Goal: Information Seeking & Learning: Learn about a topic

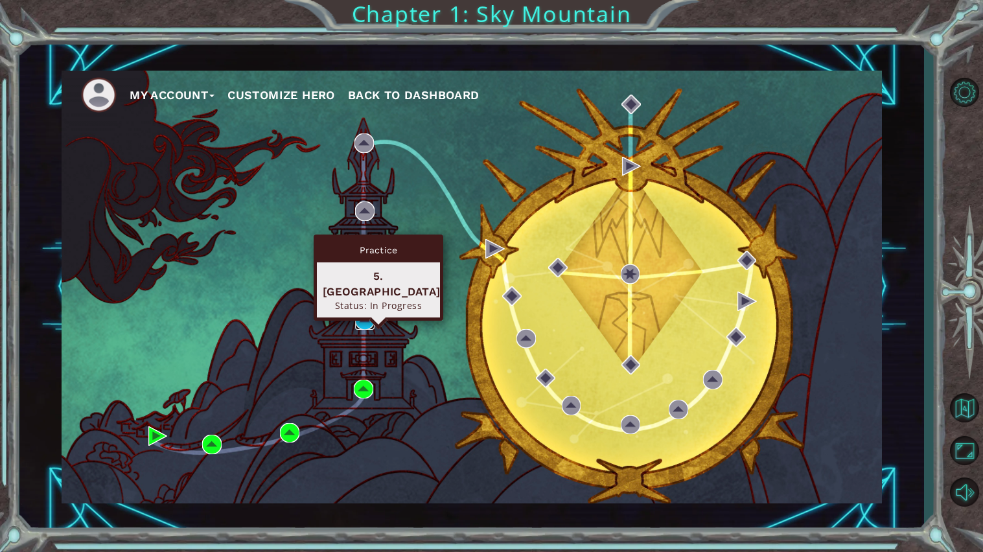
click at [365, 318] on img at bounding box center [364, 319] width 19 height 19
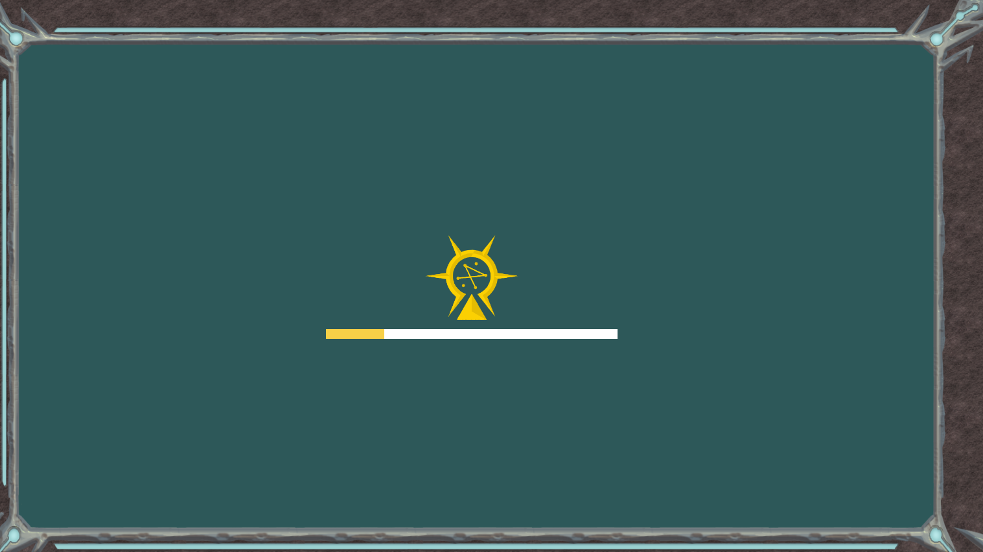
click at [365, 318] on div at bounding box center [472, 287] width 292 height 104
click at [362, 319] on div at bounding box center [472, 287] width 292 height 104
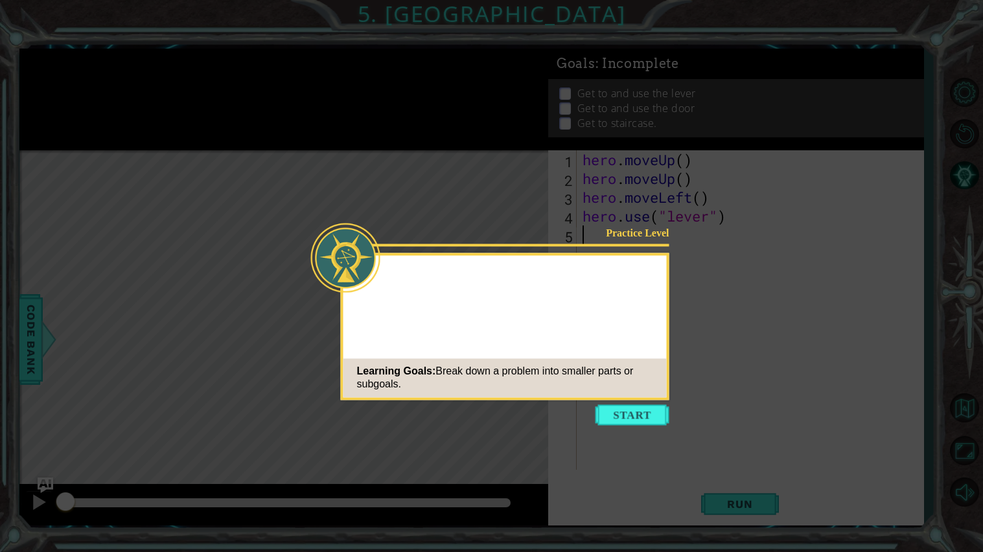
click at [657, 317] on div "Practice Level Learning Goals: Break down a problem into smaller parts or subgo…" at bounding box center [505, 326] width 328 height 147
click at [643, 426] on icon at bounding box center [491, 276] width 983 height 552
click at [642, 423] on button "Start" at bounding box center [632, 414] width 74 height 21
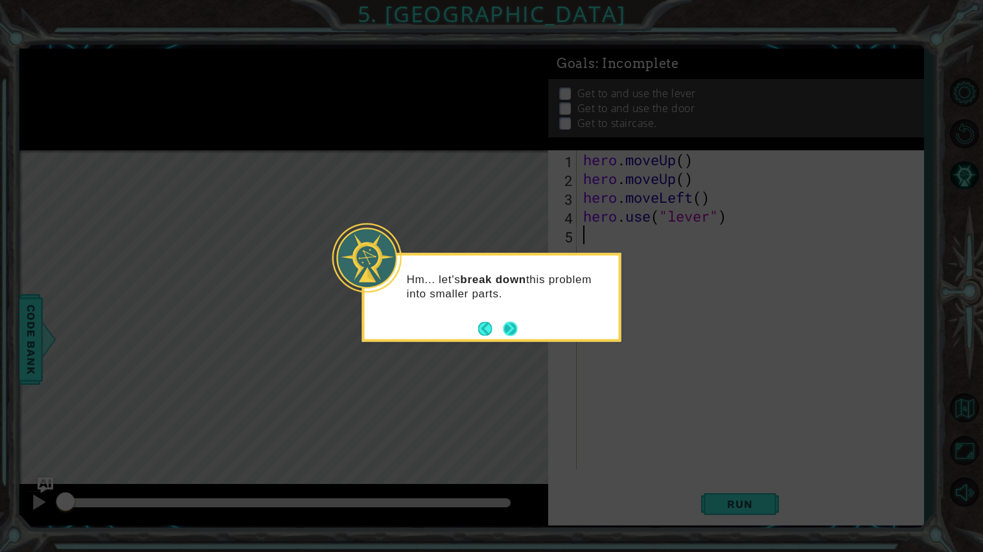
click at [509, 321] on button "Next" at bounding box center [510, 328] width 14 height 14
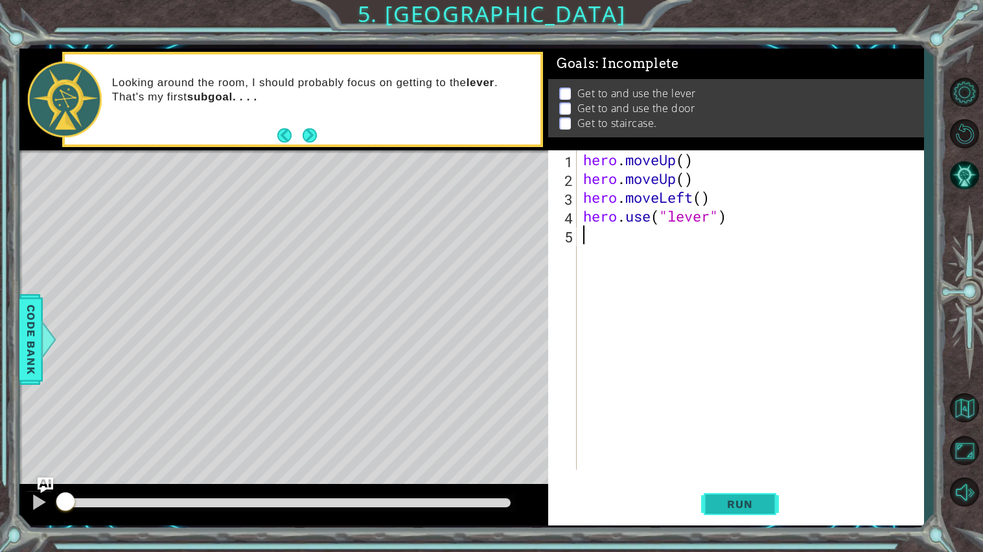
click at [720, 495] on button "Run" at bounding box center [740, 504] width 78 height 38
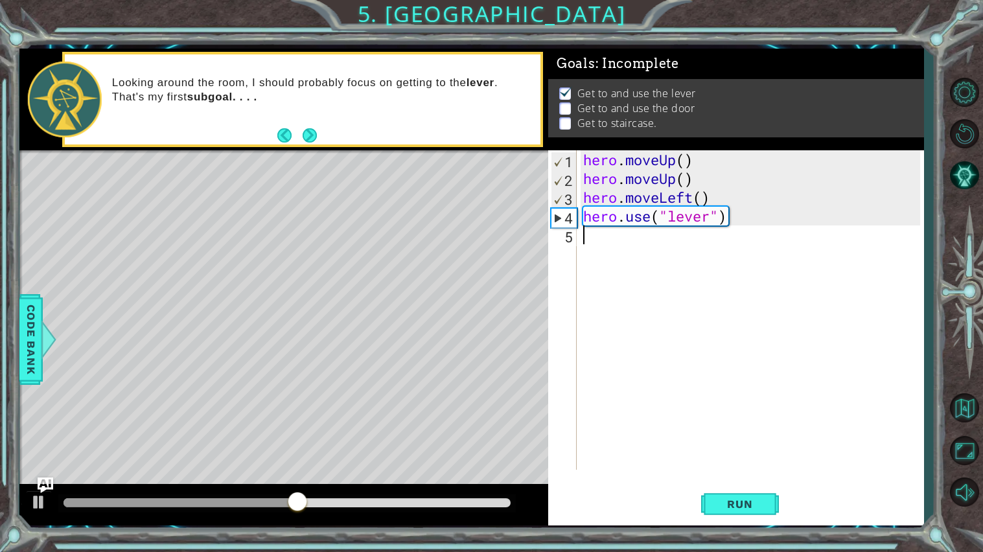
click at [584, 246] on div "hero . moveUp ( ) hero . moveUp ( ) hero . moveLeft ( ) hero . use ( "lever" )" at bounding box center [753, 328] width 346 height 357
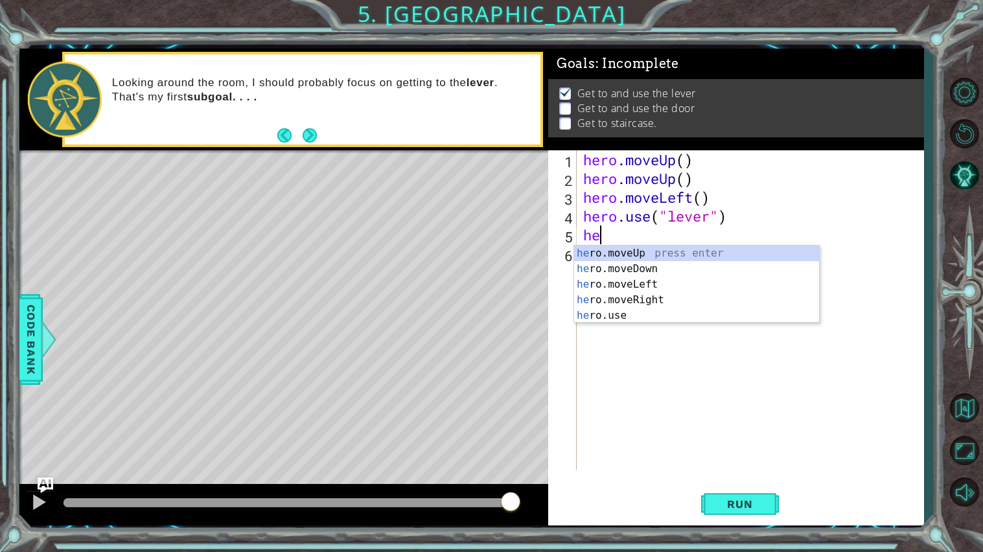
type textarea "hero"
click at [648, 299] on div "hero .moveUp press enter hero .moveDown press enter hero .moveLeft press enter …" at bounding box center [696, 300] width 245 height 109
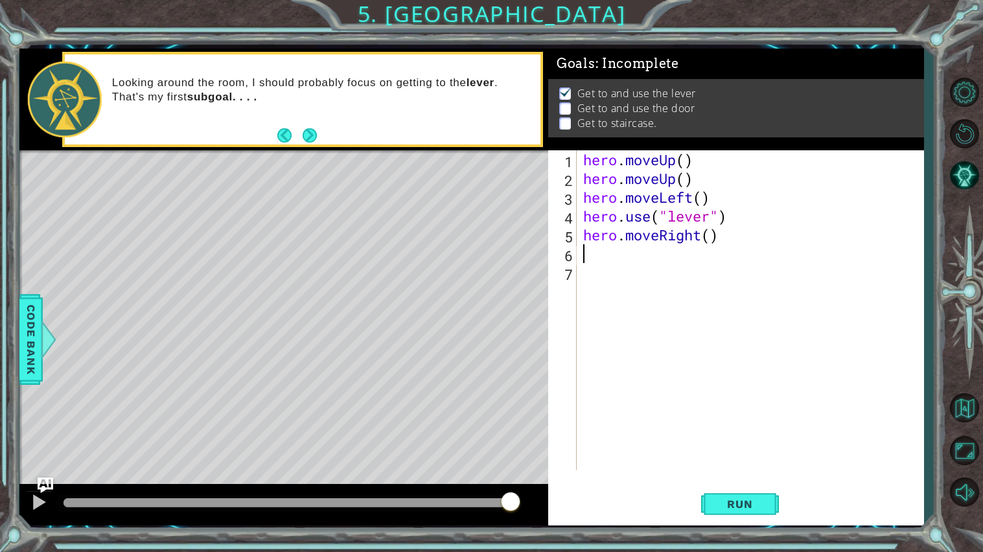
scroll to position [0, 0]
click at [707, 249] on div "hero . moveUp ( ) hero . moveUp ( ) hero . moveLeft ( ) hero . use ( "lever" ) …" at bounding box center [753, 328] width 346 height 357
click at [713, 244] on div "hero . moveUp ( ) hero . moveUp ( ) hero . moveLeft ( ) hero . use ( "lever" ) …" at bounding box center [753, 328] width 346 height 357
type textarea "hero.moveRight(3)"
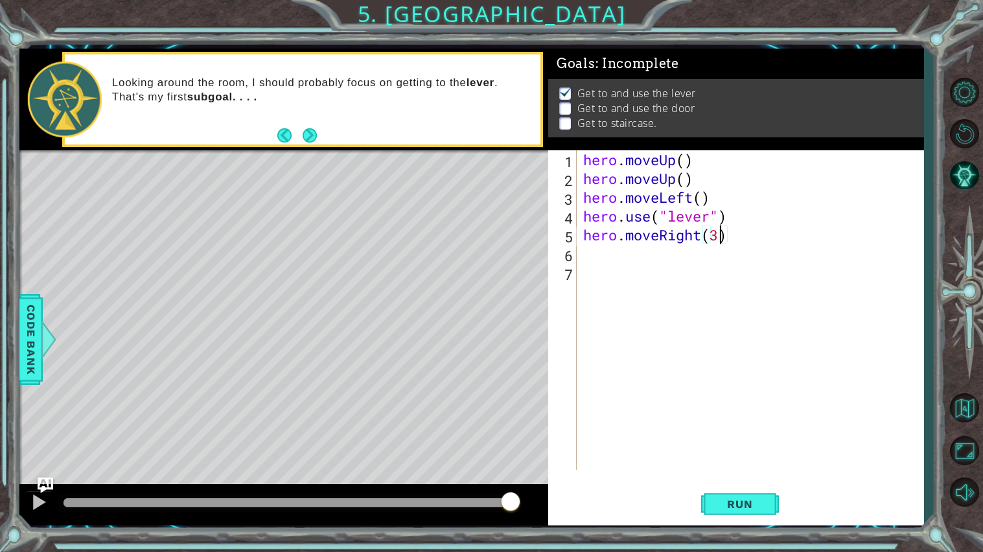
click at [643, 255] on div "hero . moveUp ( ) hero . moveUp ( ) hero . moveLeft ( ) hero . use ( "lever" ) …" at bounding box center [753, 328] width 346 height 357
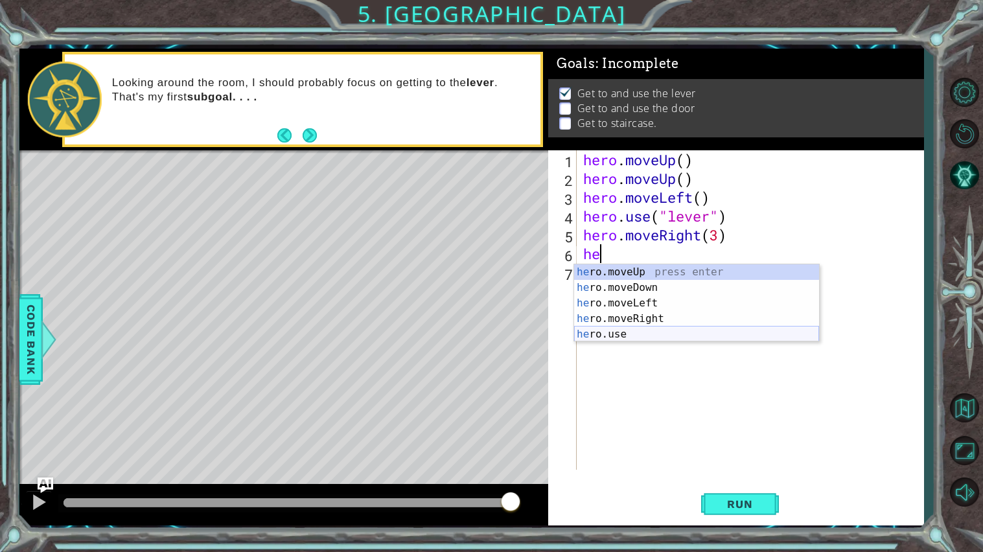
click at [658, 330] on div "he ro.moveUp press enter he ro.moveDown press enter he ro.moveLeft press enter …" at bounding box center [696, 318] width 245 height 109
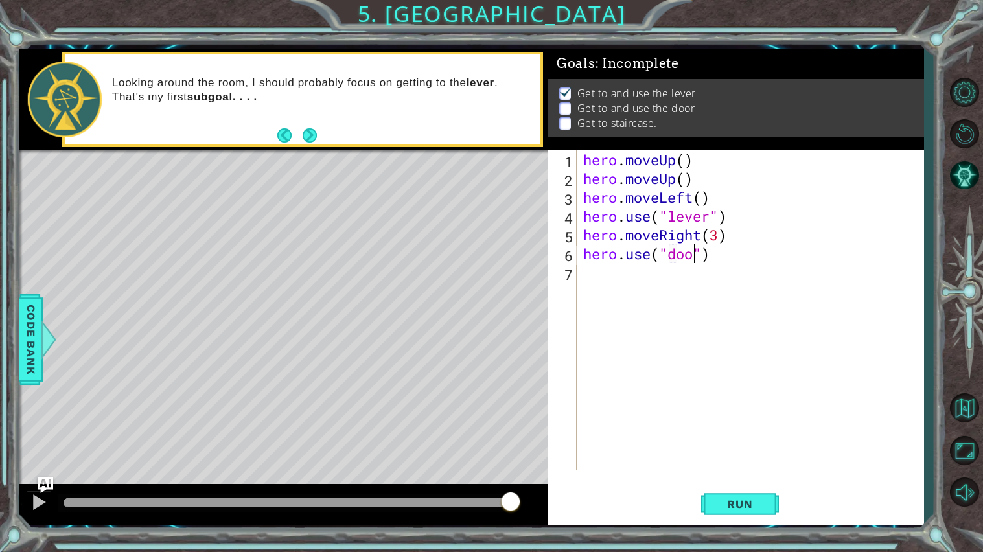
scroll to position [0, 5]
type textarea "hero.use("door")"
click at [751, 505] on span "Run" at bounding box center [739, 504] width 51 height 13
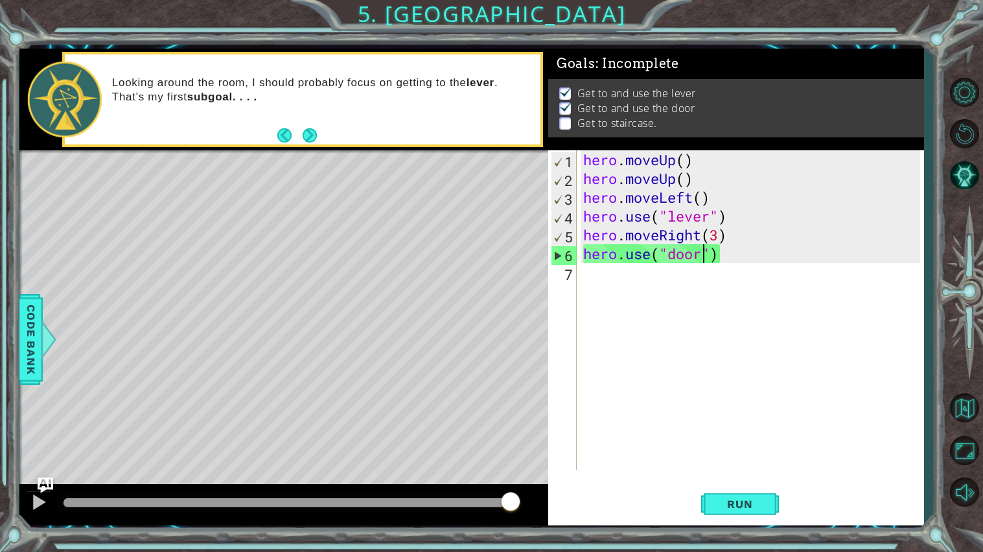
click at [631, 295] on div "hero . moveUp ( ) hero . moveUp ( ) hero . moveLeft ( ) hero . use ( "lever" ) …" at bounding box center [753, 328] width 346 height 357
click at [654, 285] on div "hero . moveUp ( ) hero . moveUp ( ) hero . moveLeft ( ) hero . use ( "lever" ) …" at bounding box center [753, 328] width 346 height 357
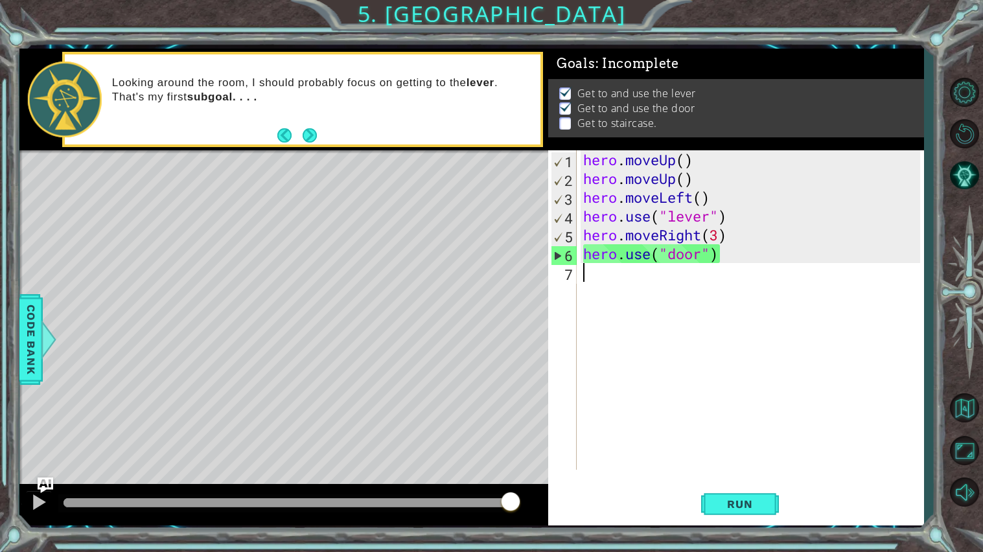
click at [654, 285] on div "hero . moveUp ( ) hero . moveUp ( ) hero . moveLeft ( ) hero . use ( "lever" ) …" at bounding box center [753, 328] width 346 height 357
type textarea "m"
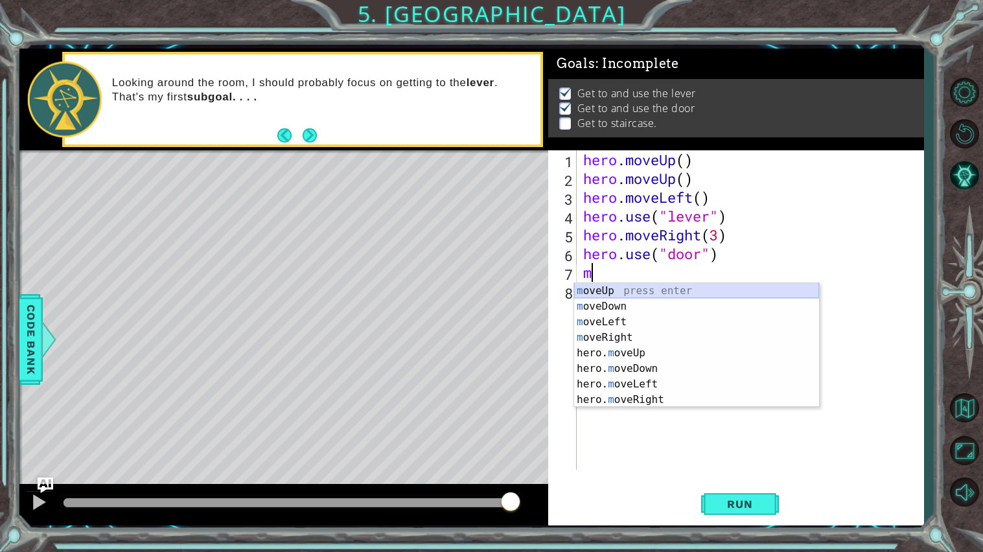
click at [674, 287] on div "m oveUp press enter m oveDown press enter m oveLeft press enter m oveRight pres…" at bounding box center [696, 360] width 245 height 155
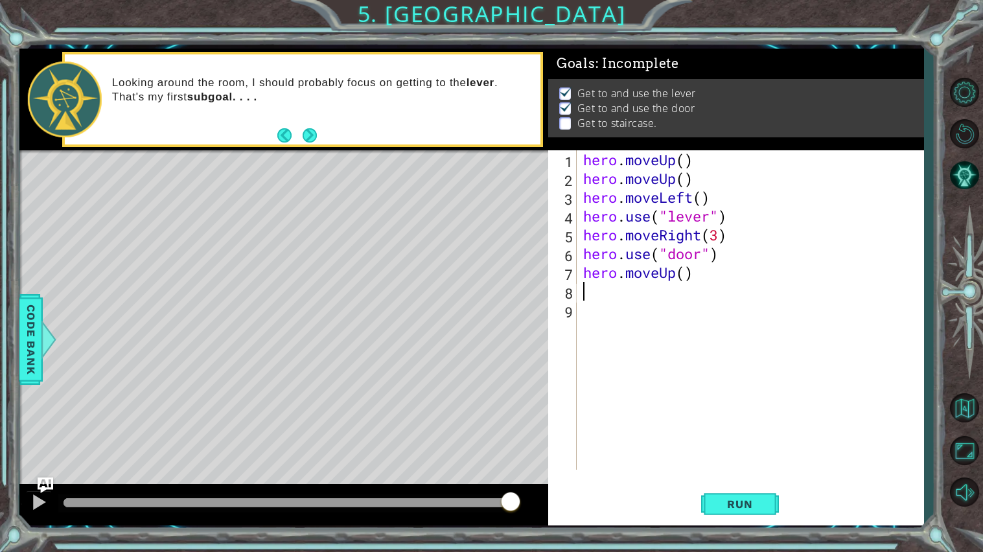
click at [684, 271] on div "hero . moveUp ( ) hero . moveUp ( ) hero . moveLeft ( ) hero . use ( "lever" ) …" at bounding box center [753, 328] width 346 height 357
type textarea "hero.moveUp(2)"
click at [650, 279] on div "hero . moveUp ( ) hero . moveUp ( ) hero . moveLeft ( ) hero . use ( "lever" ) …" at bounding box center [753, 328] width 346 height 357
click at [652, 290] on div "hero . moveUp ( ) hero . moveUp ( ) hero . moveLeft ( ) hero . use ( "lever" ) …" at bounding box center [753, 328] width 346 height 357
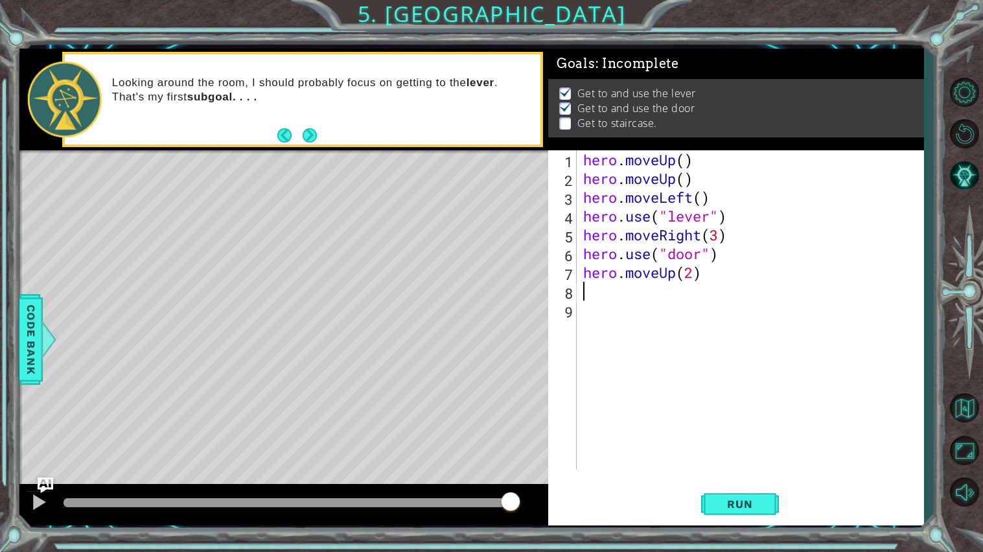
scroll to position [0, 0]
type textarea "h"
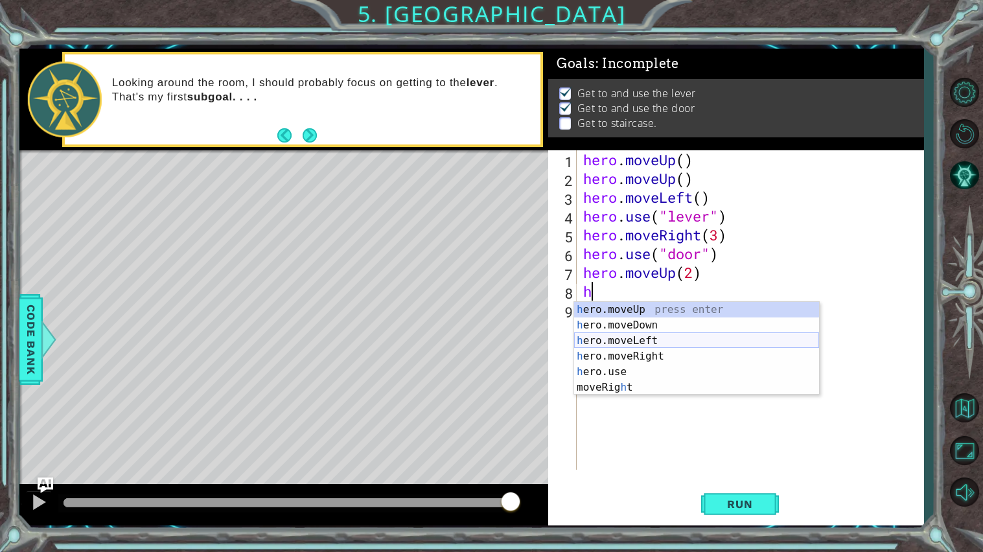
click at [650, 337] on div "h ero.moveUp press enter h ero.moveDown press enter h ero.moveLeft press enter …" at bounding box center [696, 364] width 245 height 124
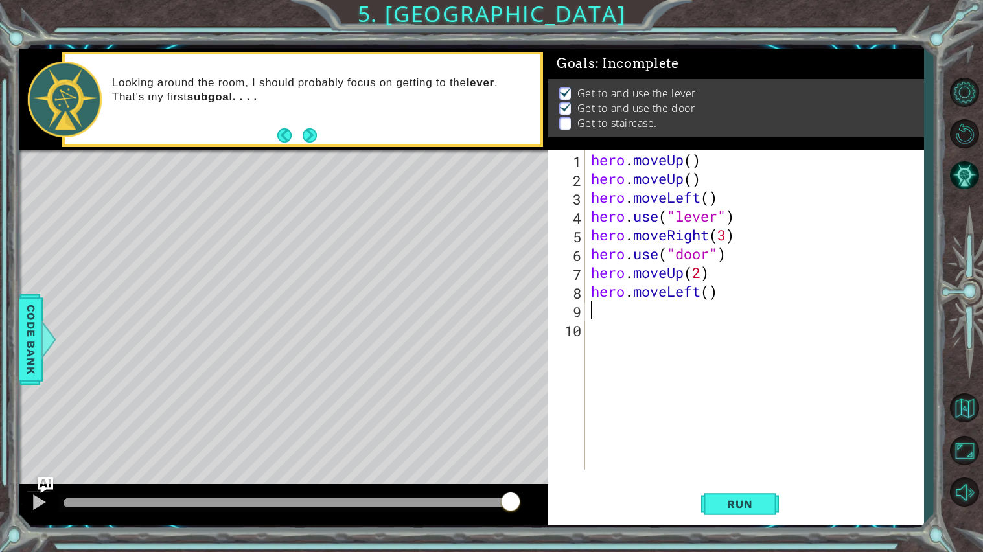
click at [708, 293] on div "hero . moveUp ( ) hero . moveUp ( ) hero . moveLeft ( ) hero . use ( "lever" ) …" at bounding box center [757, 328] width 338 height 357
type textarea "hero.moveLeft(3)"
click at [642, 308] on div "hero . moveUp ( ) hero . moveUp ( ) hero . moveLeft ( ) hero . use ( "lever" ) …" at bounding box center [757, 328] width 338 height 357
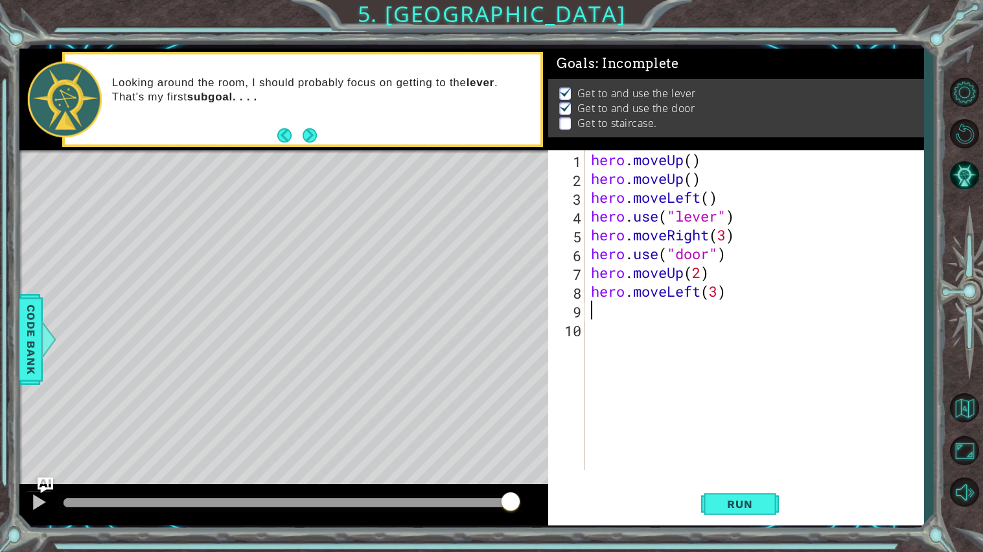
type textarea "h"
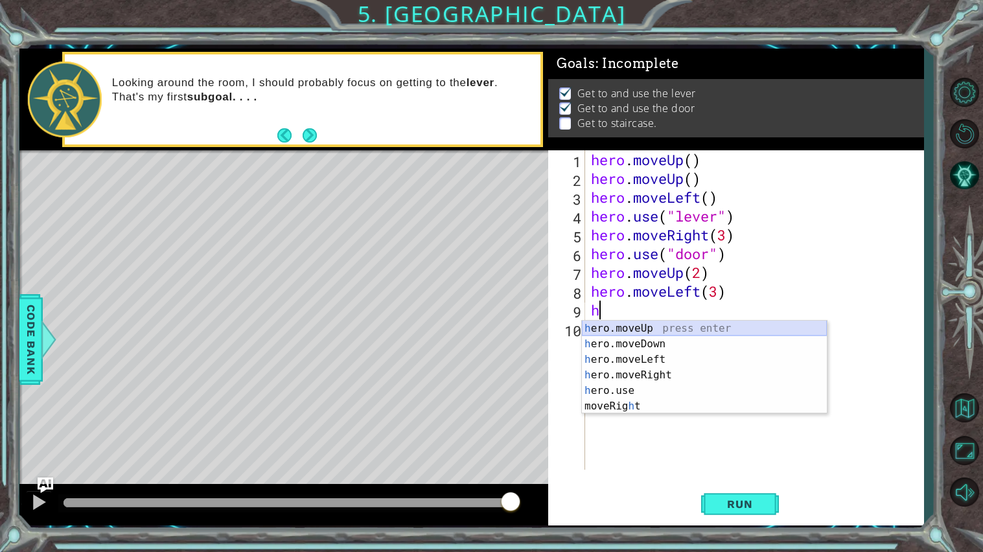
click at [639, 325] on div "h ero.moveUp press enter h ero.moveDown press enter h ero.moveLeft press enter …" at bounding box center [704, 383] width 245 height 124
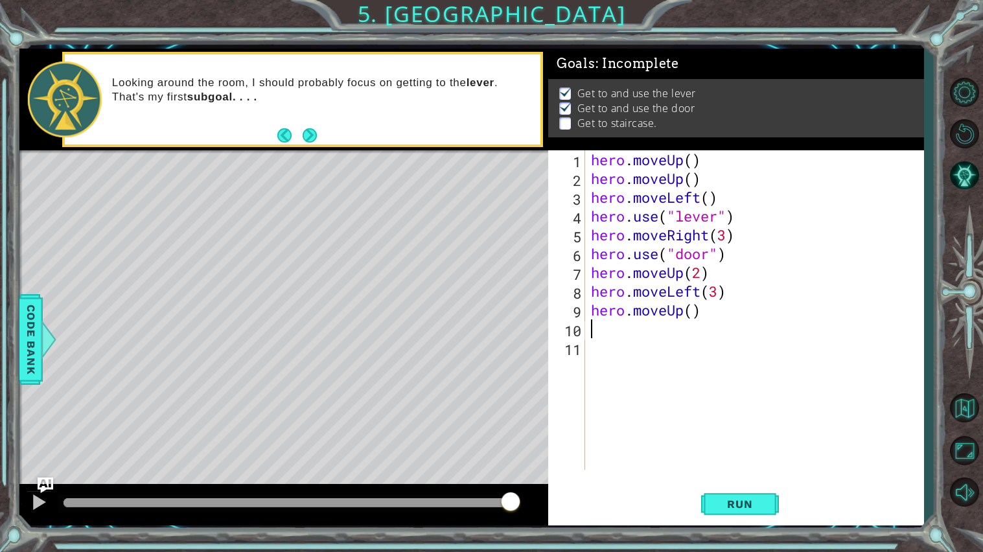
click at [693, 313] on div "hero . moveUp ( ) hero . moveUp ( ) hero . moveLeft ( ) hero . use ( "lever" ) …" at bounding box center [757, 328] width 338 height 357
type textarea "hero.moveUp()"
click at [656, 326] on div "hero . moveUp ( ) hero . moveUp ( ) hero . moveLeft ( ) hero . use ( "lever" ) …" at bounding box center [757, 328] width 338 height 357
click at [713, 515] on button "Run" at bounding box center [740, 504] width 78 height 38
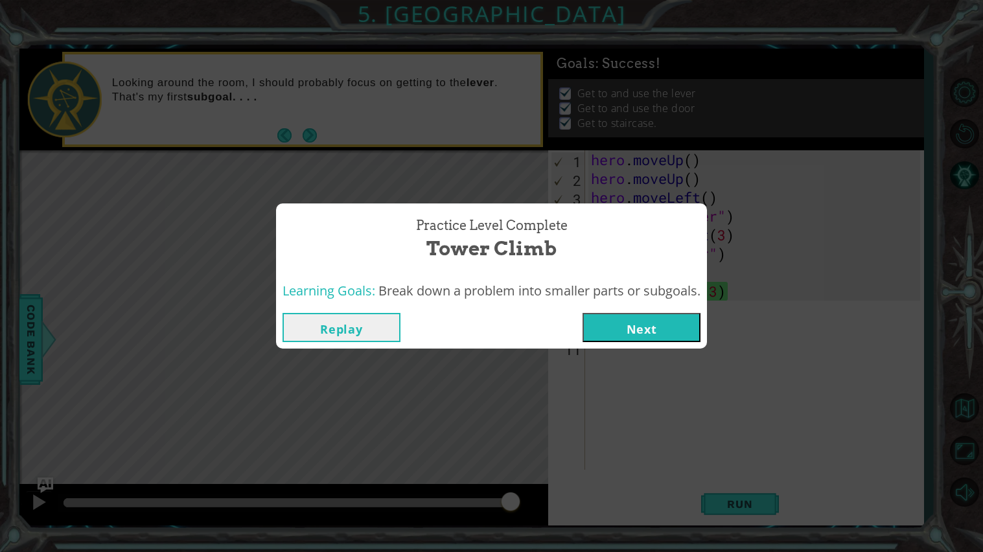
click at [661, 323] on button "Next" at bounding box center [641, 327] width 118 height 29
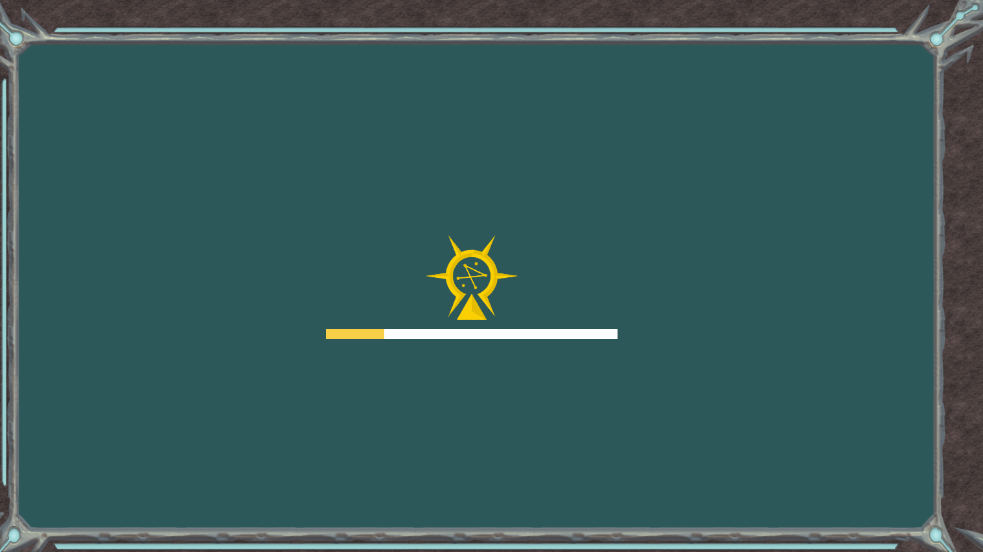
click at [661, 323] on div "Goals Error loading from server. Try refreshing the page. You'll need to join a…" at bounding box center [491, 276] width 983 height 552
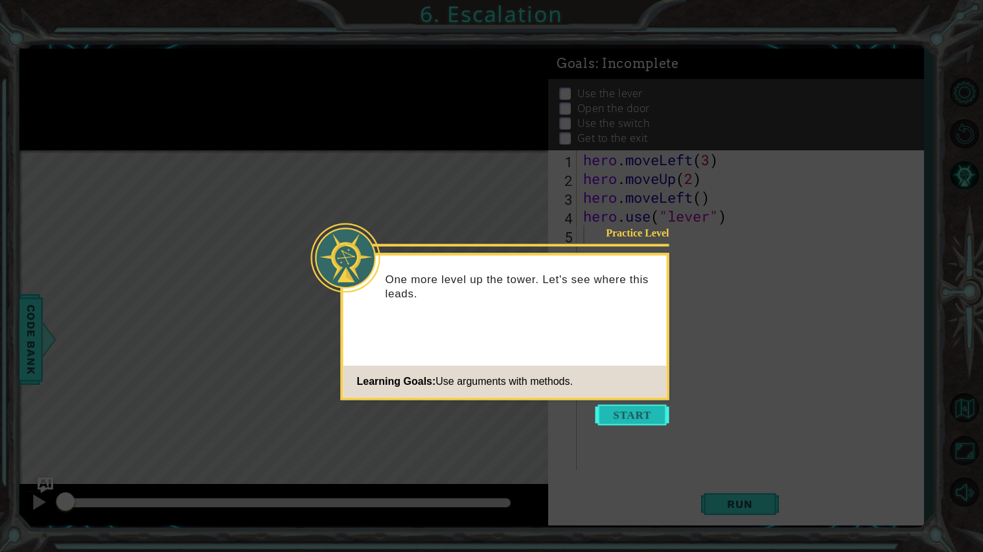
click at [632, 417] on button "Start" at bounding box center [632, 414] width 74 height 21
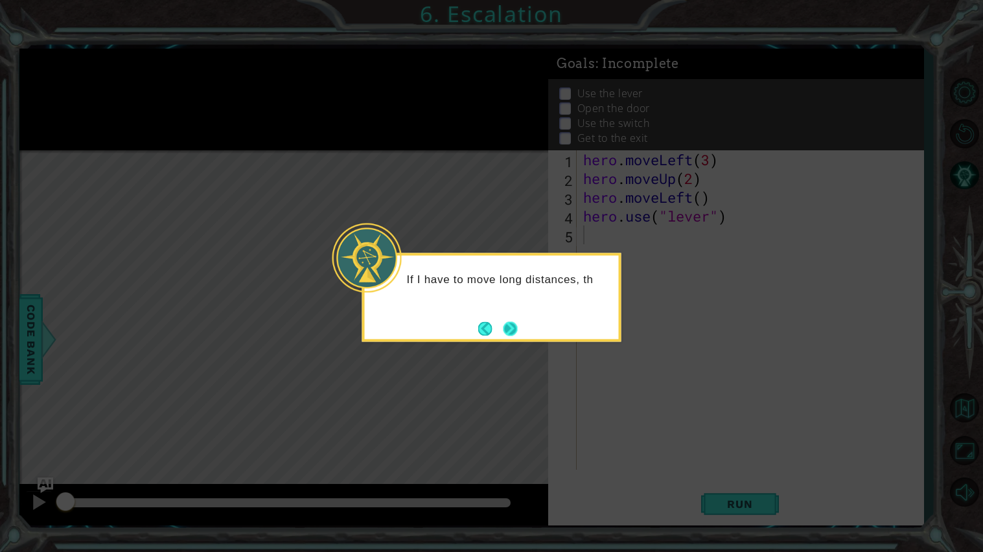
click at [507, 321] on button "Next" at bounding box center [510, 328] width 14 height 14
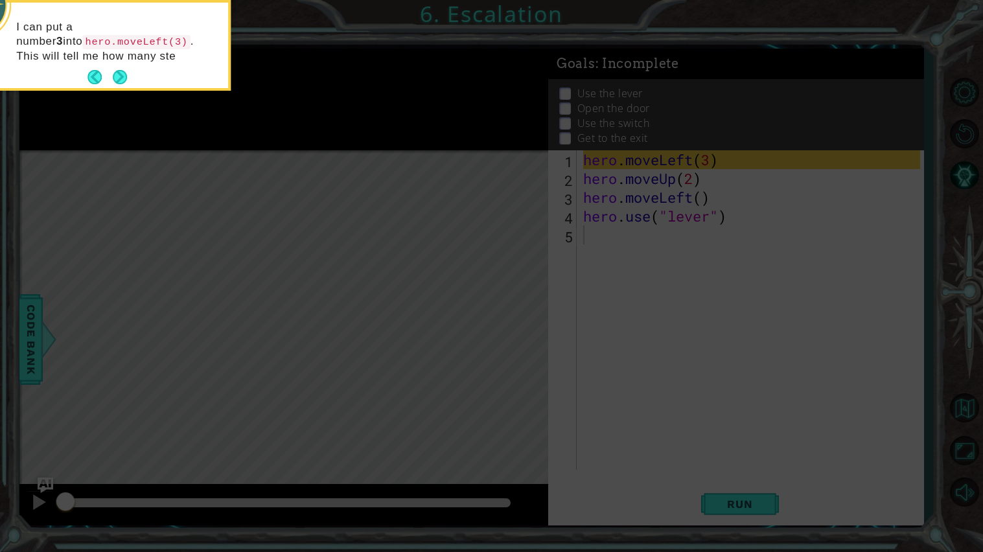
click at [693, 147] on icon at bounding box center [491, 89] width 983 height 926
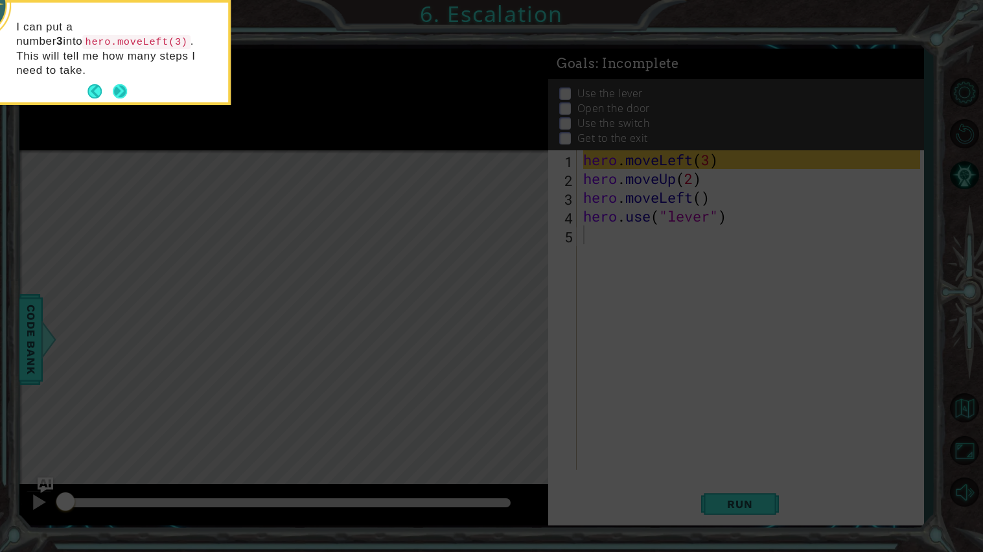
click at [121, 84] on button "Next" at bounding box center [120, 91] width 14 height 14
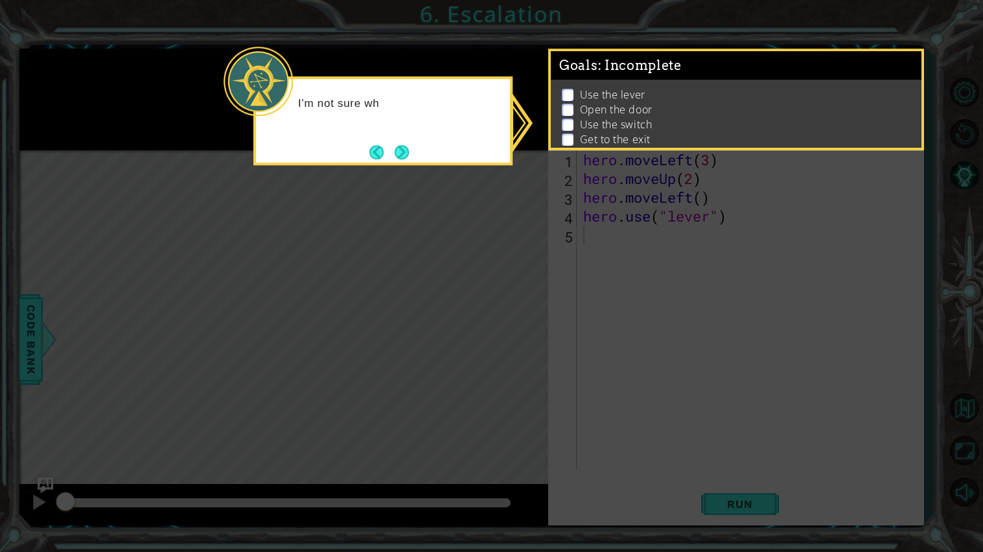
click at [610, 96] on p "Use the lever" at bounding box center [612, 94] width 65 height 14
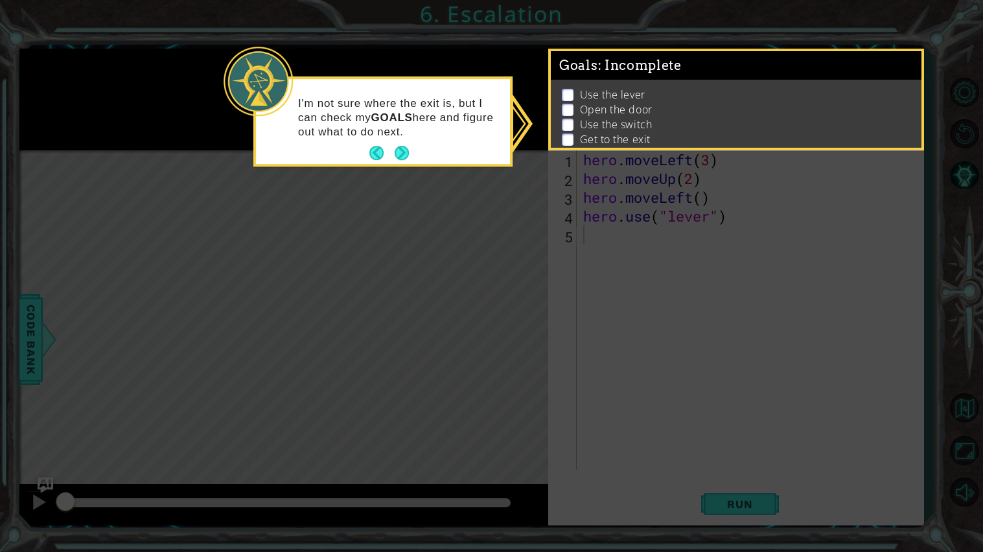
click at [409, 156] on div "I'm not sure where the exit is, but I can check my GOALS here and figure out wh…" at bounding box center [383, 124] width 254 height 80
click at [400, 147] on button "Next" at bounding box center [402, 153] width 14 height 14
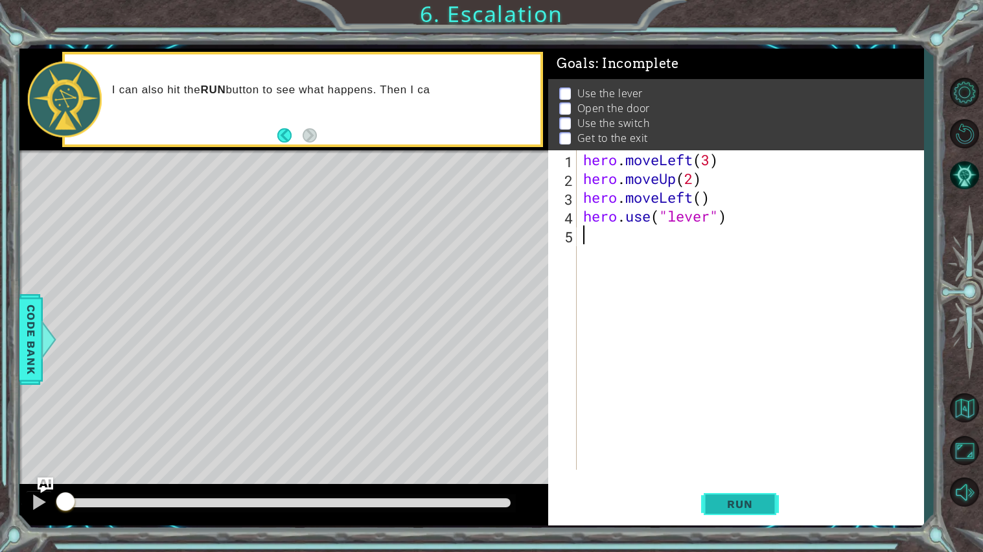
click at [748, 508] on span "Run" at bounding box center [739, 504] width 51 height 13
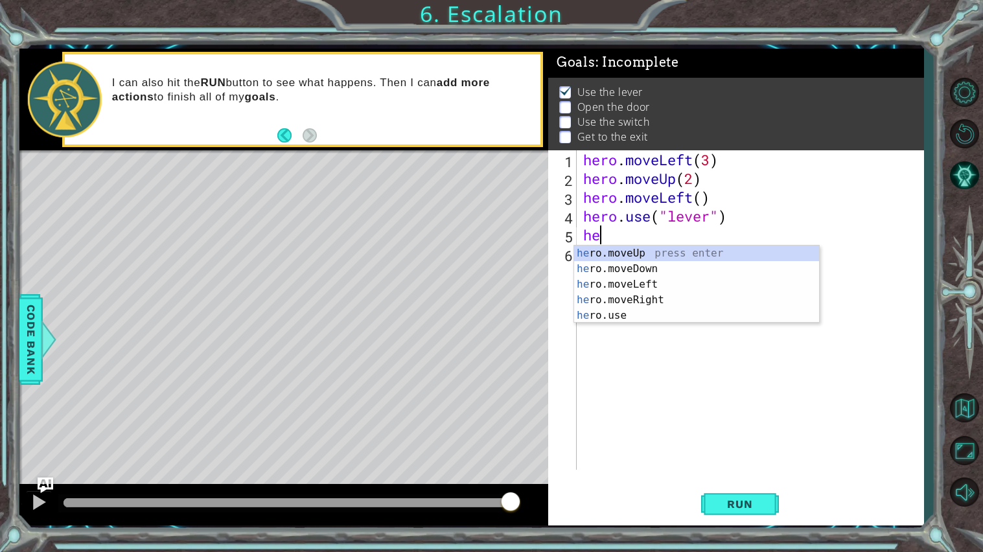
scroll to position [0, 1]
click at [647, 285] on div "hero .moveUp press enter hero .moveDown press enter hero .moveLeft press enter …" at bounding box center [696, 300] width 245 height 109
type textarea "hero.moveLeft(1)"
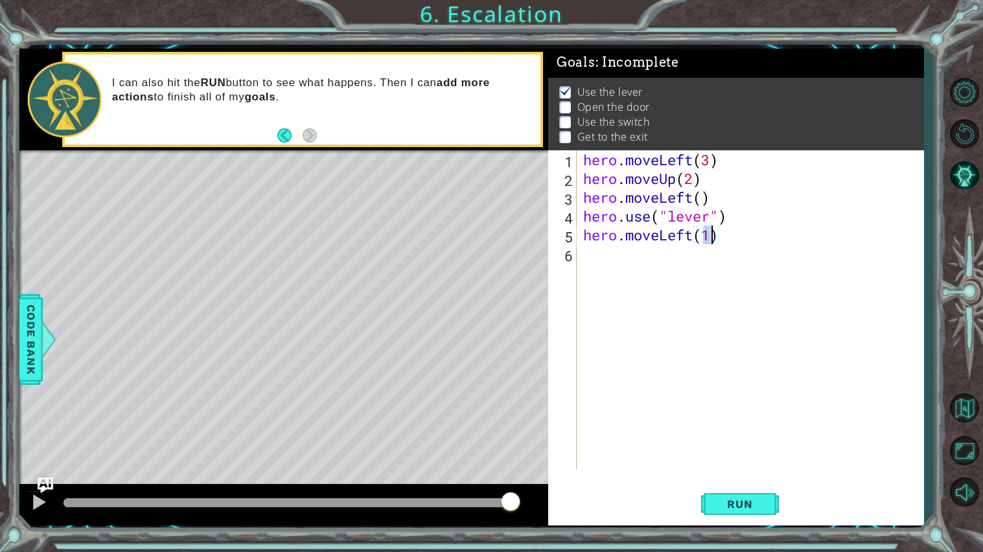
click at [621, 245] on div "hero . moveLeft ( 3 ) hero . moveUp ( 2 ) hero . moveLeft ( ) hero . use ( "lev…" at bounding box center [753, 328] width 346 height 357
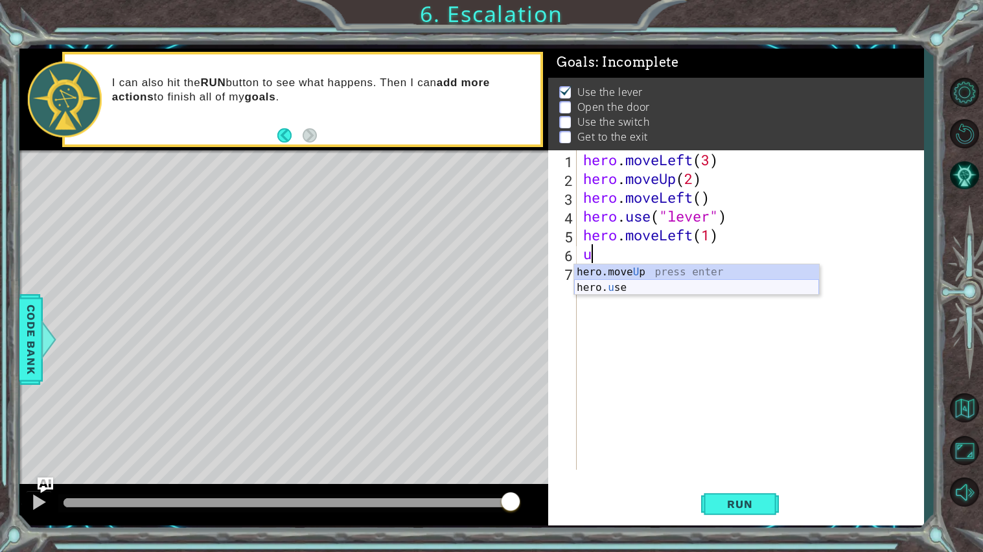
click at [640, 285] on div "hero.move U p press enter hero. u se press enter" at bounding box center [696, 295] width 245 height 62
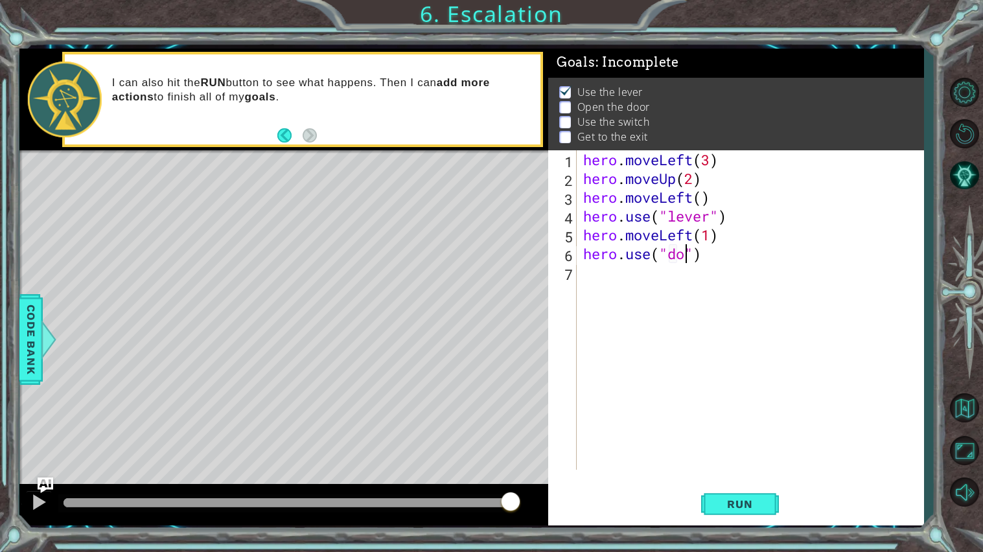
type textarea "hero.use("door")"
click at [754, 493] on button "Run" at bounding box center [740, 504] width 78 height 38
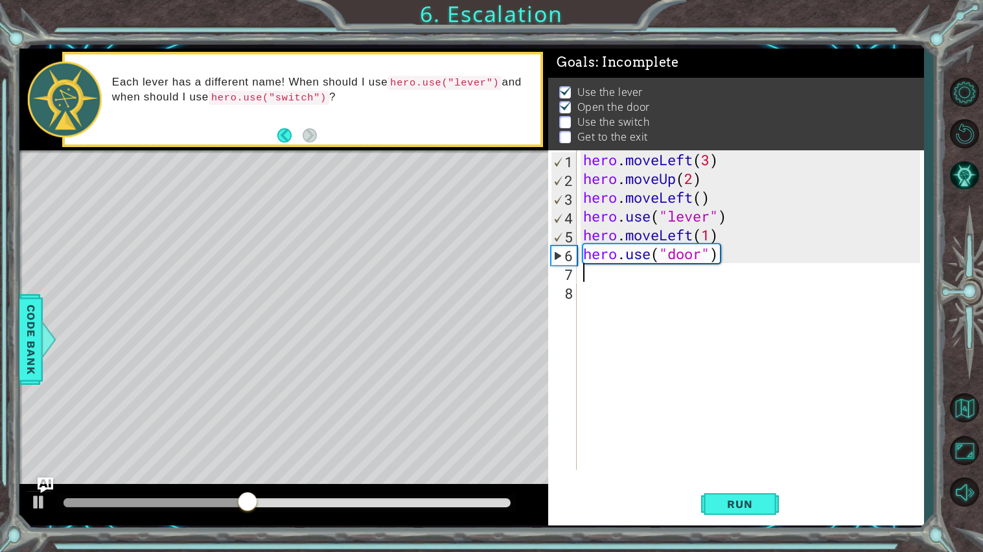
click at [643, 275] on div "hero . moveLeft ( 3 ) hero . moveUp ( 2 ) hero . moveLeft ( ) hero . use ( "lev…" at bounding box center [753, 328] width 346 height 357
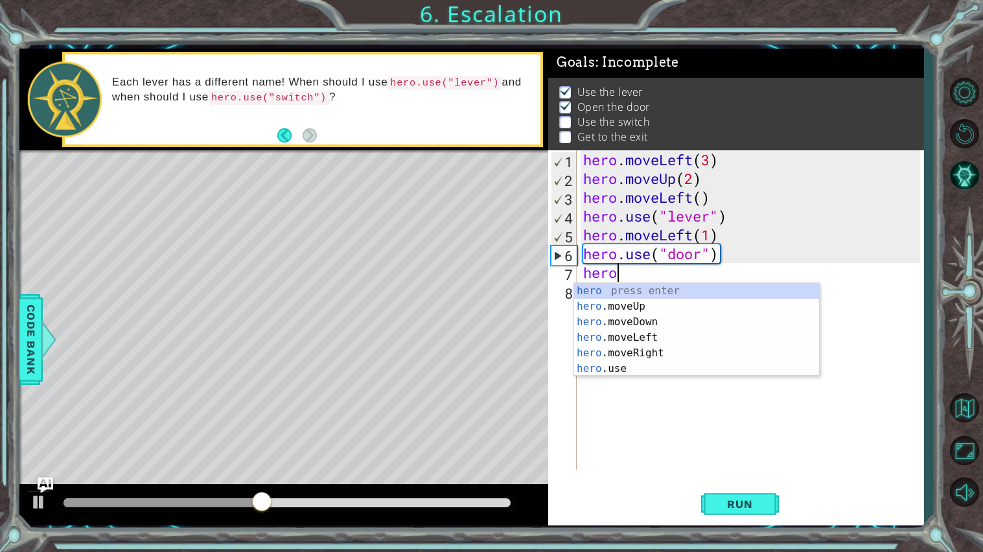
scroll to position [0, 1]
click at [659, 301] on div "hero press enter hero .moveUp press enter hero .moveDown press enter hero .move…" at bounding box center [696, 345] width 245 height 124
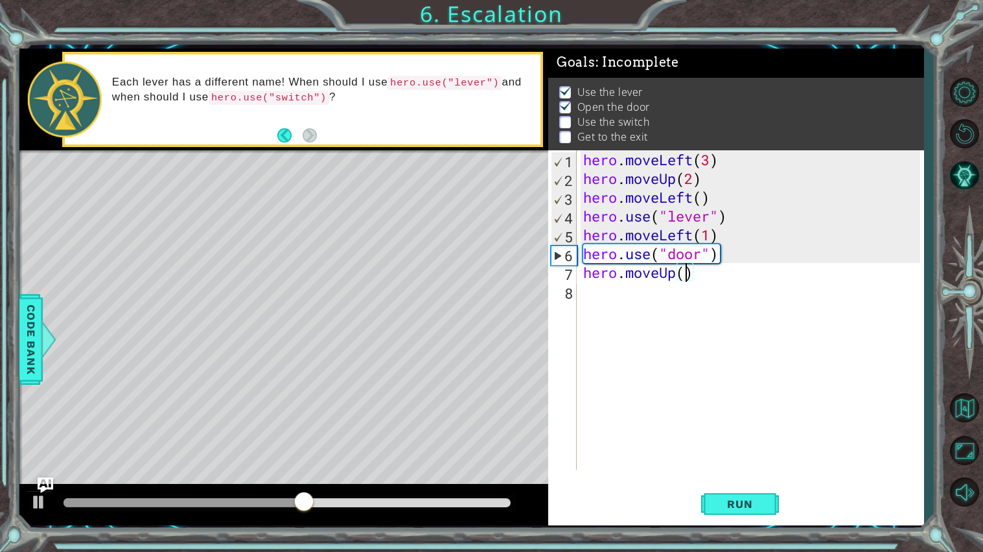
type textarea "hero.moveUp(2)"
click at [676, 301] on div "hero . moveLeft ( 3 ) hero . moveUp ( 2 ) hero . moveLeft ( ) hero . use ( "lev…" at bounding box center [753, 328] width 346 height 357
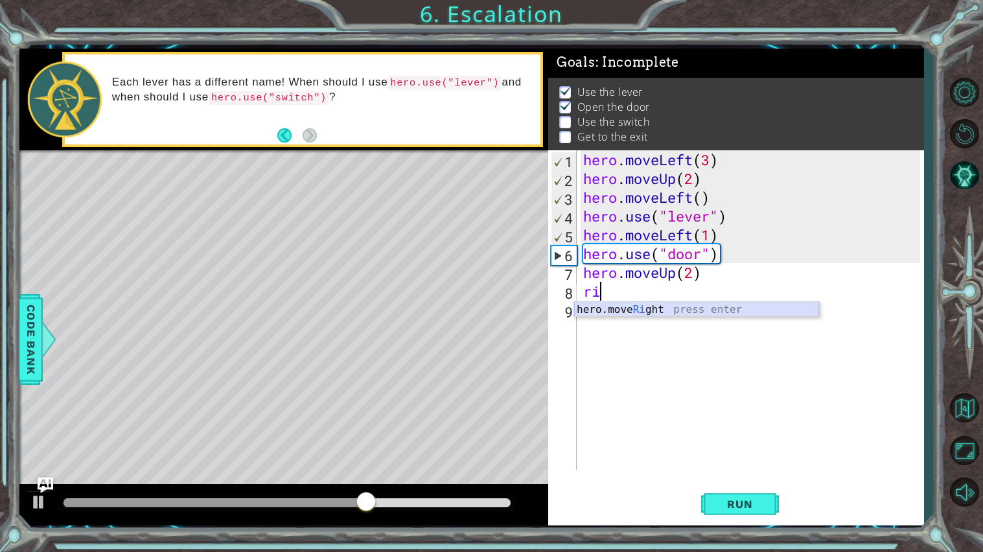
click at [687, 315] on div "hero.move Ri ght press enter" at bounding box center [696, 325] width 245 height 47
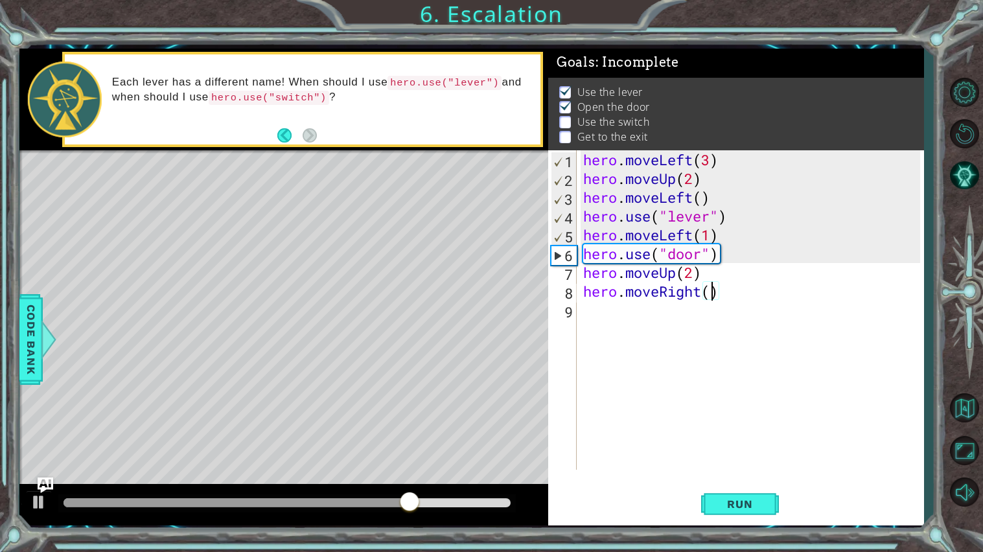
type textarea "hero.moveRight(4)"
click at [664, 315] on div "hero . moveLeft ( 3 ) hero . moveUp ( 2 ) hero . moveLeft ( ) hero . use ( "lev…" at bounding box center [753, 328] width 346 height 357
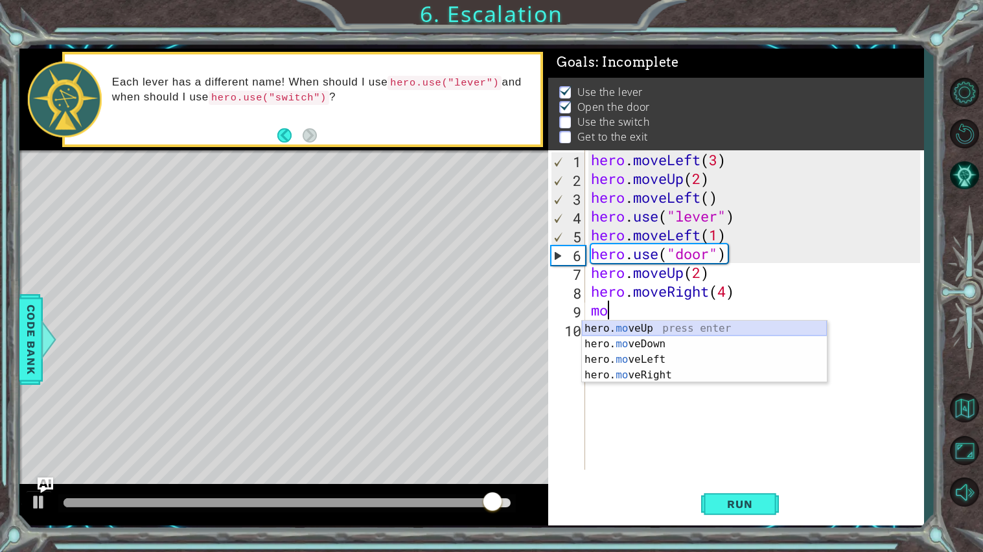
click at [720, 321] on div "hero. mo veUp press enter hero. mo veDown press enter hero. mo veLeft press ent…" at bounding box center [704, 367] width 245 height 93
type textarea "hero.moveUp(1)"
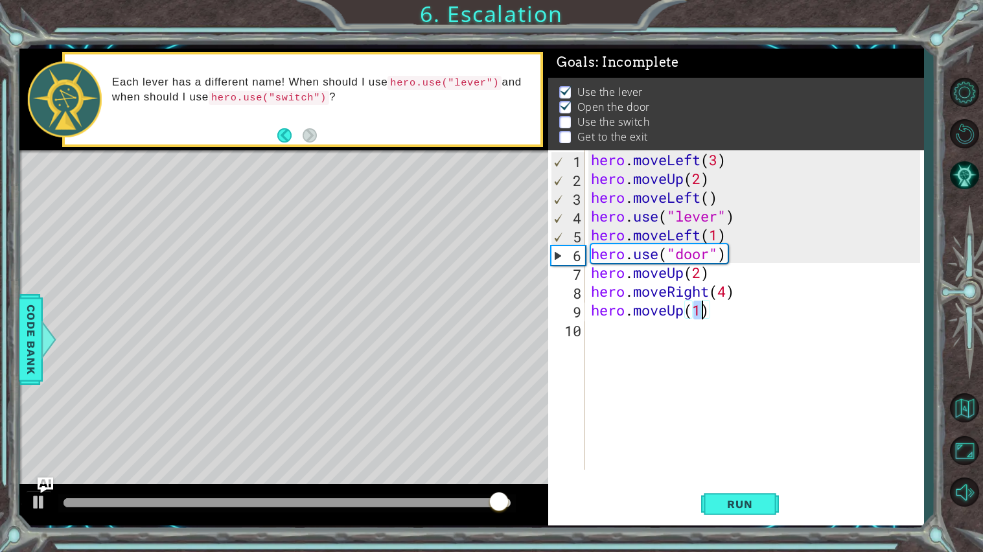
click at [700, 328] on div "hero . moveLeft ( 3 ) hero . moveUp ( 2 ) hero . moveLeft ( ) hero . use ( "lev…" at bounding box center [757, 328] width 338 height 357
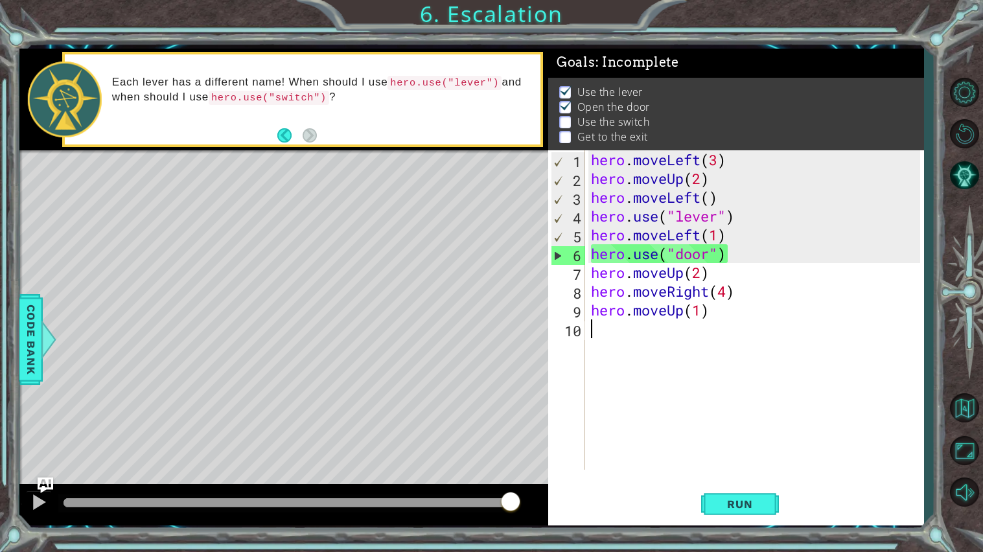
click at [701, 315] on div "hero . moveLeft ( 3 ) hero . moveUp ( 2 ) hero . moveLeft ( ) hero . use ( "lev…" at bounding box center [757, 328] width 338 height 357
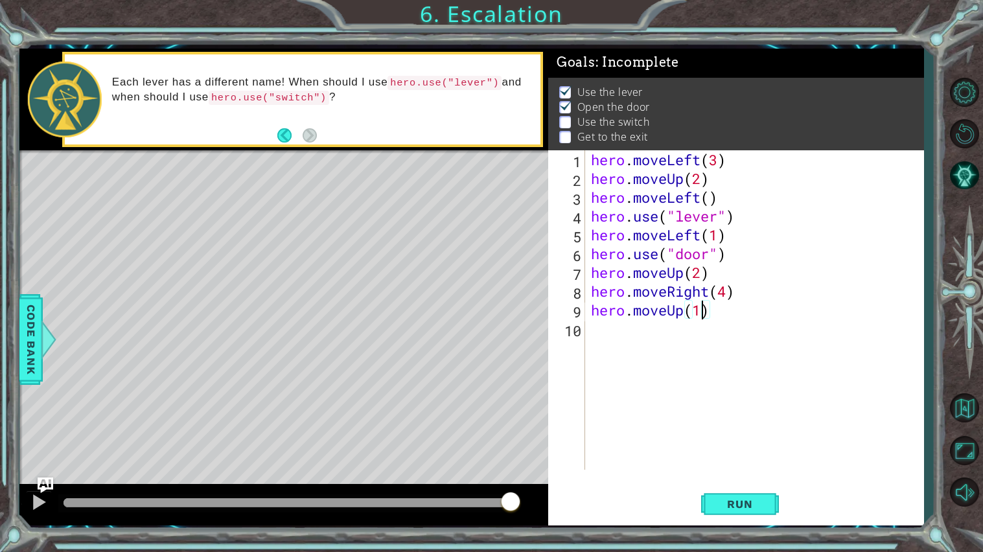
scroll to position [0, 4]
type textarea "hero.moveUp()"
click at [614, 334] on div "hero . moveLeft ( 3 ) hero . moveUp ( 2 ) hero . moveLeft ( ) hero . use ( "lev…" at bounding box center [757, 328] width 338 height 357
click at [662, 348] on div "hero. us e press enter" at bounding box center [704, 362] width 245 height 47
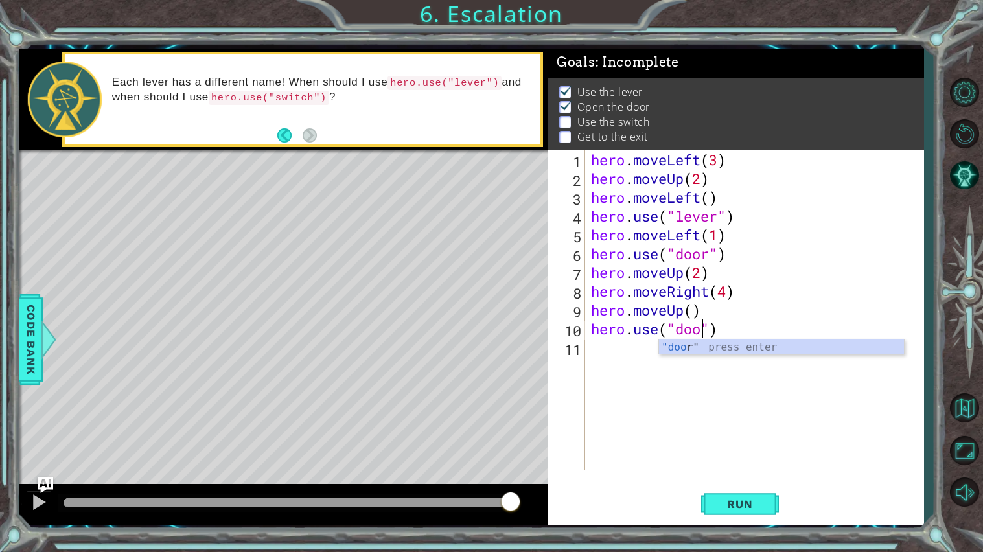
scroll to position [0, 5]
click at [737, 507] on span "Run" at bounding box center [739, 504] width 51 height 13
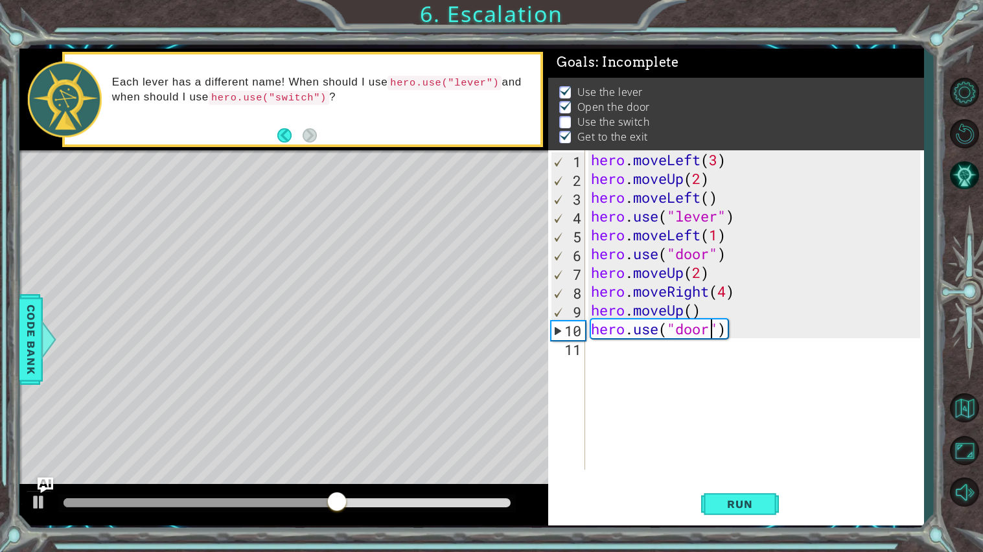
click at [729, 297] on div "hero . moveLeft ( 3 ) hero . moveUp ( 2 ) hero . moveLeft ( ) hero . use ( "lev…" at bounding box center [757, 328] width 338 height 357
type textarea "hero.moveRight(3)"
click at [736, 491] on button "Run" at bounding box center [740, 504] width 78 height 38
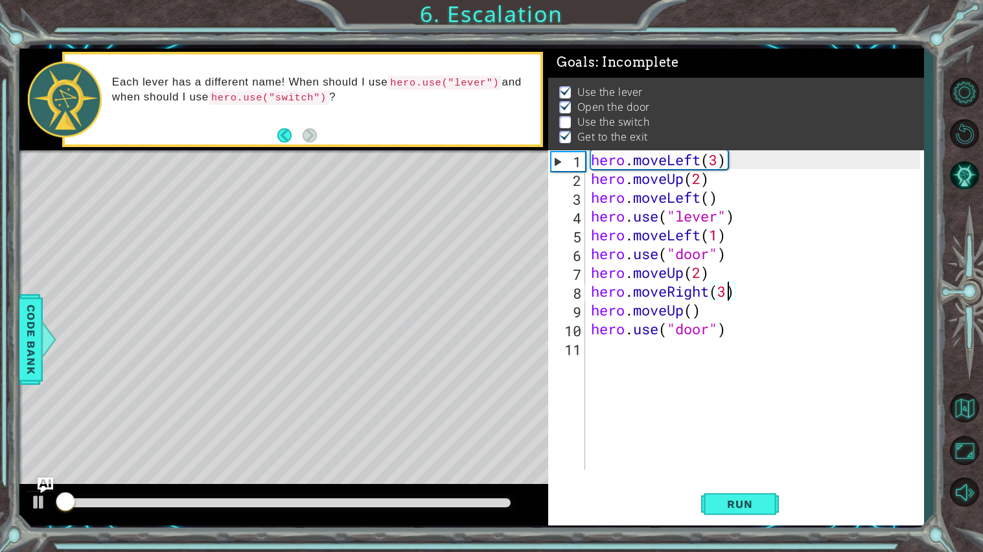
click at [275, 505] on div at bounding box center [286, 502] width 447 height 9
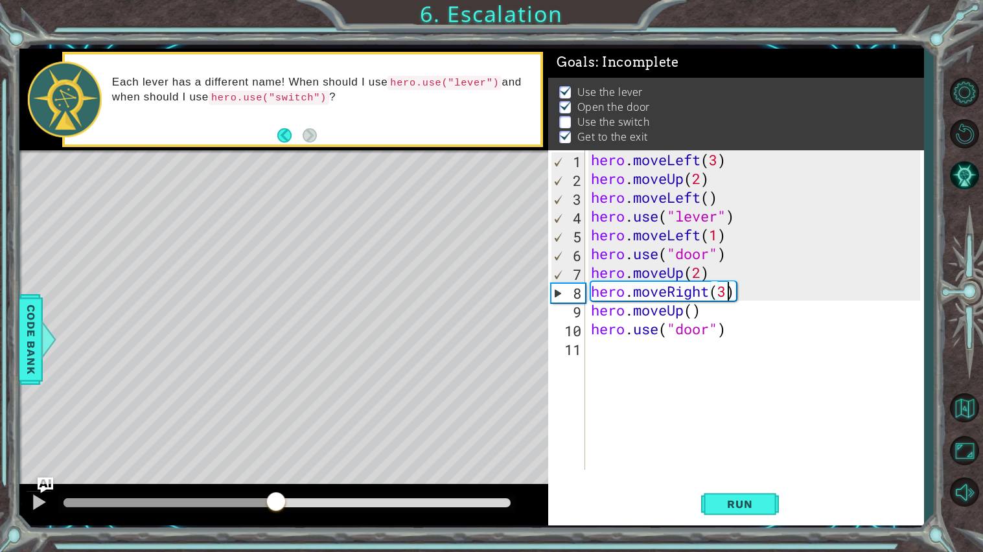
click at [645, 404] on div "hero . moveLeft ( 3 ) hero . moveUp ( 2 ) hero . moveLeft ( ) hero . use ( "lev…" at bounding box center [757, 328] width 338 height 357
click at [733, 514] on button "Run" at bounding box center [740, 504] width 78 height 38
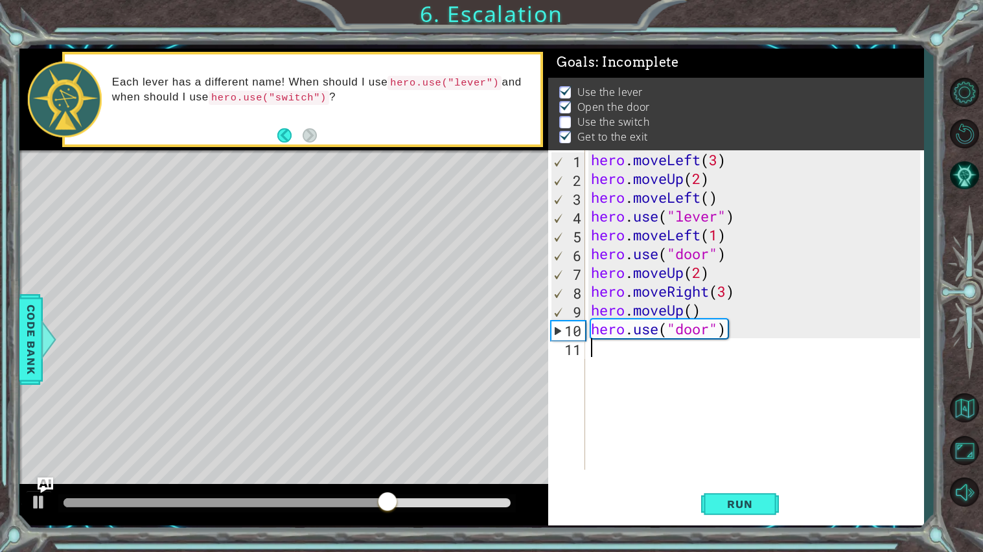
click at [695, 313] on div "hero . moveLeft ( 3 ) hero . moveUp ( 2 ) hero . moveLeft ( ) hero . use ( "lev…" at bounding box center [757, 328] width 338 height 357
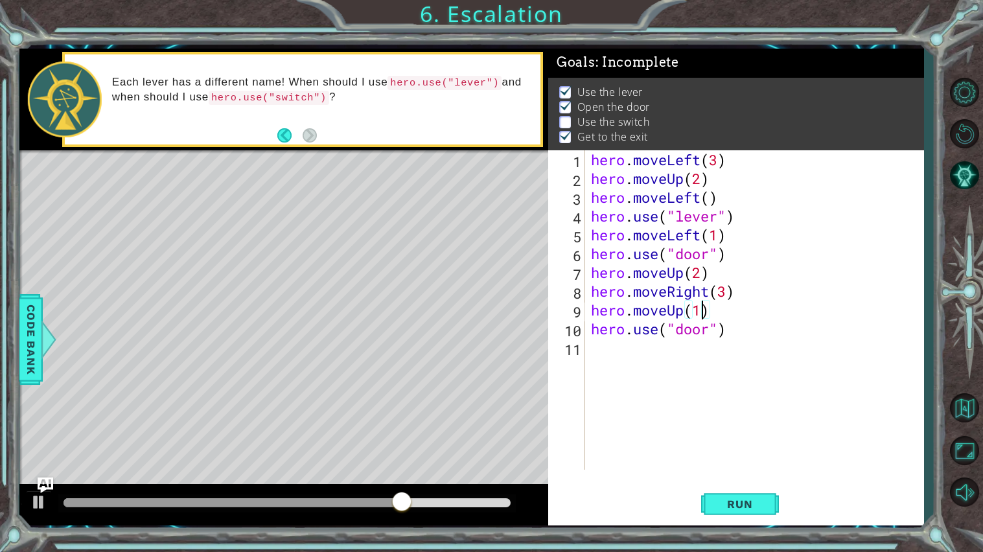
scroll to position [0, 4]
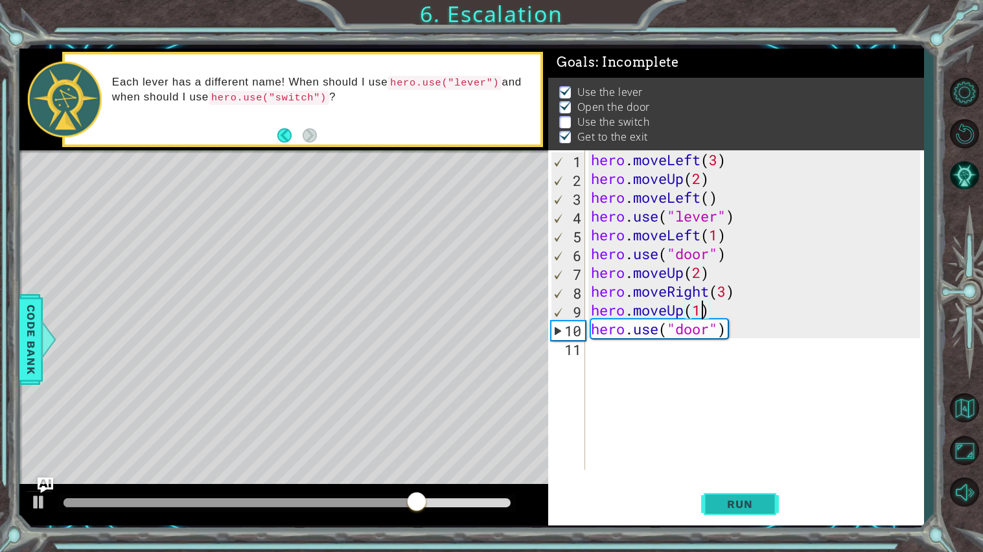
click at [719, 501] on span "Run" at bounding box center [739, 504] width 51 height 13
click at [689, 323] on div "hero . moveLeft ( 3 ) hero . moveUp ( 2 ) hero . moveLeft ( ) hero . use ( "lev…" at bounding box center [757, 328] width 338 height 357
type textarea "hero.use("door")"
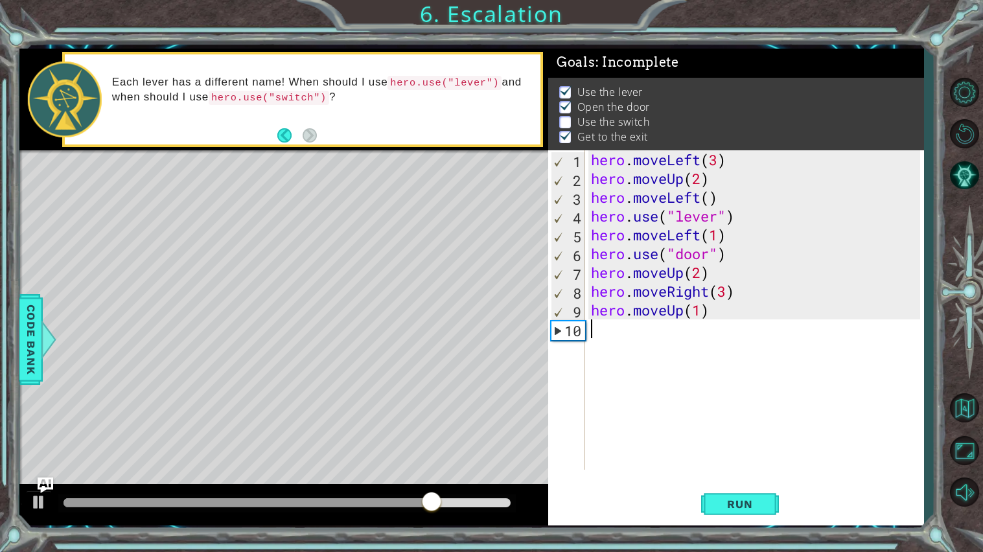
scroll to position [0, 0]
click at [724, 493] on button "Run" at bounding box center [740, 504] width 78 height 38
click at [702, 315] on div "hero . moveLeft ( 3 ) hero . moveUp ( 2 ) hero . moveLeft ( ) hero . use ( "lev…" at bounding box center [757, 328] width 338 height 357
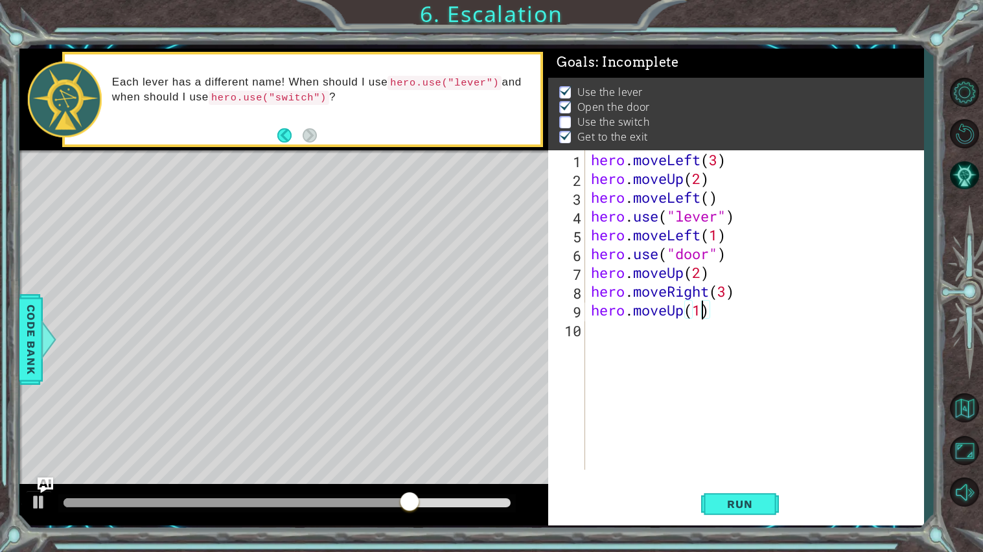
scroll to position [0, 4]
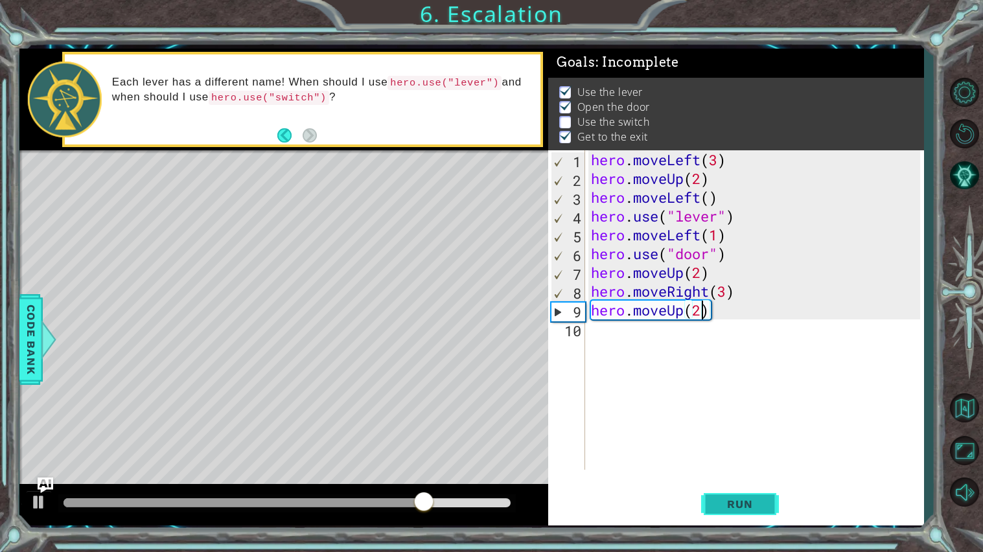
type textarea "hero.moveUp(2)"
click at [714, 510] on span "Run" at bounding box center [739, 504] width 51 height 13
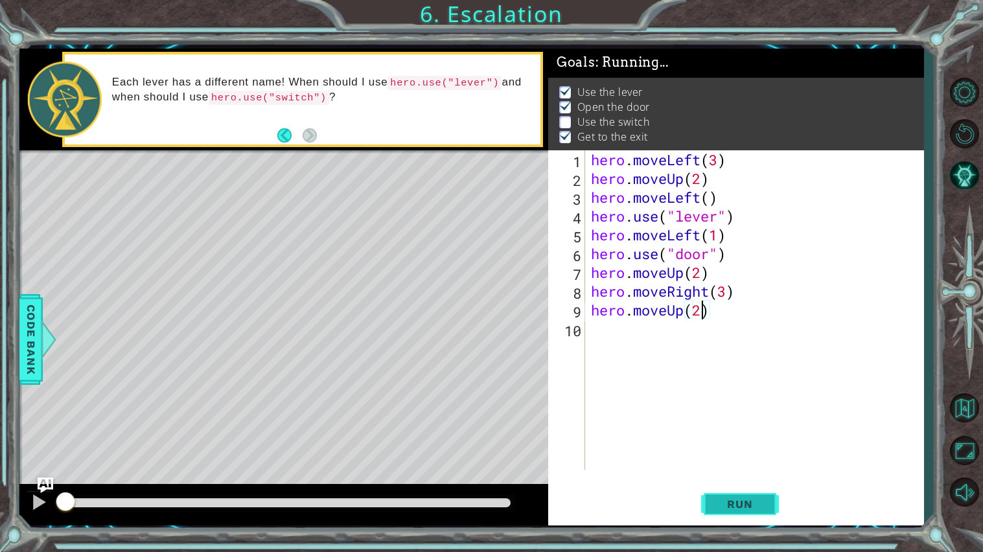
click at [714, 510] on span "Run" at bounding box center [739, 504] width 51 height 13
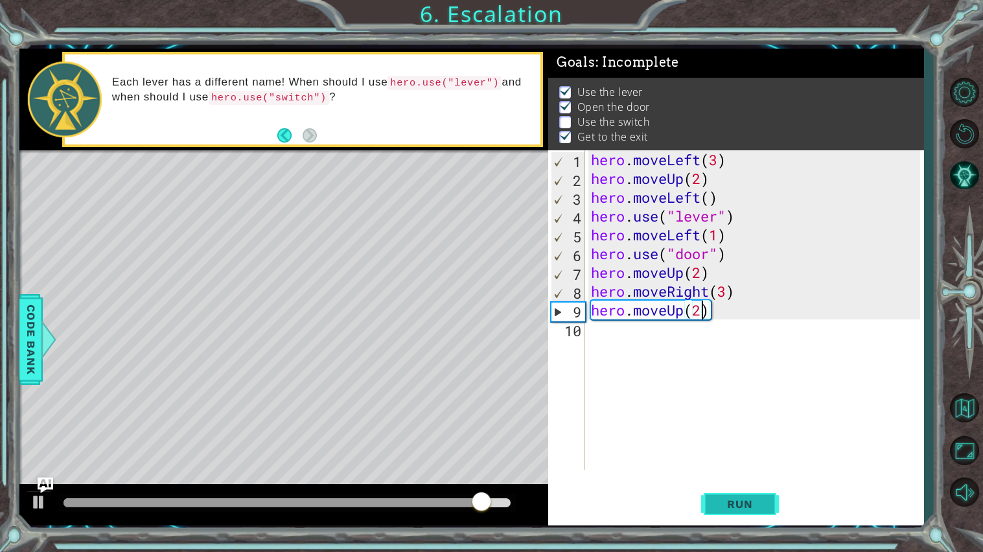
click at [731, 499] on span "Run" at bounding box center [739, 504] width 51 height 13
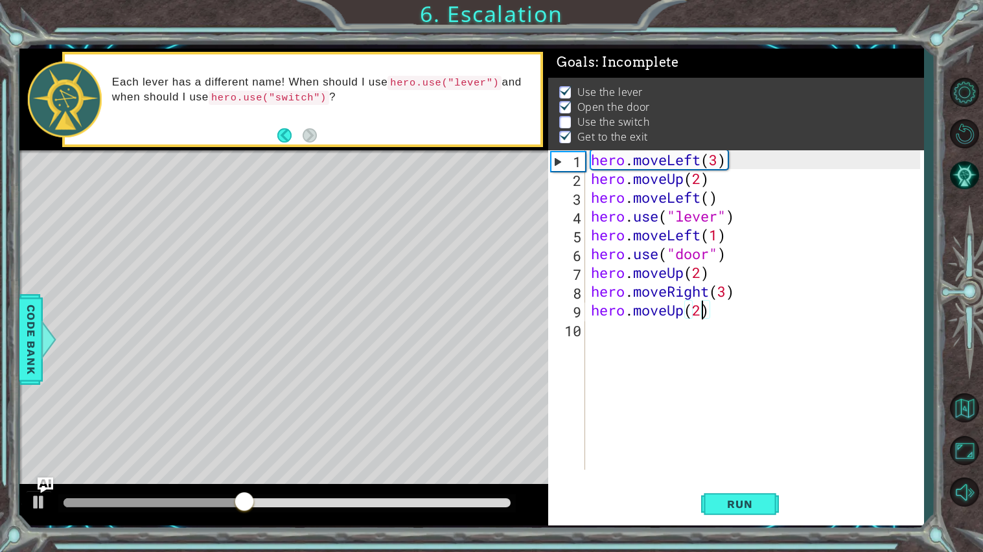
type textarea "hero.moveUp(2)"
click at [725, 507] on span "Run" at bounding box center [739, 504] width 51 height 13
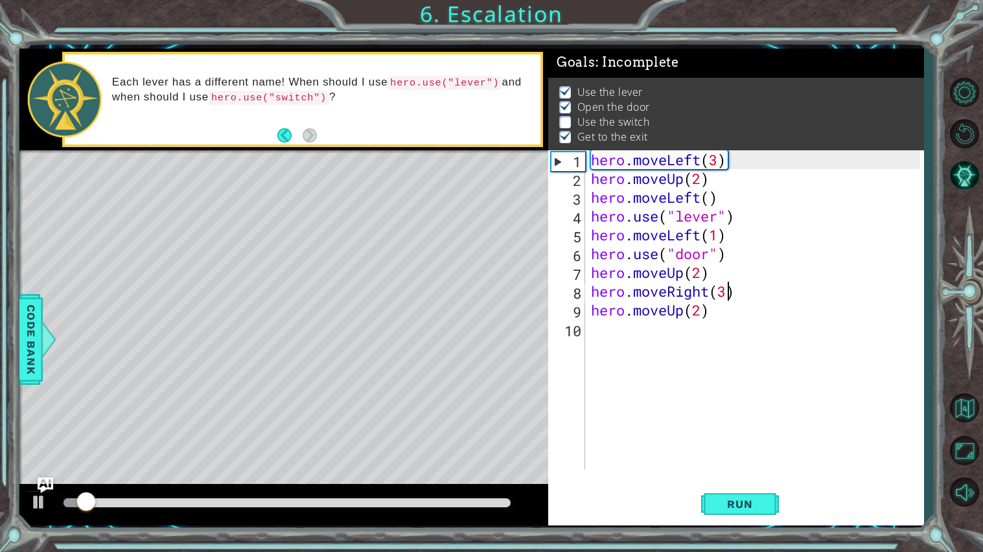
click at [724, 291] on div "hero . moveLeft ( 3 ) hero . moveUp ( 2 ) hero . moveLeft ( ) hero . use ( "lev…" at bounding box center [757, 328] width 338 height 357
click at [716, 304] on div "hero . moveLeft ( 3 ) hero . moveUp ( 2 ) hero . moveLeft ( ) hero . use ( "lev…" at bounding box center [757, 328] width 338 height 357
click at [725, 292] on div "hero . moveLeft ( 3 ) hero . moveUp ( 2 ) hero . moveLeft ( ) hero . use ( "lev…" at bounding box center [757, 328] width 338 height 357
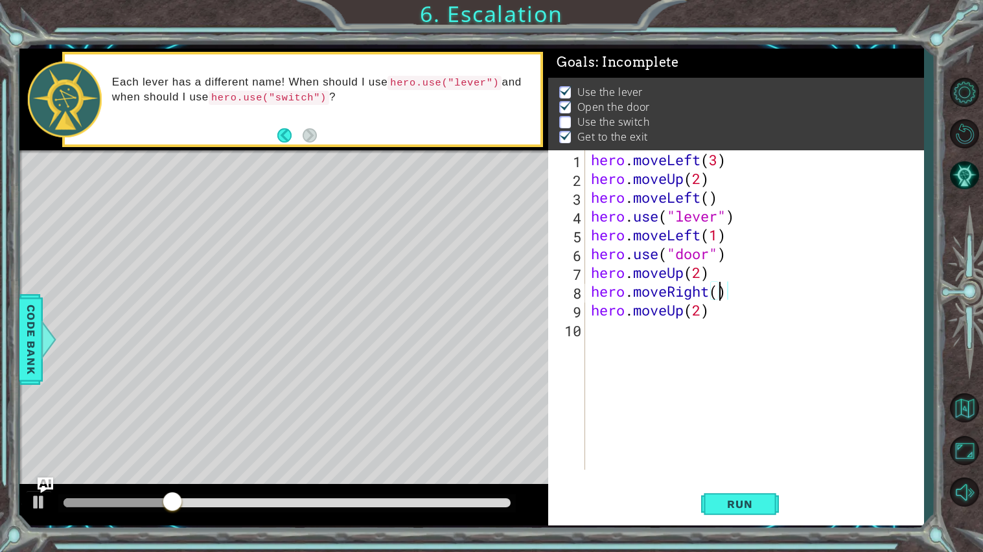
type textarea "hero.moveRight(2)"
click at [41, 506] on div at bounding box center [38, 502] width 17 height 17
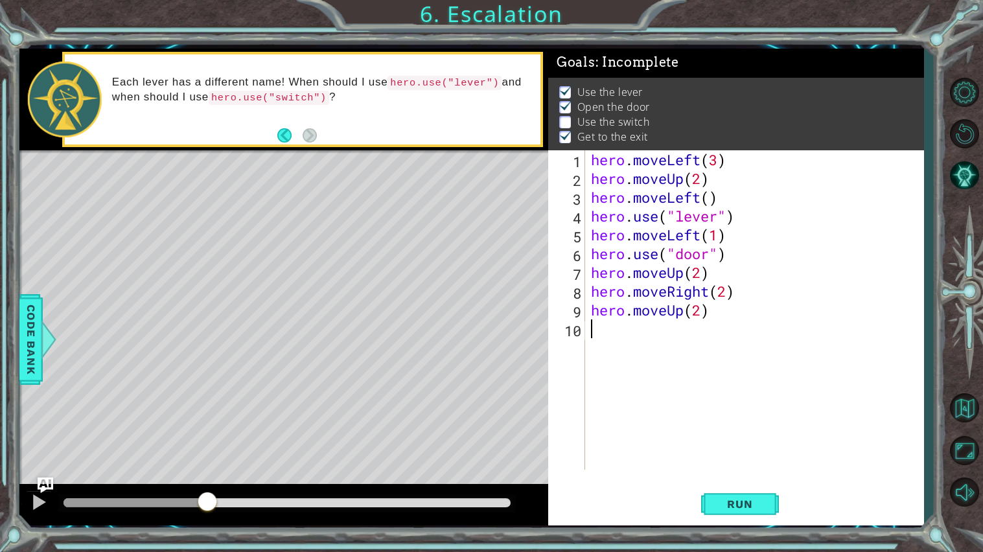
click at [692, 306] on div "hero . moveLeft ( 3 ) hero . moveUp ( 2 ) hero . moveLeft ( ) hero . use ( "lev…" at bounding box center [757, 328] width 338 height 357
type textarea "hero.moveUp(2)"
click at [735, 328] on div "hero . moveLeft ( 3 ) hero . moveUp ( 2 ) hero . moveLeft ( ) hero . use ( "lev…" at bounding box center [757, 328] width 338 height 357
click at [725, 317] on div "hero . moveLeft ( 3 ) hero . moveUp ( 2 ) hero . moveLeft ( ) hero . use ( "lev…" at bounding box center [757, 328] width 338 height 357
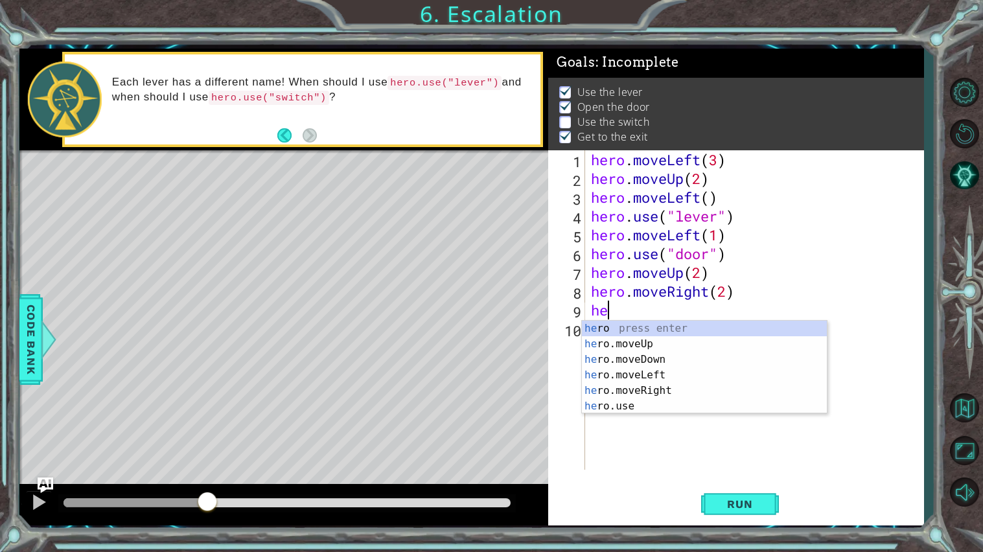
type textarea "h"
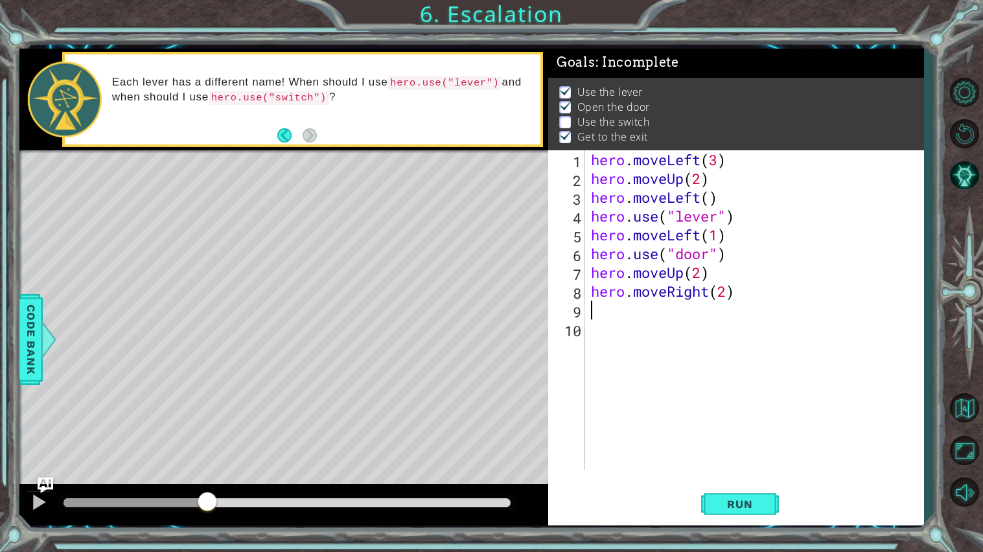
type textarea "hero.moveRight(2)"
click at [732, 330] on div "hero. use press enter" at bounding box center [704, 344] width 245 height 47
type textarea "hero.use")"
click at [700, 335] on body "1 ההההההההההההההההההההההההההההההההההההההההההההההההההההההההההההההההההההההההההההה…" at bounding box center [491, 276] width 983 height 552
click at [681, 328] on div "hero . moveLeft ( 3 ) hero . moveUp ( 2 ) hero . moveLeft ( ) hero . use ( "lev…" at bounding box center [757, 328] width 338 height 357
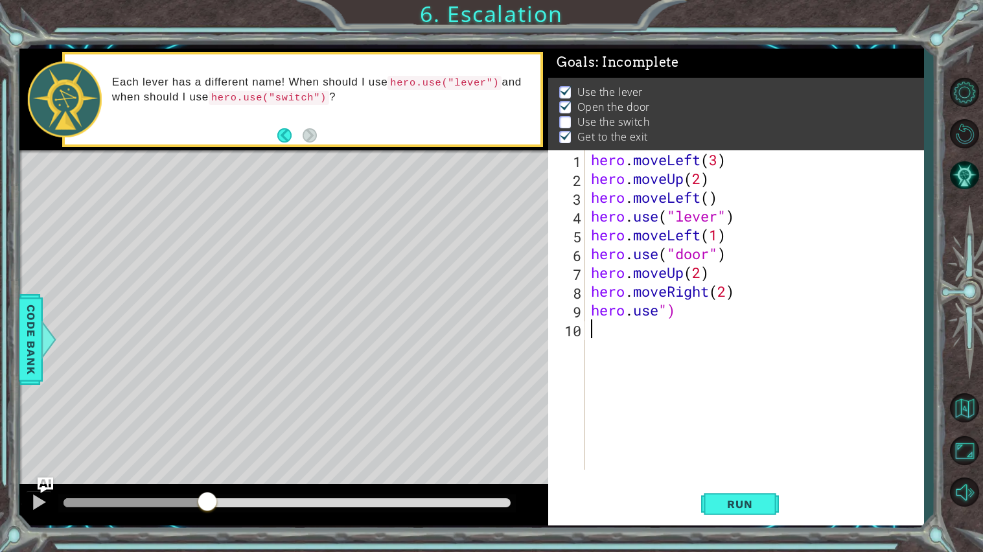
click at [670, 319] on div "hero . moveLeft ( 3 ) hero . moveUp ( 2 ) hero . moveLeft ( ) hero . use ( "lev…" at bounding box center [757, 328] width 338 height 357
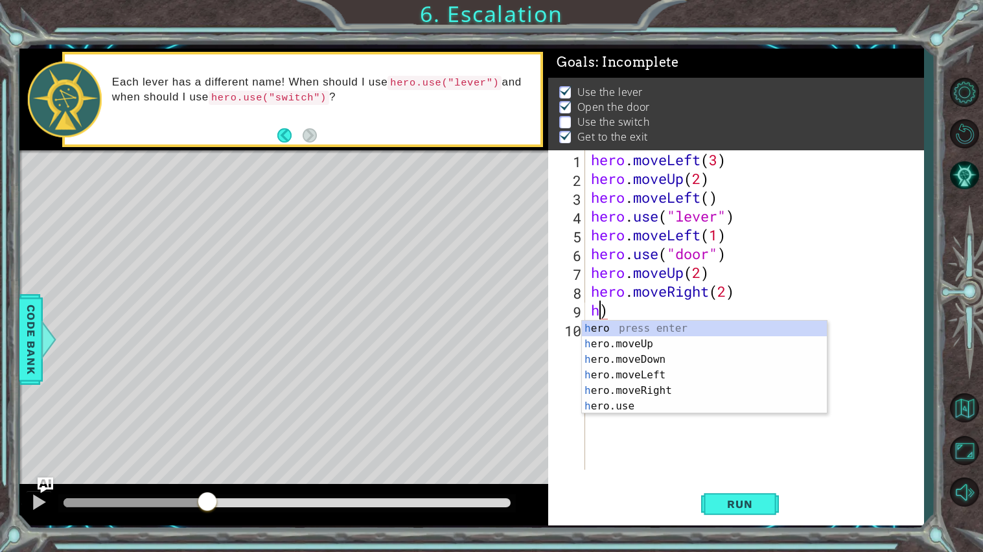
click at [670, 319] on div "hero . moveLeft ( 3 ) hero . moveUp ( 2 ) hero . moveLeft ( ) hero . use ( "lev…" at bounding box center [757, 328] width 338 height 357
type textarea "h"
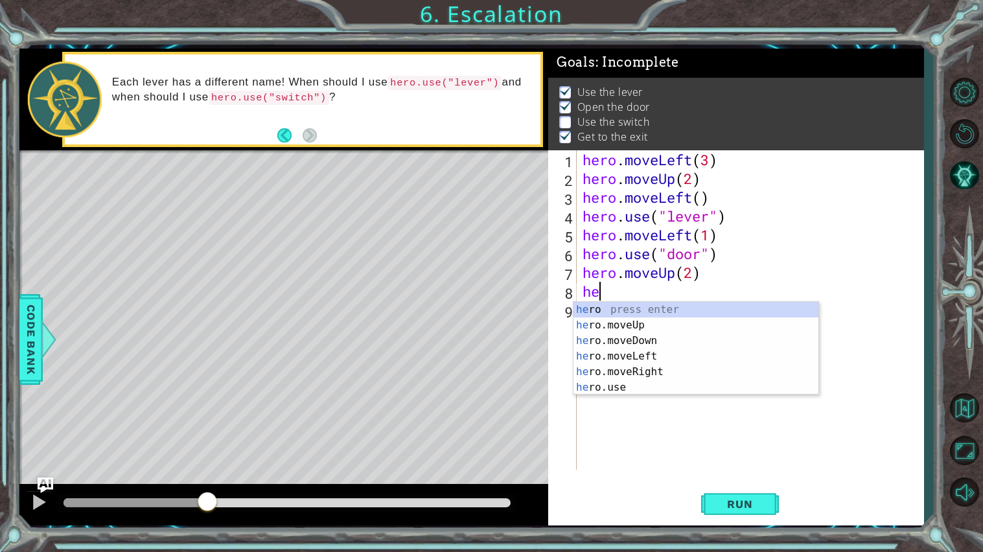
type textarea "h"
click at [658, 366] on div "her o press enter her o.moveUp press enter her o.moveDown press enter her o.mov…" at bounding box center [695, 364] width 245 height 124
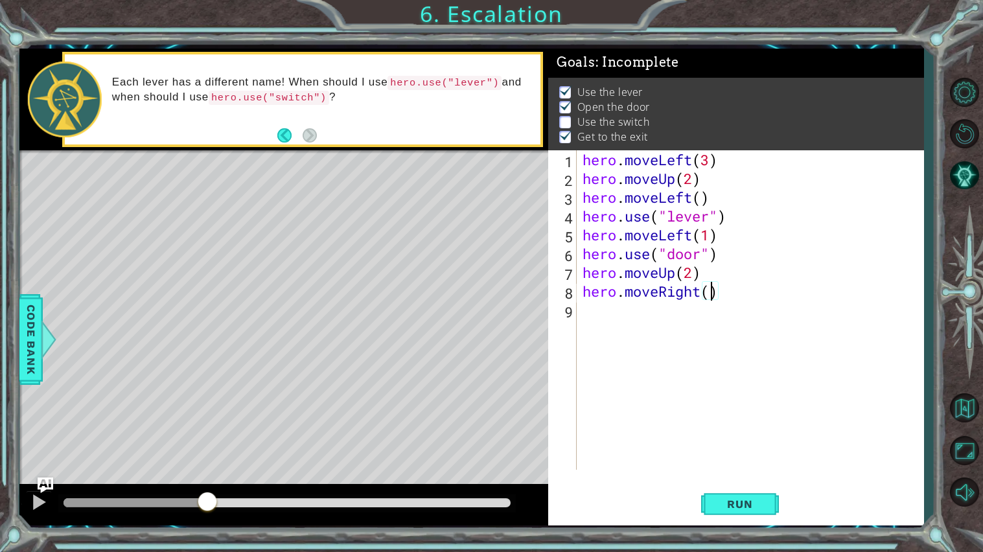
type textarea "hero.moveRight(2)"
click at [741, 293] on div "hero . moveLeft ( 3 ) hero . moveUp ( 2 ) hero . moveLeft ( ) hero . use ( "lev…" at bounding box center [753, 328] width 347 height 357
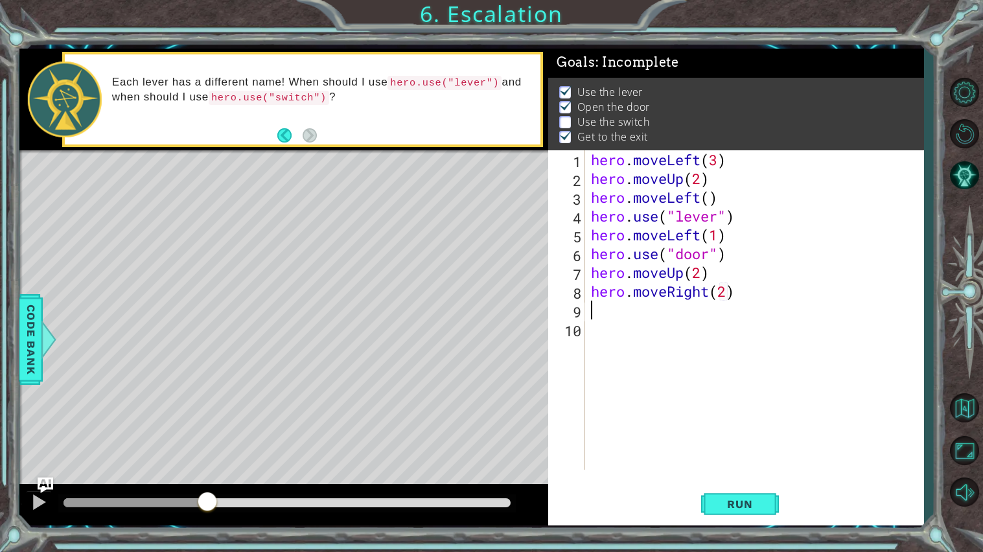
scroll to position [0, 0]
click at [745, 334] on div "hero. us e press enter" at bounding box center [704, 344] width 245 height 47
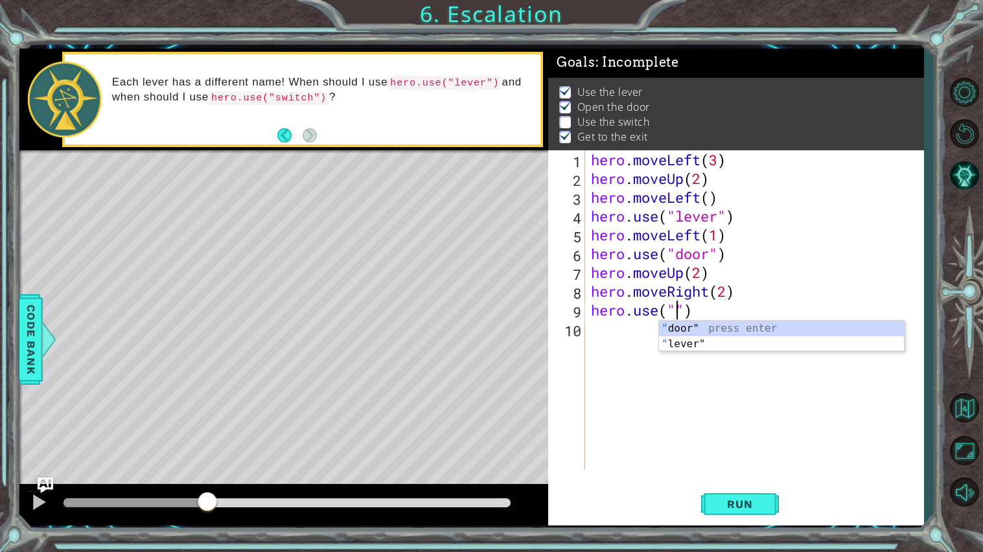
scroll to position [0, 4]
type textarea "hero.use("lever")"
click at [792, 334] on div ""lever " press enter" at bounding box center [781, 344] width 245 height 47
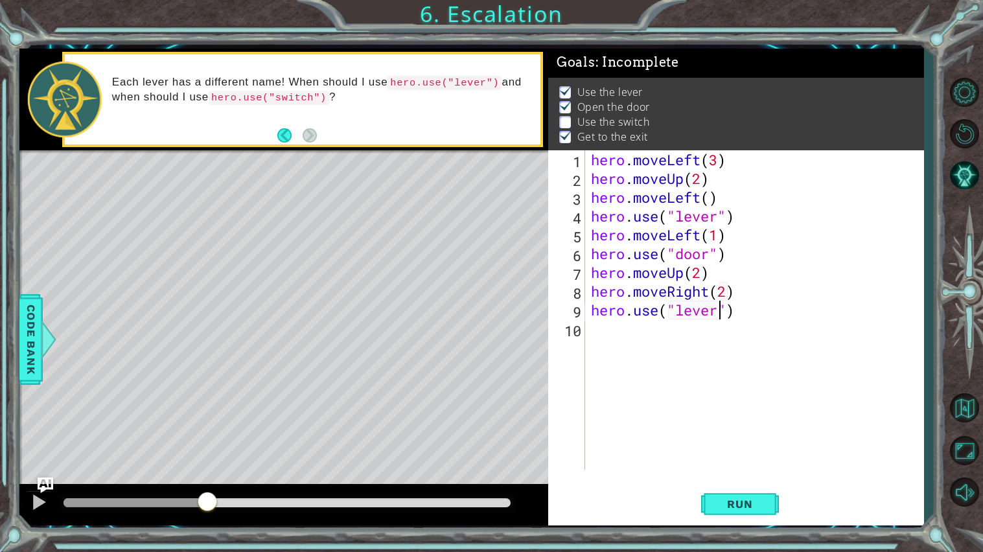
click at [776, 325] on div "hero . moveLeft ( 3 ) hero . moveUp ( 2 ) hero . moveLeft ( ) hero . use ( "lev…" at bounding box center [757, 328] width 338 height 357
click at [670, 350] on div "hero.move Ri ght press enter" at bounding box center [704, 362] width 245 height 47
type textarea "hero.moveRight(1)"
click at [670, 350] on div "hero . moveLeft ( 3 ) hero . moveUp ( 2 ) hero . moveLeft ( ) hero . use ( "lev…" at bounding box center [757, 328] width 338 height 357
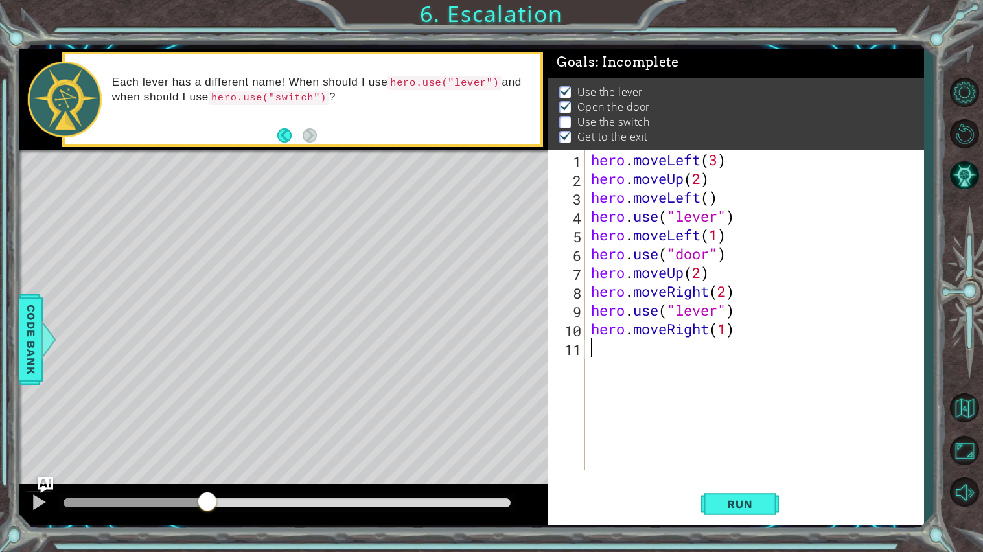
click at [724, 334] on div "hero . moveLeft ( 3 ) hero . moveUp ( 2 ) hero . moveLeft ( ) hero . use ( "lev…" at bounding box center [757, 328] width 338 height 357
type textarea "hero.moveRight()"
click at [699, 352] on div "hero . moveLeft ( 3 ) hero . moveUp ( 2 ) hero . moveLeft ( ) hero . use ( "lev…" at bounding box center [757, 328] width 338 height 357
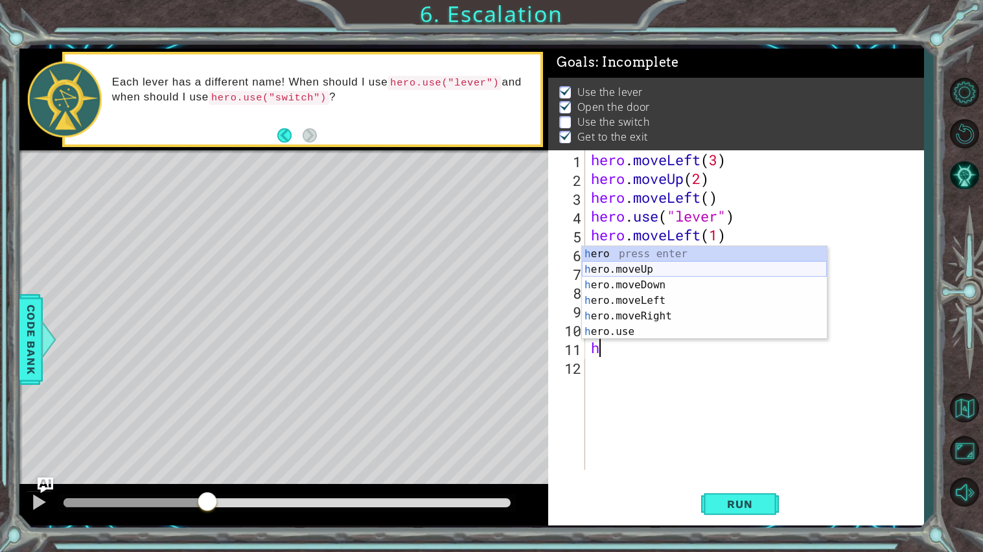
click at [663, 272] on div "h ero press enter h ero.moveUp press enter h ero.moveDown press enter h ero.mov…" at bounding box center [704, 308] width 245 height 124
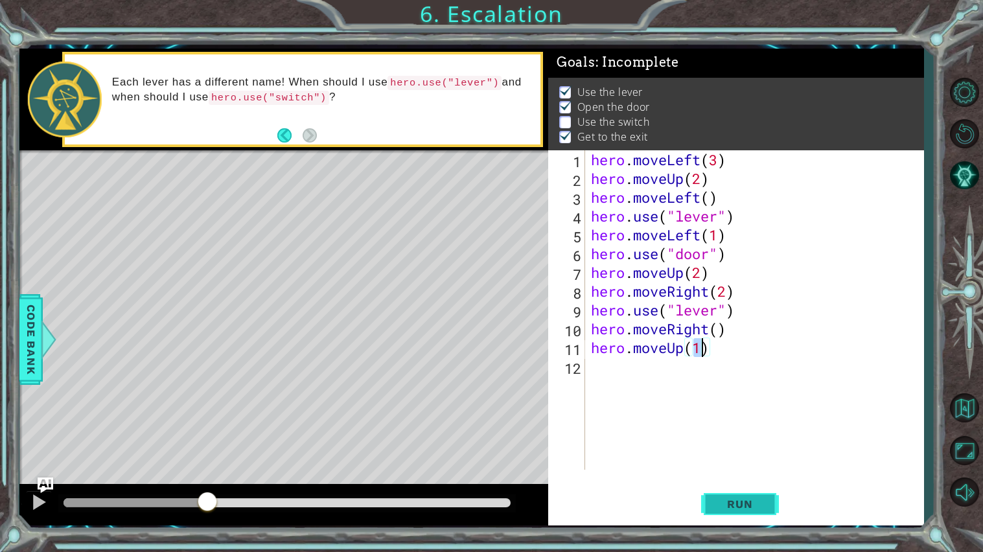
type textarea "hero.moveUp(1)"
click at [726, 493] on button "Run" at bounding box center [740, 504] width 78 height 38
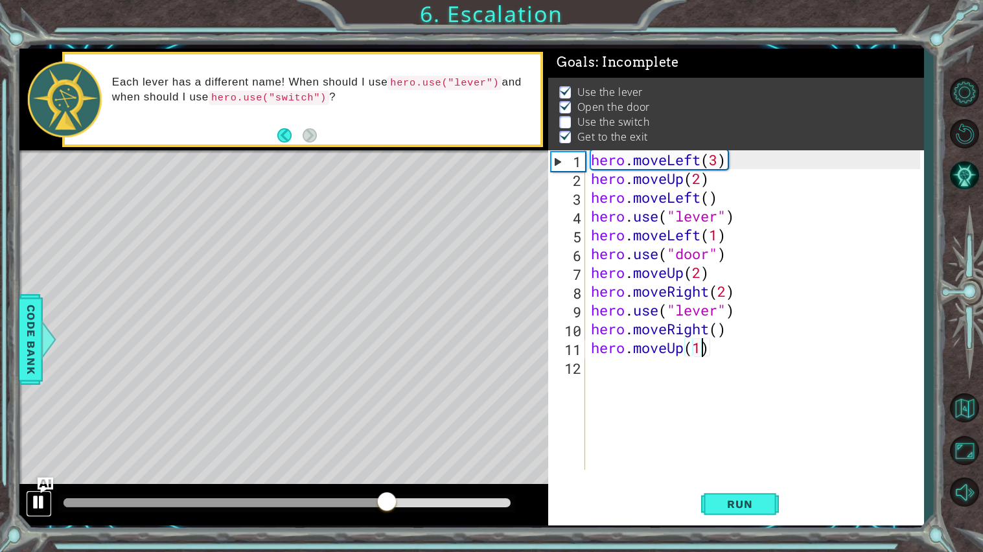
click at [44, 503] on div at bounding box center [38, 502] width 17 height 17
click at [21, 375] on span "Code Bank" at bounding box center [31, 338] width 21 height 79
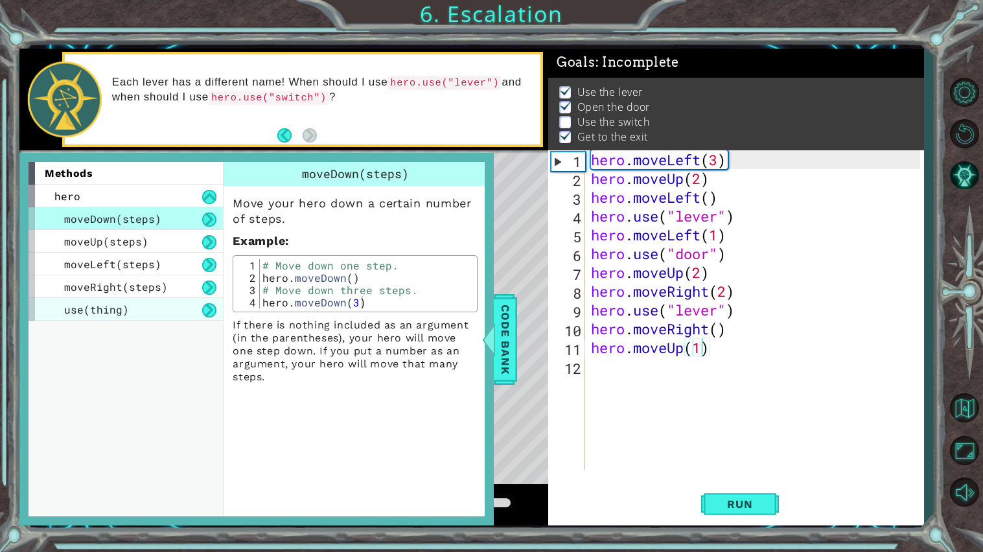
click at [183, 308] on div "use(thing)" at bounding box center [126, 309] width 194 height 23
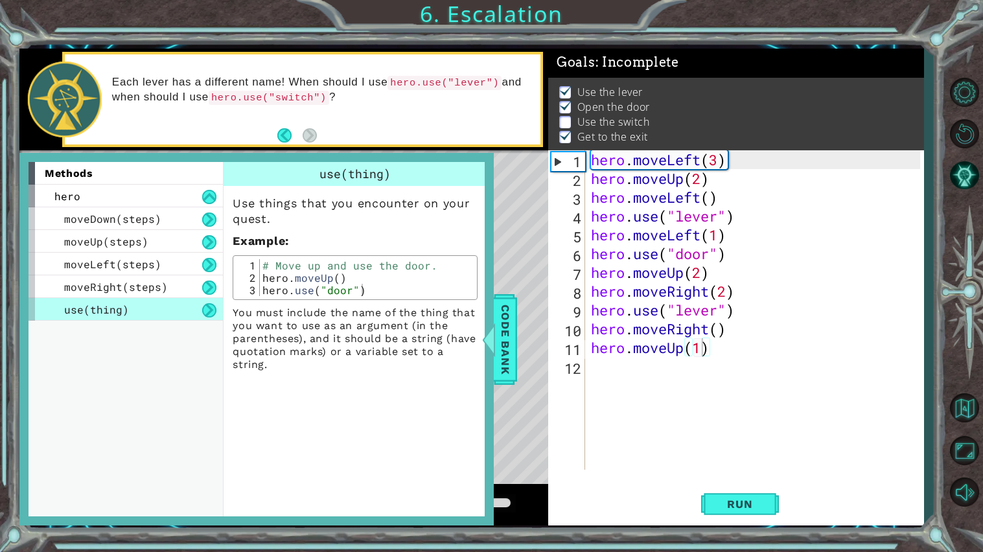
type textarea "hero.moveUp()"
click at [310, 275] on div "# Move up and use the door. hero . moveUp ( ) hero . use ( "door" )" at bounding box center [367, 290] width 214 height 62
click at [501, 363] on span "Code Bank" at bounding box center [505, 338] width 21 height 79
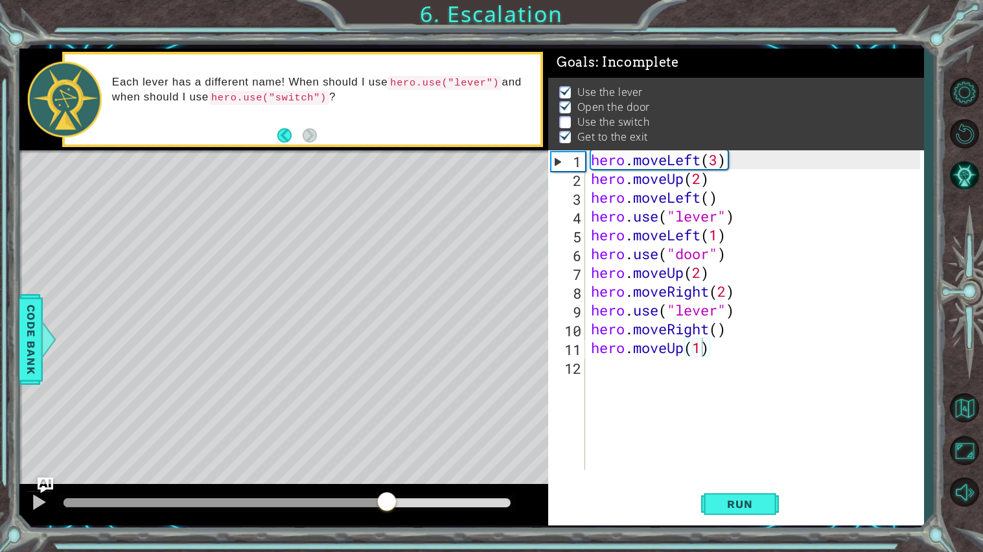
click at [716, 315] on div "hero . moveLeft ( 3 ) hero . moveUp ( 2 ) hero . moveLeft ( ) hero . use ( "lev…" at bounding box center [757, 328] width 338 height 357
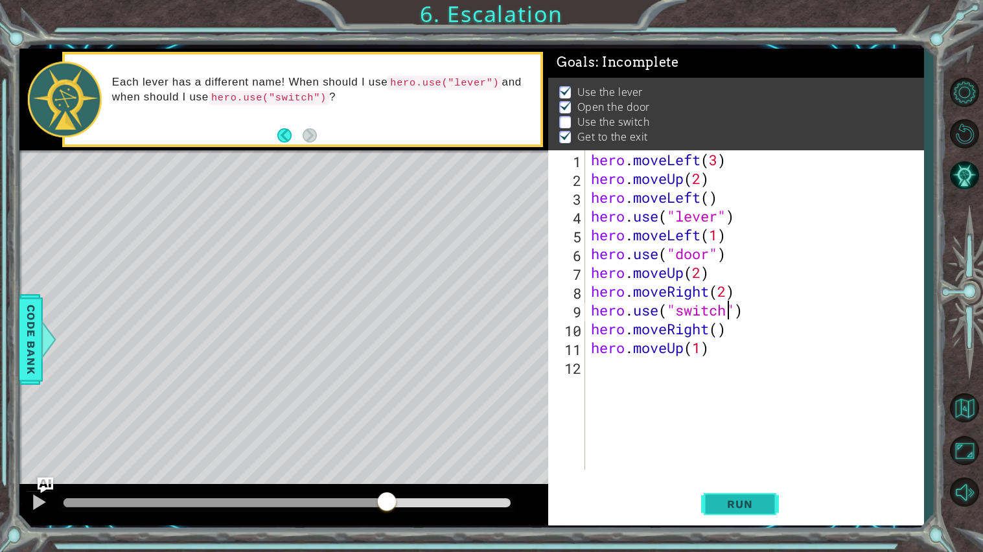
type textarea "hero.use("switch")"
click at [756, 499] on span "Run" at bounding box center [739, 504] width 51 height 13
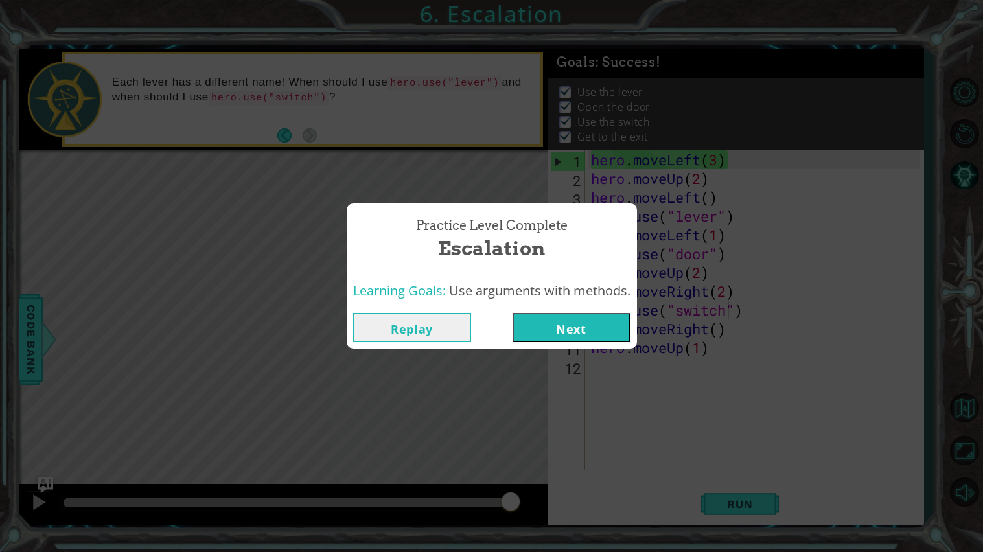
click at [600, 324] on button "Next" at bounding box center [571, 327] width 118 height 29
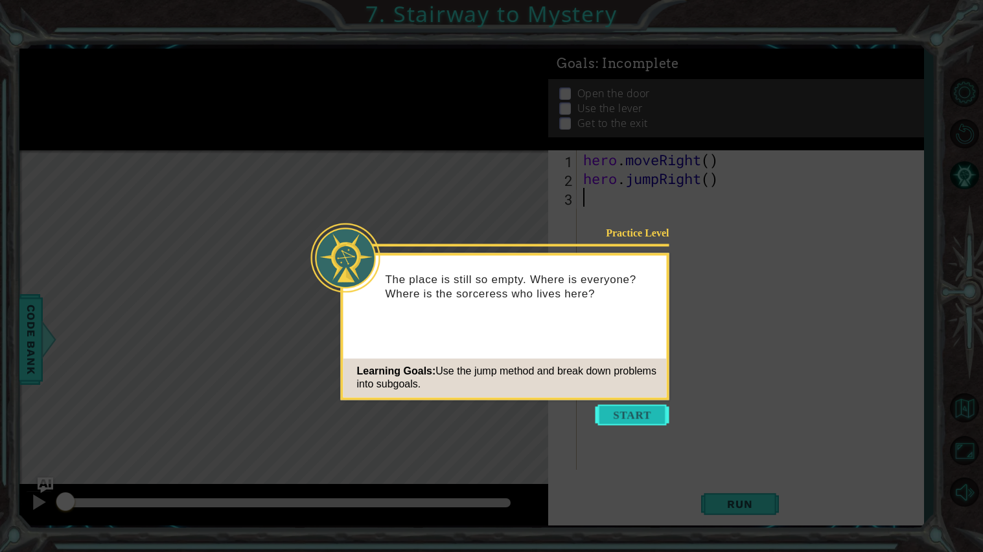
click at [639, 407] on button "Start" at bounding box center [632, 414] width 74 height 21
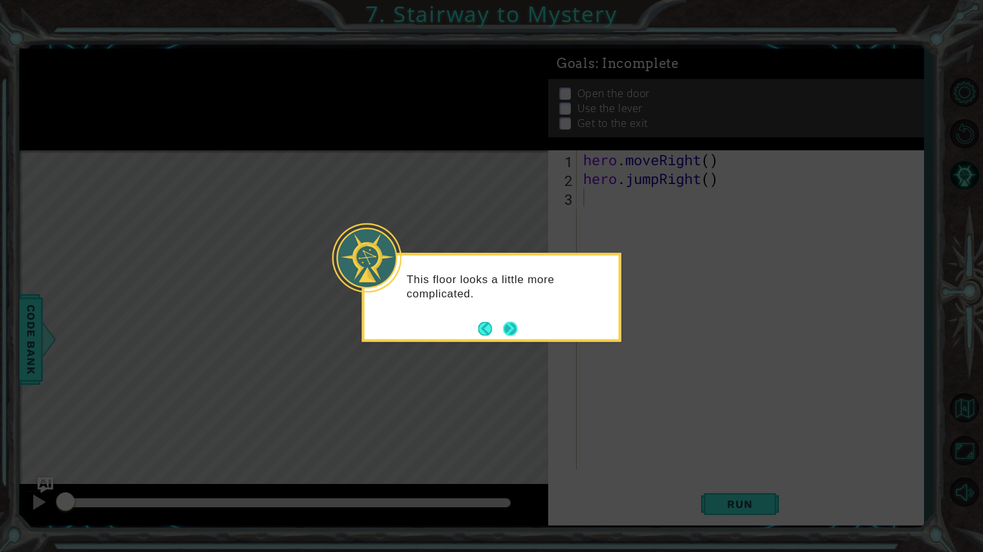
click at [516, 323] on button "Next" at bounding box center [510, 328] width 14 height 14
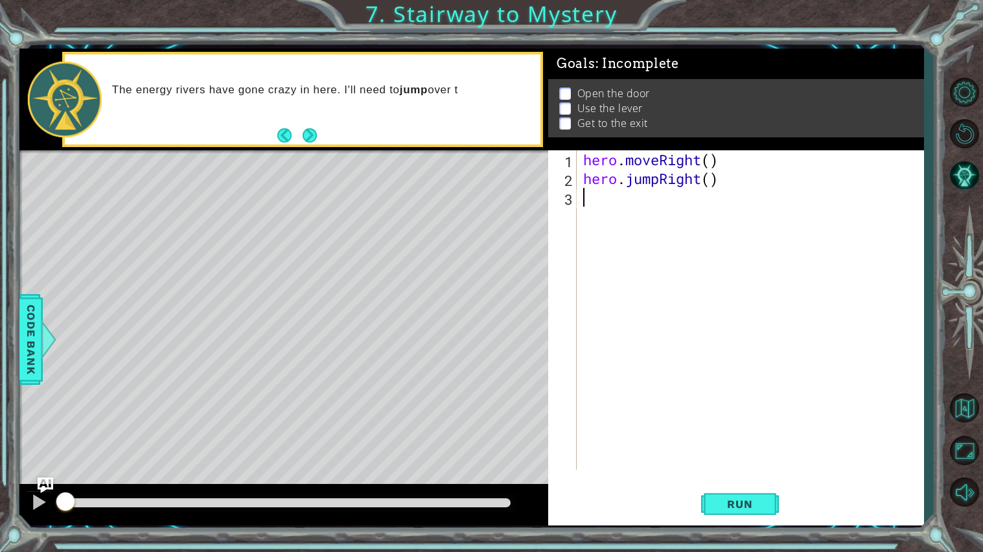
click at [750, 483] on div "1 2 3 hero . moveRight ( ) hero . jumpRight ( ) ההההההההההההההההההההההההההההההה…" at bounding box center [736, 338] width 376 height 376
click at [750, 509] on span "Run" at bounding box center [739, 504] width 51 height 13
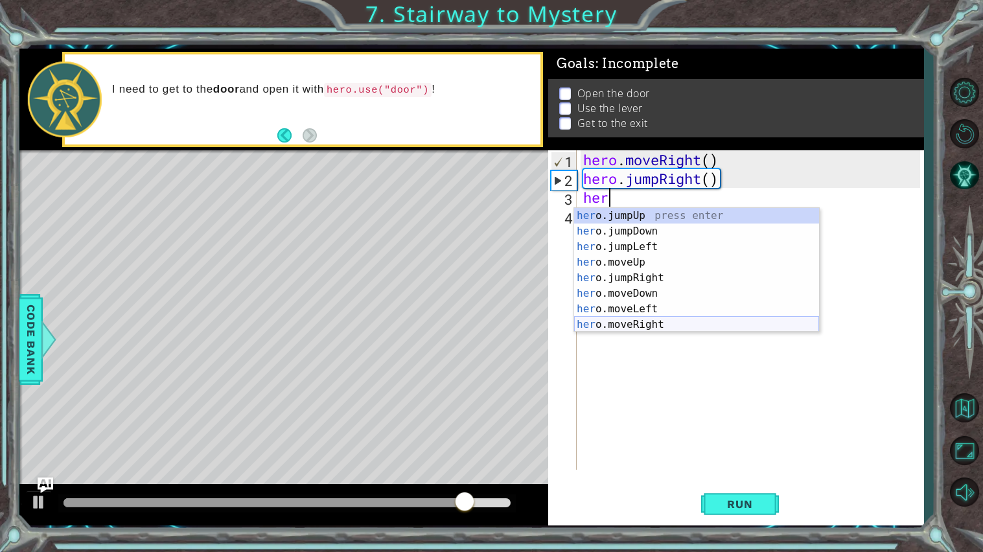
click at [661, 325] on div "her o.jumpUp press enter her o.jumpDown press enter her o.jumpLeft press enter …" at bounding box center [696, 285] width 245 height 155
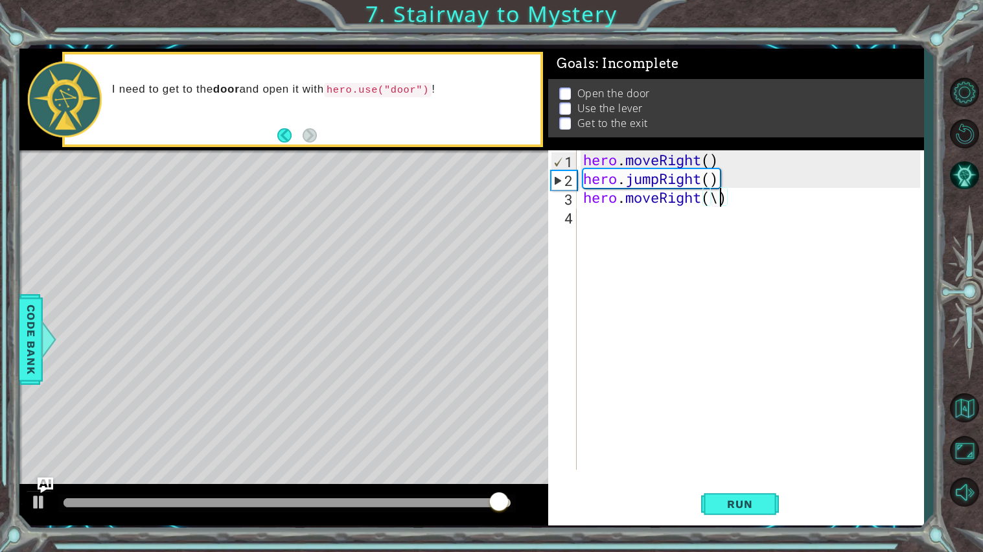
type textarea "hero.moveRight()"
click at [669, 222] on div "hero . moveRight ( ) hero . jumpRight ( ) hero . moveRight ( )" at bounding box center [753, 328] width 346 height 357
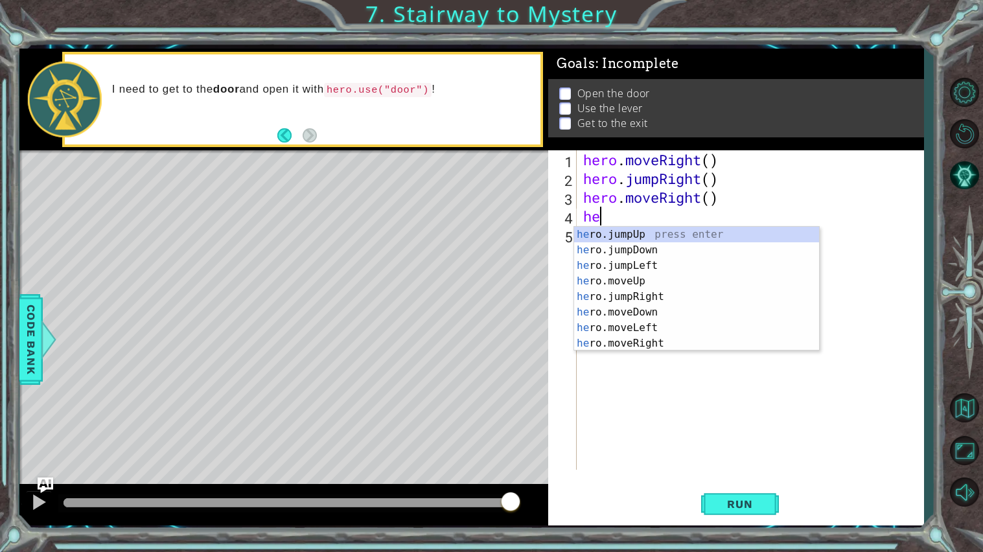
type textarea "her"
click at [658, 384] on div "hero . moveRight ( ) hero . jumpRight ( ) hero . moveRight ( ) her" at bounding box center [753, 328] width 346 height 357
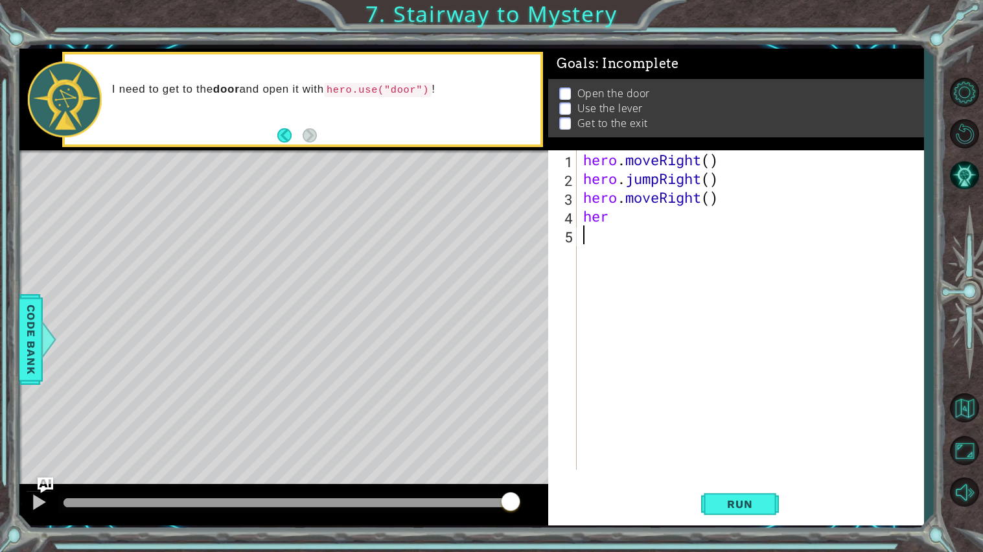
click at [635, 206] on div "hero . moveRight ( ) hero . jumpRight ( ) hero . moveRight ( ) her" at bounding box center [753, 328] width 346 height 357
click at [630, 216] on div "hero . moveRight ( ) hero . jumpRight ( ) hero . moveRight ( ) her" at bounding box center [753, 328] width 346 height 357
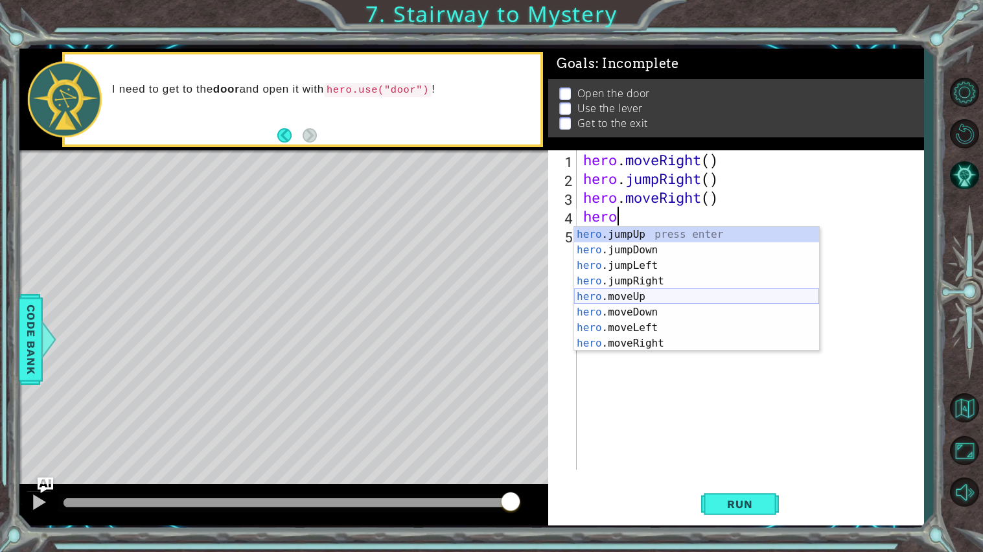
click at [667, 293] on div "hero .jumpUp press enter hero .jumpDown press enter hero .jumpLeft press enter …" at bounding box center [696, 304] width 245 height 155
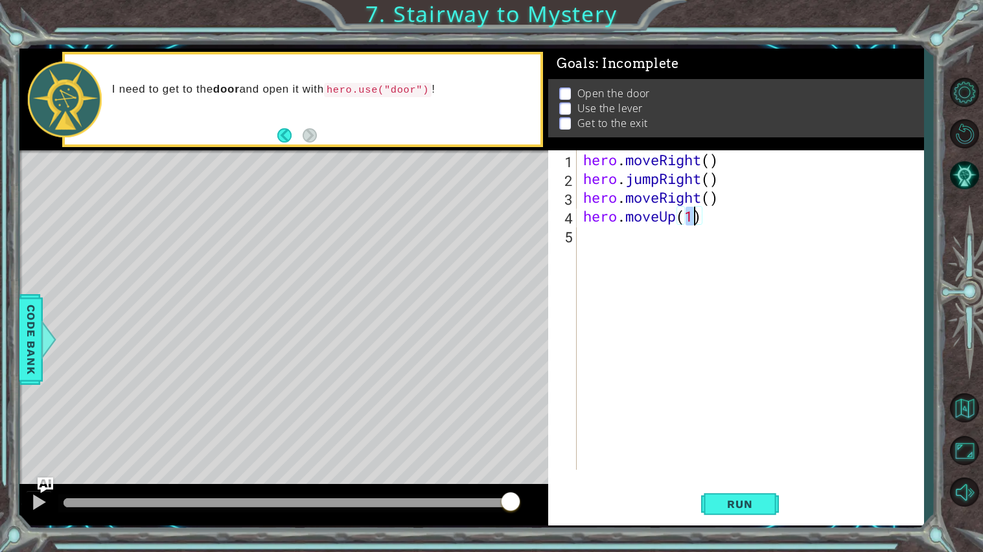
type textarea "hero.moveUp()"
click at [643, 253] on div "hero . moveRight ( ) hero . jumpRight ( ) hero . moveRight ( ) hero . moveUp ( )" at bounding box center [753, 328] width 346 height 357
type textarea "use"
click at [653, 260] on div "hero . moveRight ( ) hero . jumpRight ( ) hero . moveRight ( ) hero . moveUp ( …" at bounding box center [753, 328] width 346 height 357
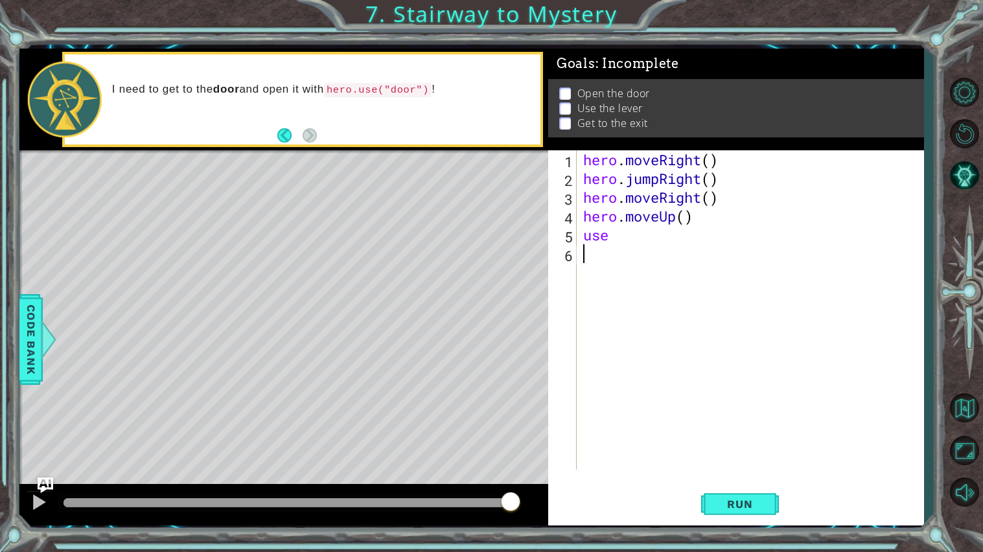
click at [650, 250] on div "hero . moveRight ( ) hero . jumpRight ( ) hero . moveRight ( ) hero . moveUp ( …" at bounding box center [753, 328] width 346 height 357
click at [644, 246] on div "hero . moveRight ( ) hero . jumpRight ( ) hero . moveRight ( ) hero . moveUp ( …" at bounding box center [753, 328] width 346 height 357
click at [639, 241] on div "hero . moveRight ( ) hero . jumpRight ( ) hero . moveRight ( ) hero . moveUp ( …" at bounding box center [753, 328] width 346 height 357
click at [641, 250] on div "hero. use press enter" at bounding box center [696, 269] width 245 height 47
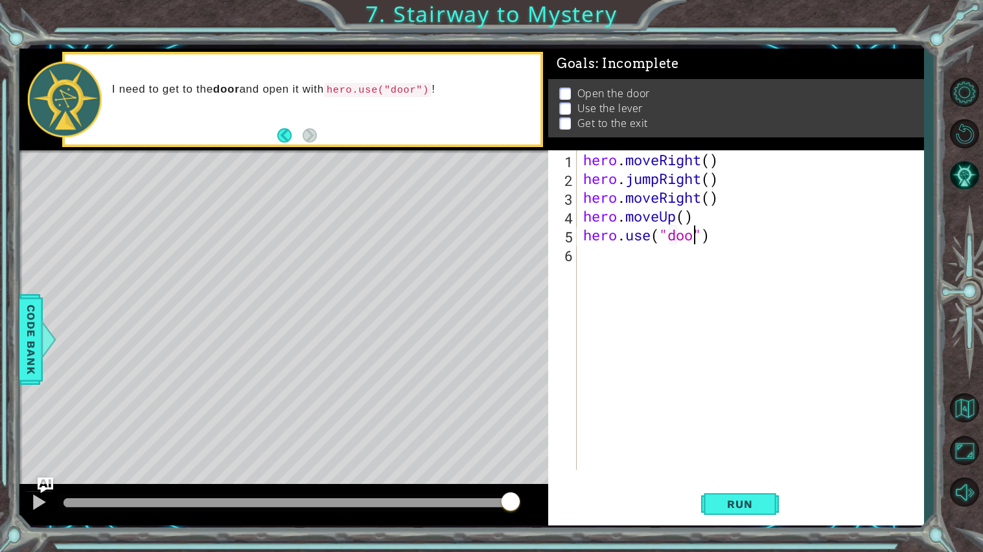
scroll to position [0, 5]
type textarea "hero.use("door")"
click at [731, 500] on span "Run" at bounding box center [739, 504] width 51 height 13
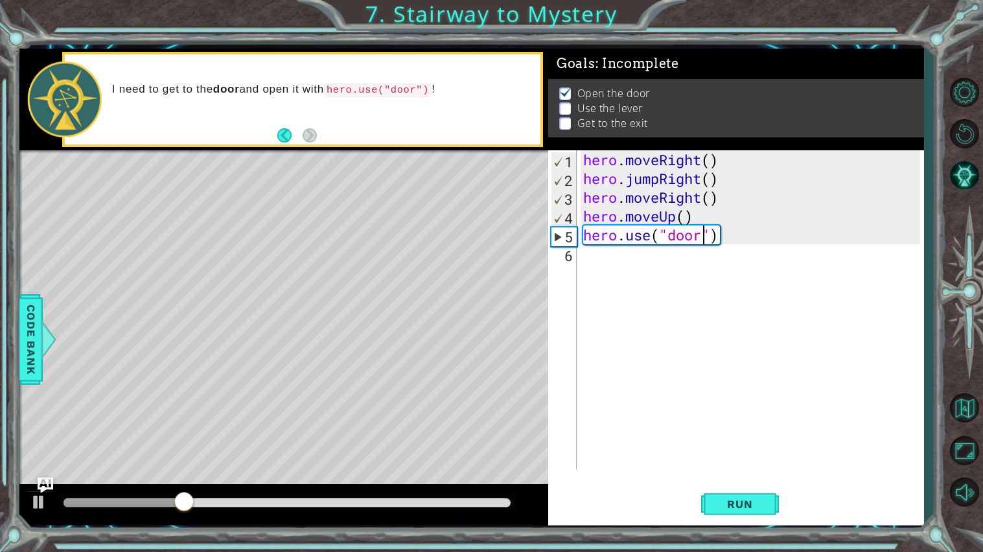
click at [636, 264] on div "hero . moveRight ( ) hero . jumpRight ( ) hero . moveRight ( ) hero . moveUp ( …" at bounding box center [753, 328] width 346 height 357
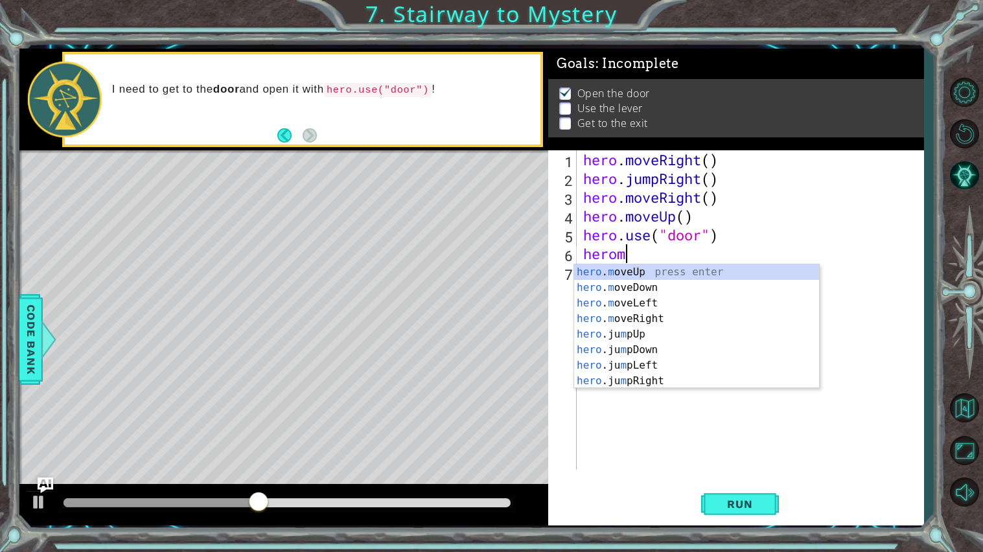
scroll to position [0, 1]
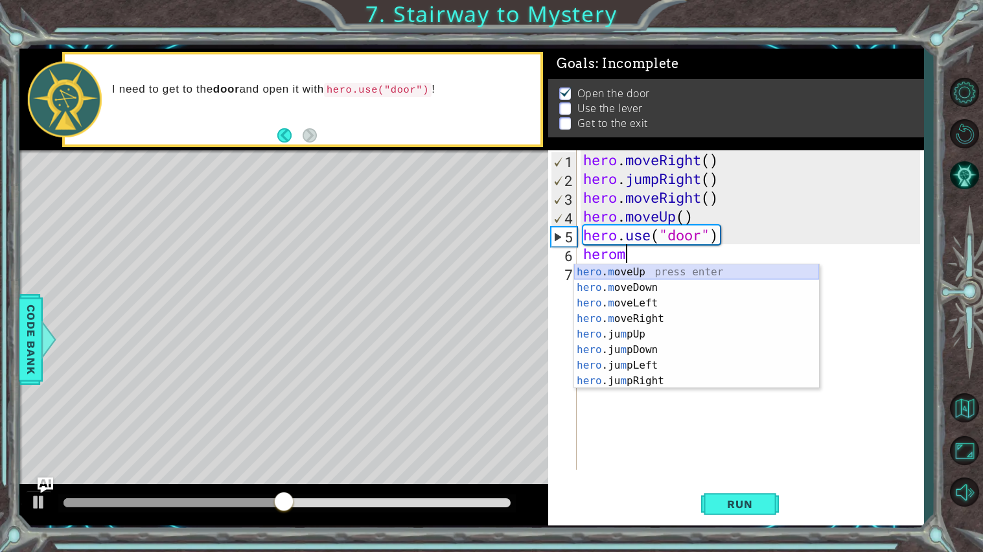
click at [659, 269] on div "hero . m oveUp press enter hero . m oveDown press enter hero . m oveLeft press …" at bounding box center [696, 341] width 245 height 155
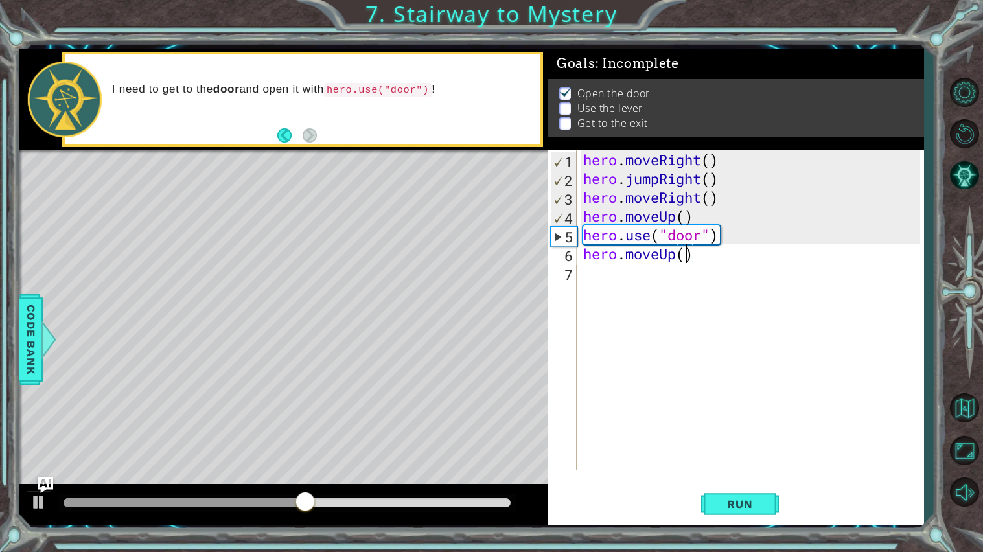
type textarea "hero.moveUp(2)"
click at [648, 274] on div "hero . moveRight ( ) hero . jumpRight ( ) hero . moveRight ( ) hero . moveUp ( …" at bounding box center [753, 328] width 346 height 357
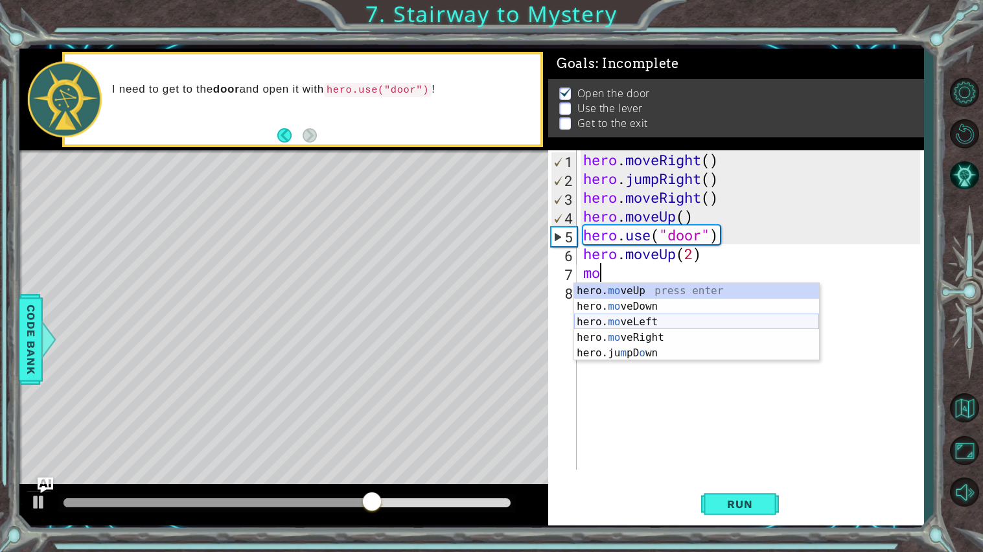
click at [667, 333] on div "hero. mo veUp press enter hero. mo veDown press enter hero. mo veLeft press ent…" at bounding box center [696, 337] width 245 height 109
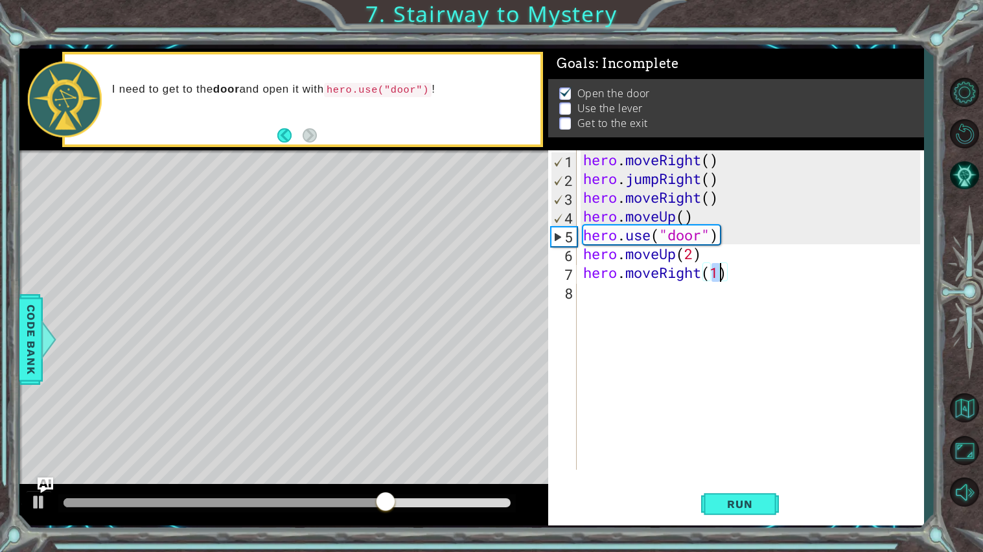
type textarea "hero.moveRight()"
click at [603, 299] on div "hero . moveRight ( ) hero . jumpRight ( ) hero . moveRight ( ) hero . moveUp ( …" at bounding box center [753, 328] width 346 height 357
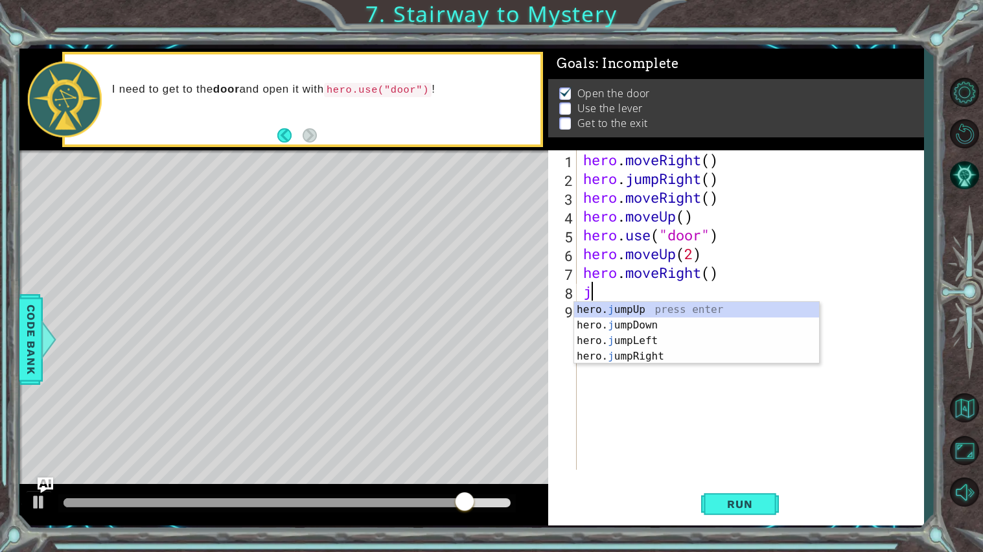
type textarea "jum"
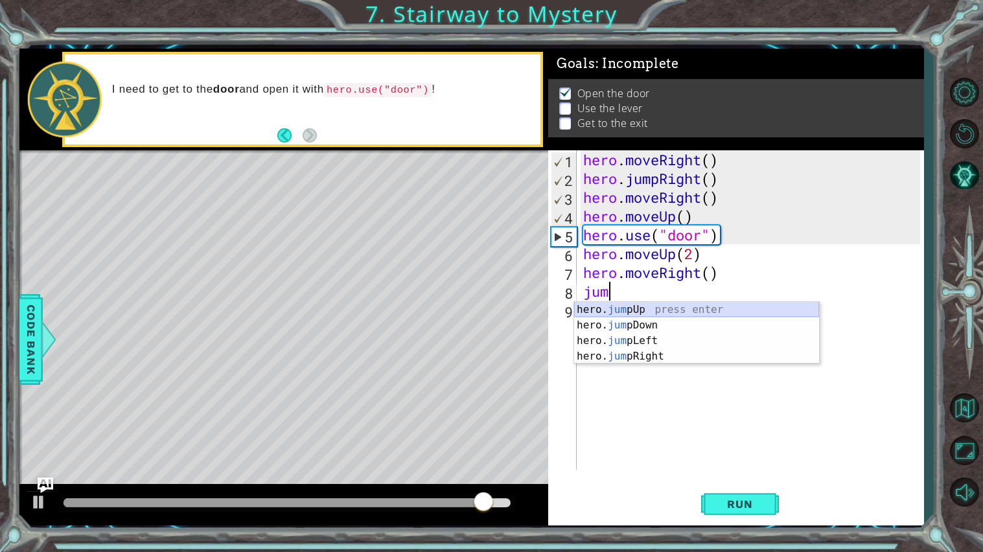
click at [606, 308] on div "hero. jum pUp press enter hero. jum pDown press enter hero. jum pLeft press ent…" at bounding box center [696, 348] width 245 height 93
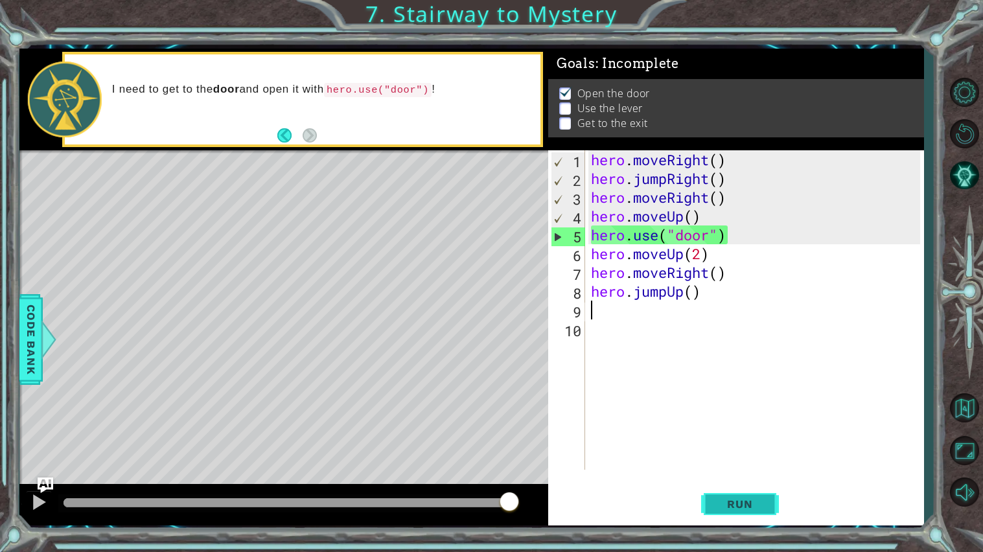
click at [741, 512] on button "Run" at bounding box center [740, 504] width 78 height 38
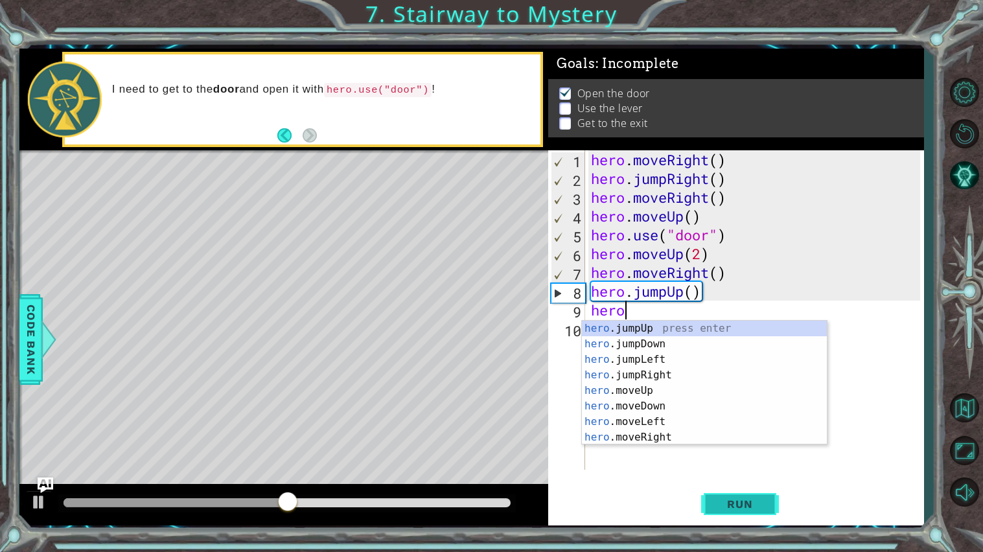
scroll to position [0, 1]
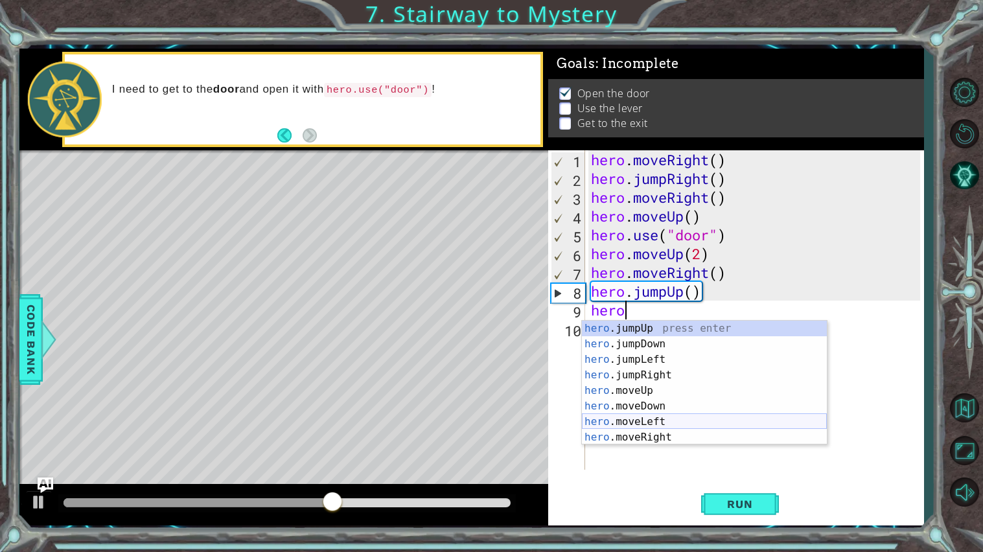
click at [665, 417] on div "hero .jumpUp press enter hero .jumpDown press enter hero .jumpLeft press enter …" at bounding box center [704, 398] width 245 height 155
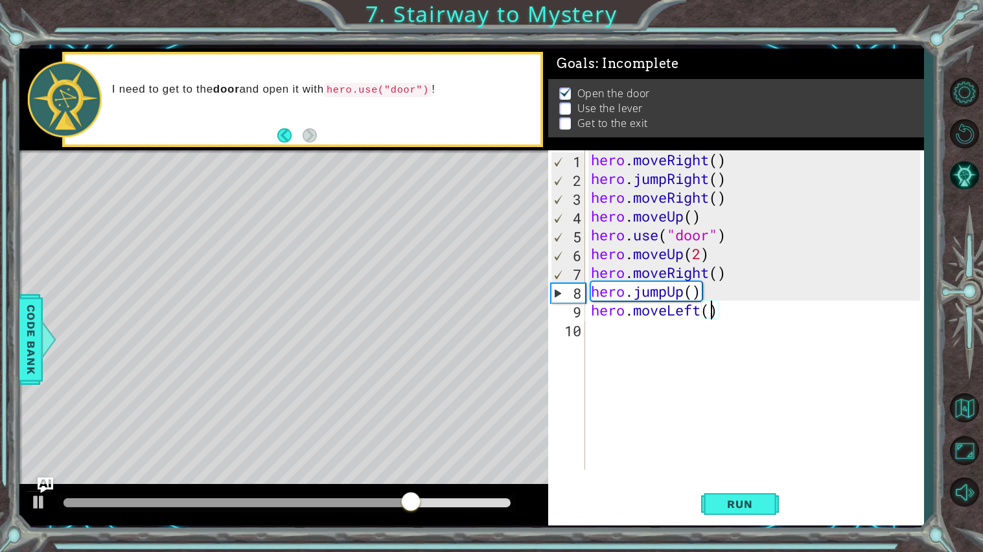
scroll to position [0, 5]
type textarea "hero.moveLeft(2)"
click at [744, 492] on button "Run" at bounding box center [740, 504] width 78 height 38
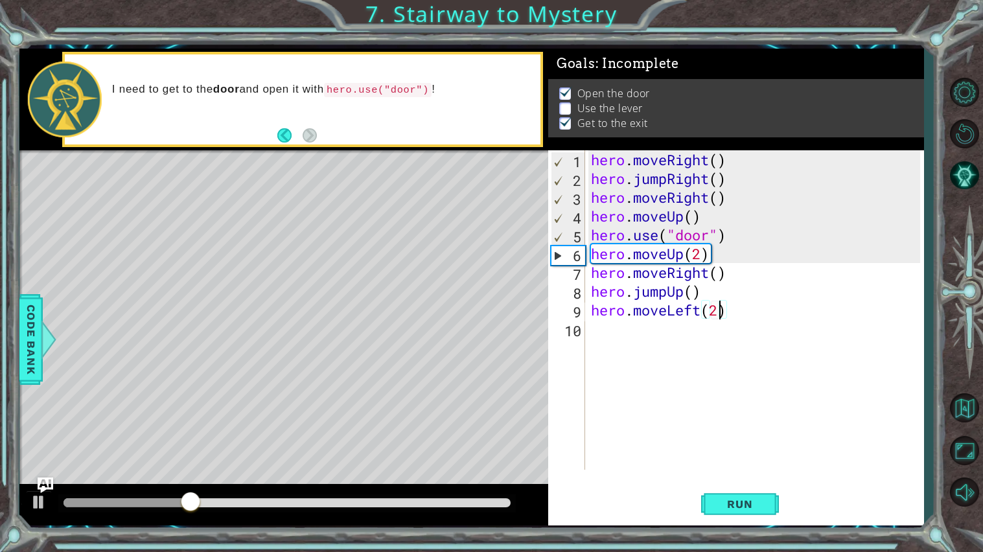
click at [730, 334] on div "hero . moveRight ( ) hero . jumpRight ( ) hero . moveRight ( ) hero . moveUp ( …" at bounding box center [757, 328] width 338 height 357
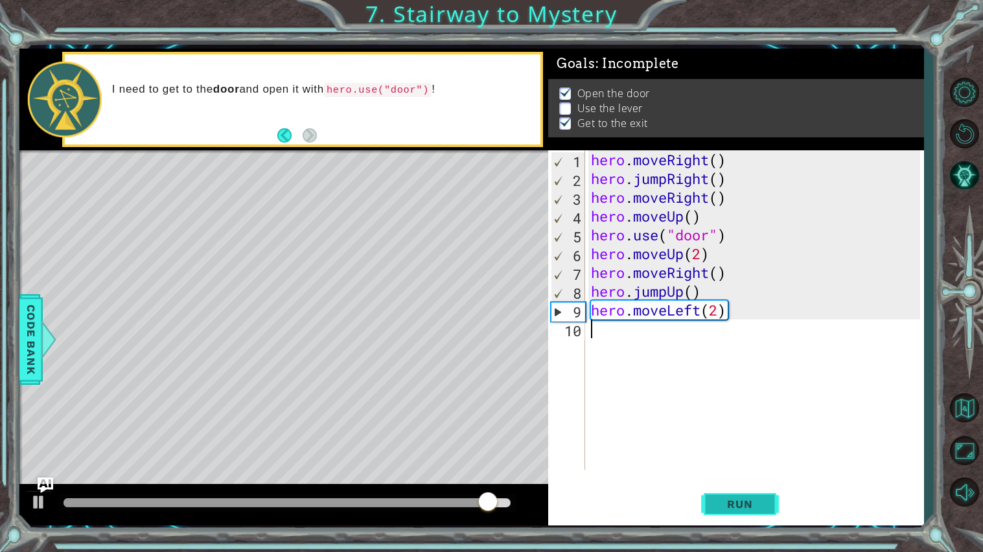
click at [748, 502] on span "Run" at bounding box center [739, 504] width 51 height 13
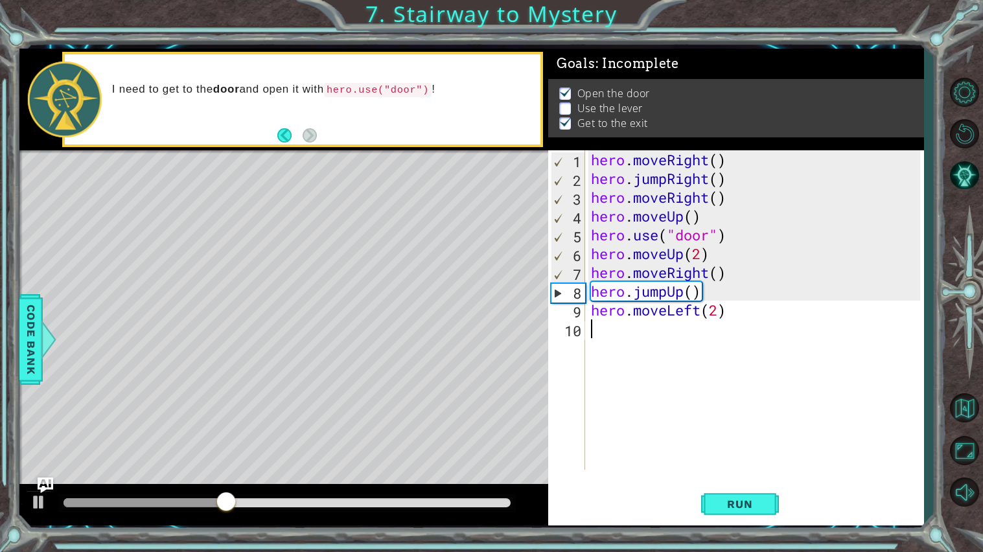
click at [189, 505] on div at bounding box center [144, 502] width 163 height 9
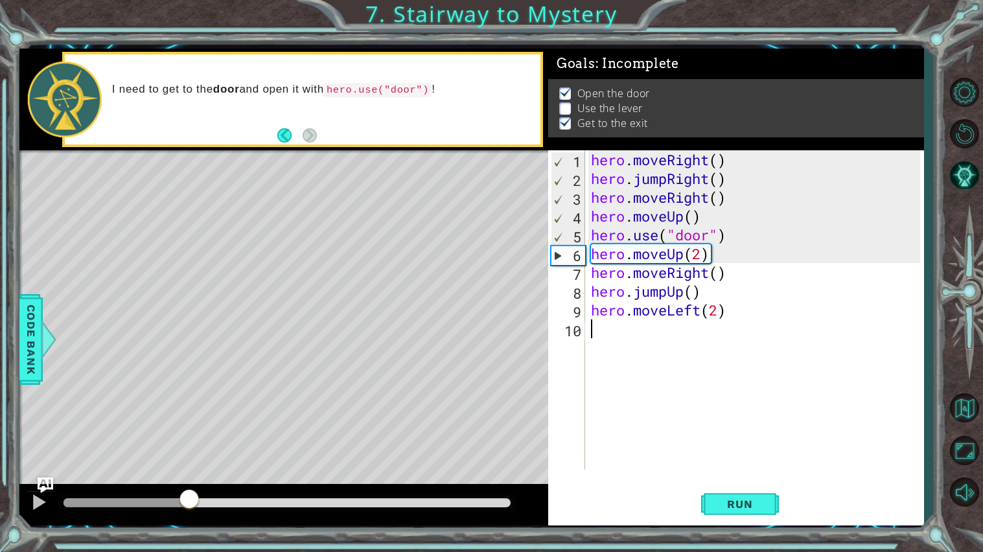
click at [189, 505] on div at bounding box center [189, 499] width 23 height 23
click at [189, 505] on div at bounding box center [189, 495] width 23 height 23
click at [189, 505] on div at bounding box center [189, 499] width 23 height 23
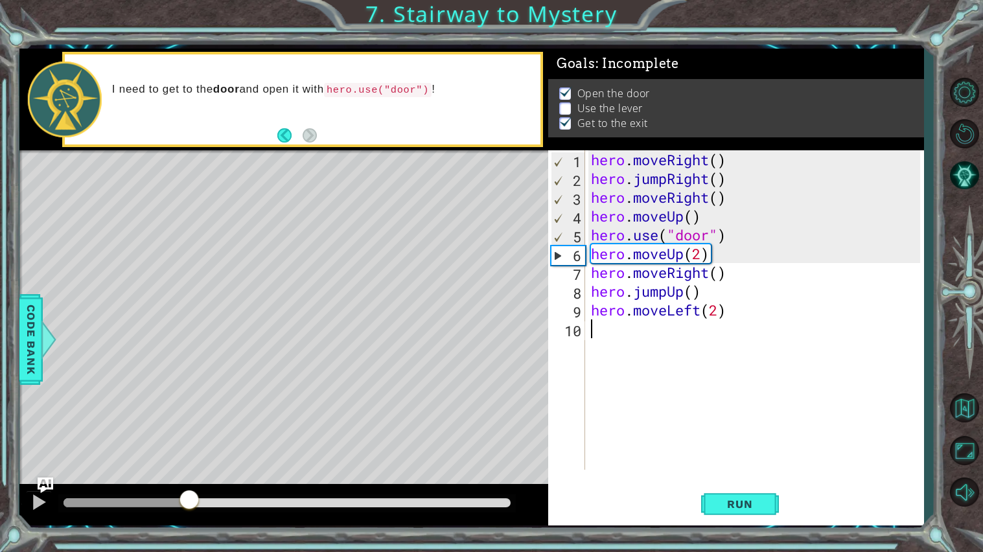
click at [189, 505] on div at bounding box center [189, 500] width 23 height 23
click at [189, 505] on div at bounding box center [189, 502] width 23 height 23
click at [189, 505] on div at bounding box center [189, 501] width 23 height 23
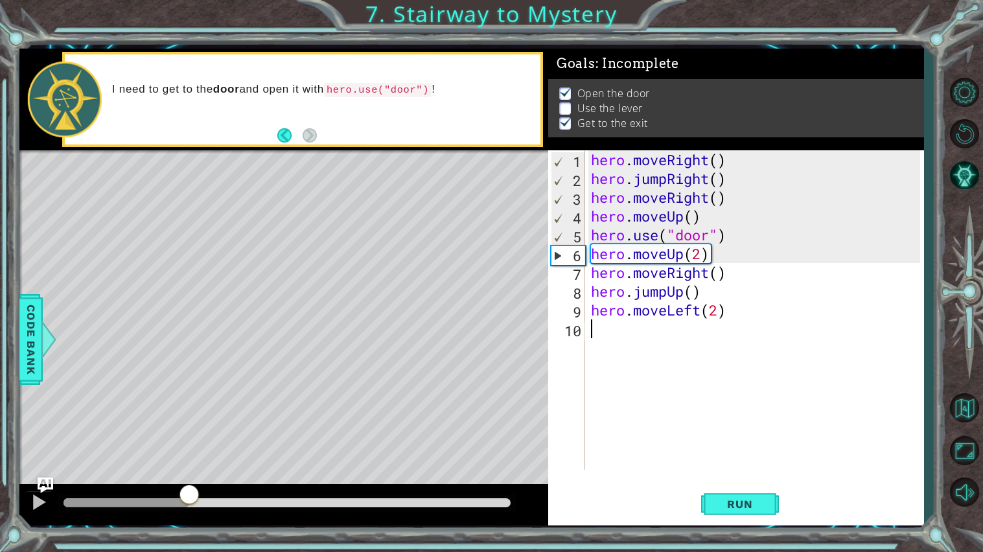
click at [189, 505] on div at bounding box center [189, 495] width 23 height 23
click at [731, 262] on div "hero . moveRight ( ) hero . jumpRight ( ) hero . moveRight ( ) hero . moveUp ( …" at bounding box center [757, 328] width 338 height 357
type textarea "hero.moveUp(2)"
click at [722, 260] on div "hero . moveRight ( ) hero . jumpRight ( ) hero . moveRight ( ) hero . moveUp ( …" at bounding box center [757, 328] width 338 height 357
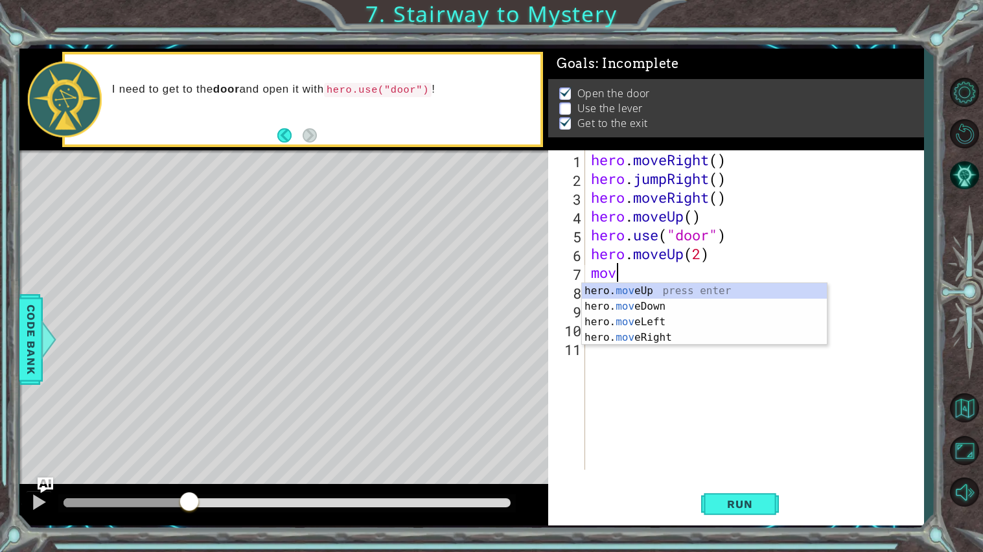
scroll to position [0, 1]
click at [684, 319] on div "hero. move Up press enter hero. move Down press enter hero. move Left press ent…" at bounding box center [704, 329] width 245 height 93
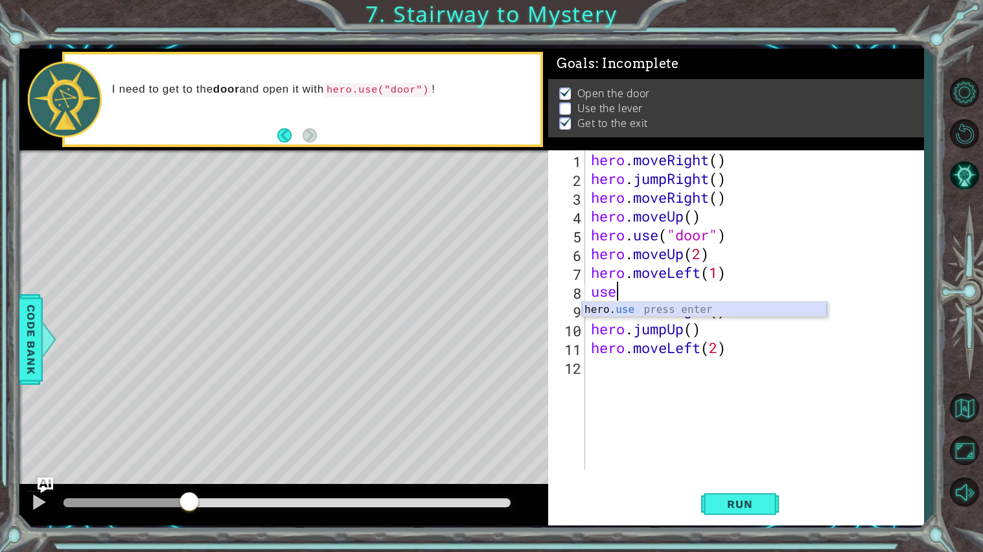
click at [703, 309] on div "hero. use press enter" at bounding box center [704, 325] width 245 height 47
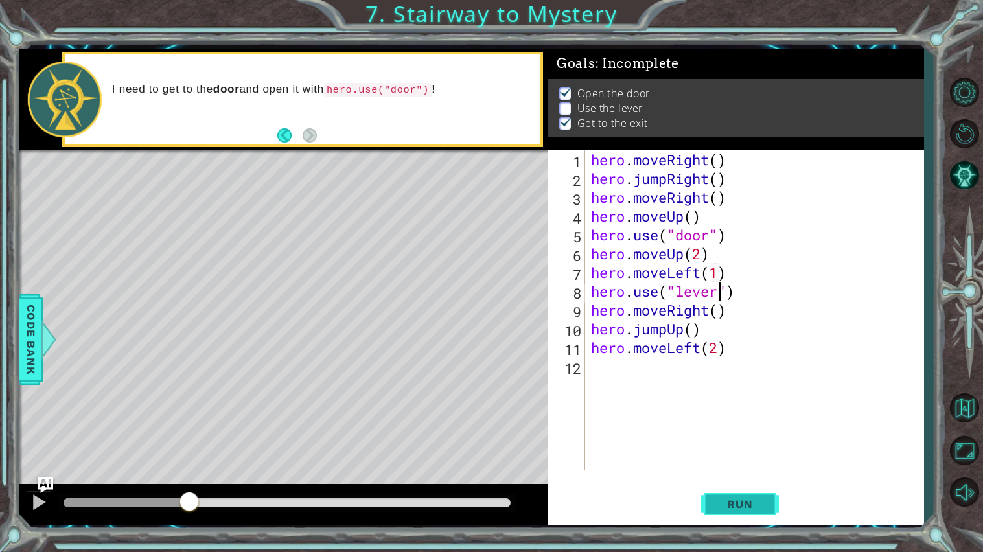
type textarea "hero.use("lever")"
click at [739, 485] on button "Run" at bounding box center [740, 504] width 78 height 38
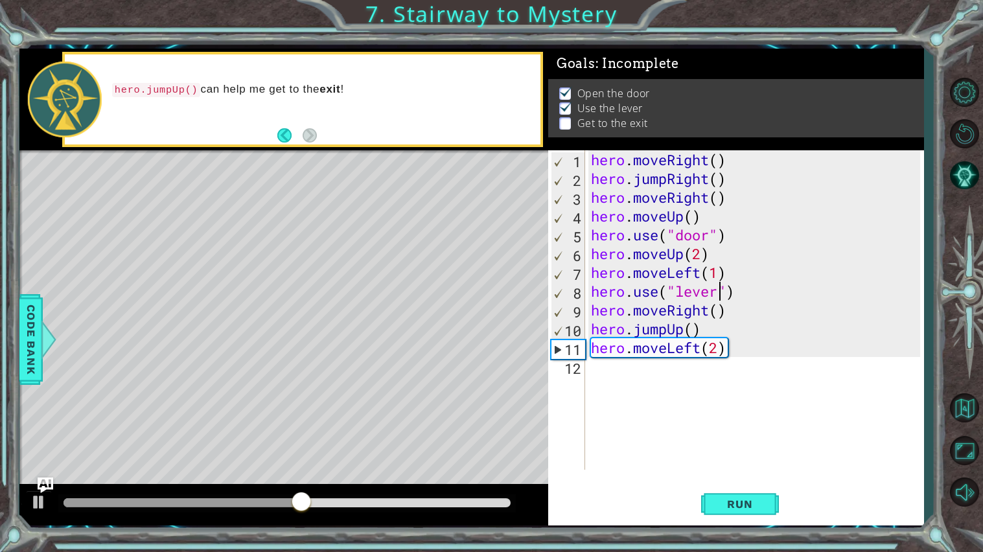
click at [733, 361] on div "hero . moveRight ( ) hero . jumpRight ( ) hero . moveRight ( ) hero . moveUp ( …" at bounding box center [757, 328] width 338 height 357
click at [729, 354] on div "hero . moveRight ( ) hero . jumpRight ( ) hero . moveRight ( ) hero . moveUp ( …" at bounding box center [757, 328] width 338 height 357
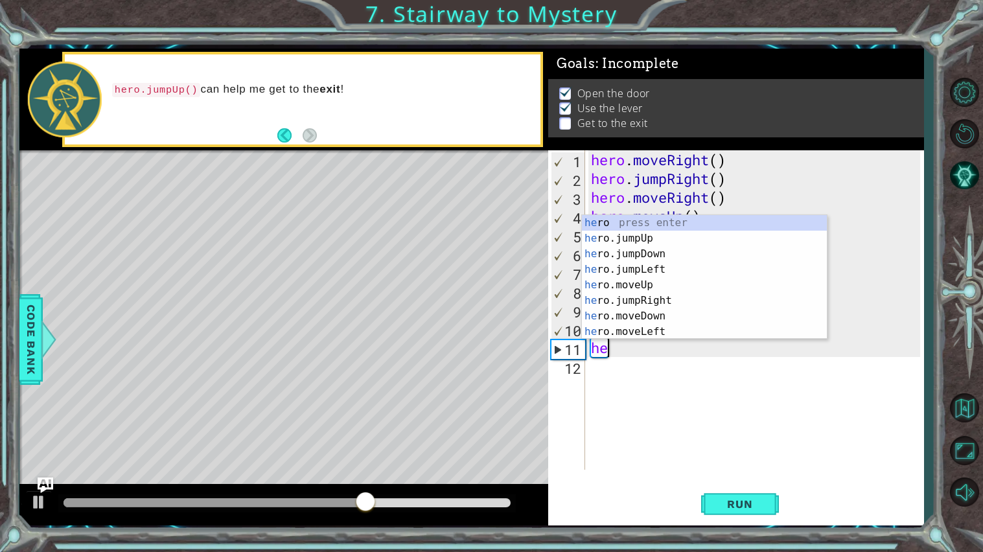
type textarea "h"
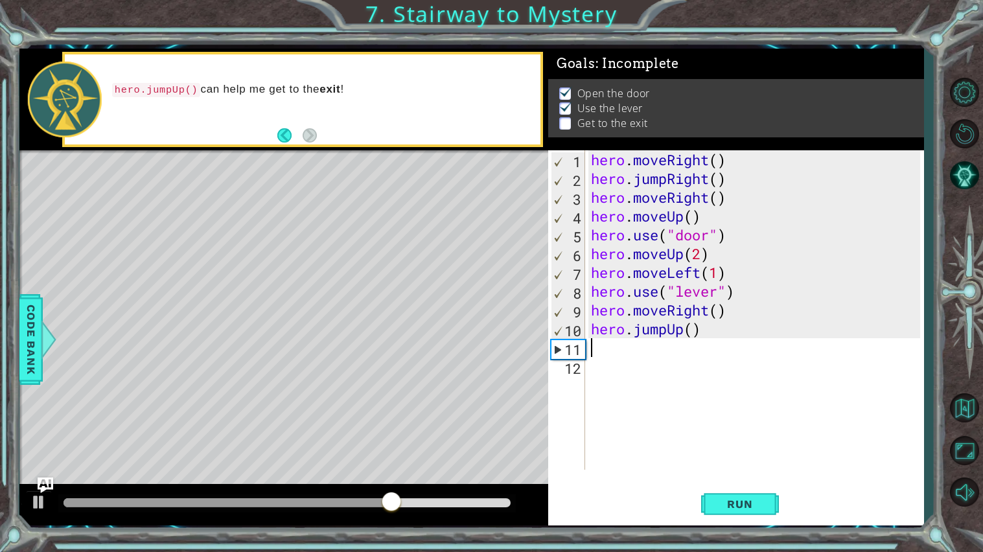
click at [718, 469] on div "hero . moveRight ( ) hero . jumpRight ( ) hero . moveRight ( ) hero . moveUp ( …" at bounding box center [757, 328] width 338 height 357
click at [725, 503] on span "Run" at bounding box center [739, 504] width 51 height 13
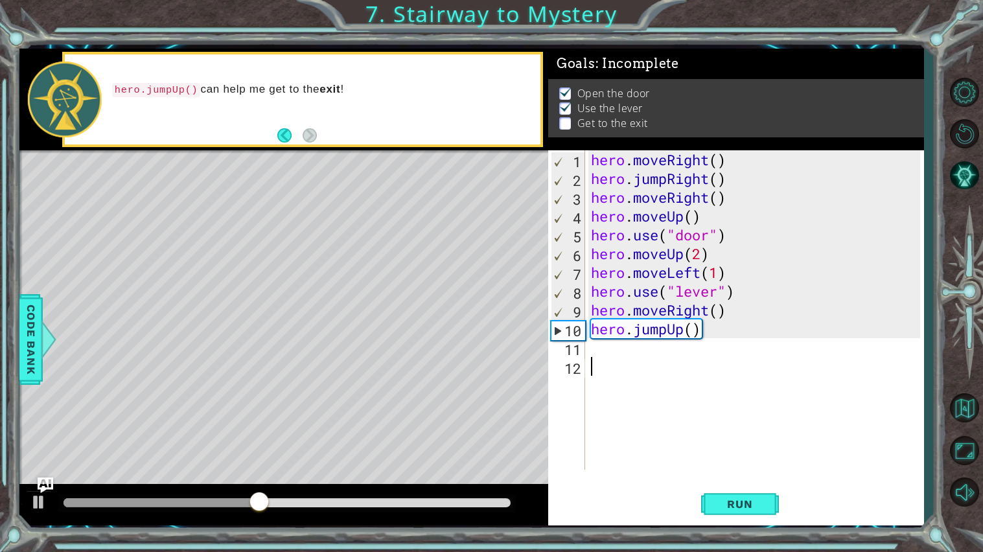
click at [701, 335] on div "hero . moveRight ( ) hero . jumpRight ( ) hero . moveRight ( ) hero . moveUp ( …" at bounding box center [757, 328] width 338 height 357
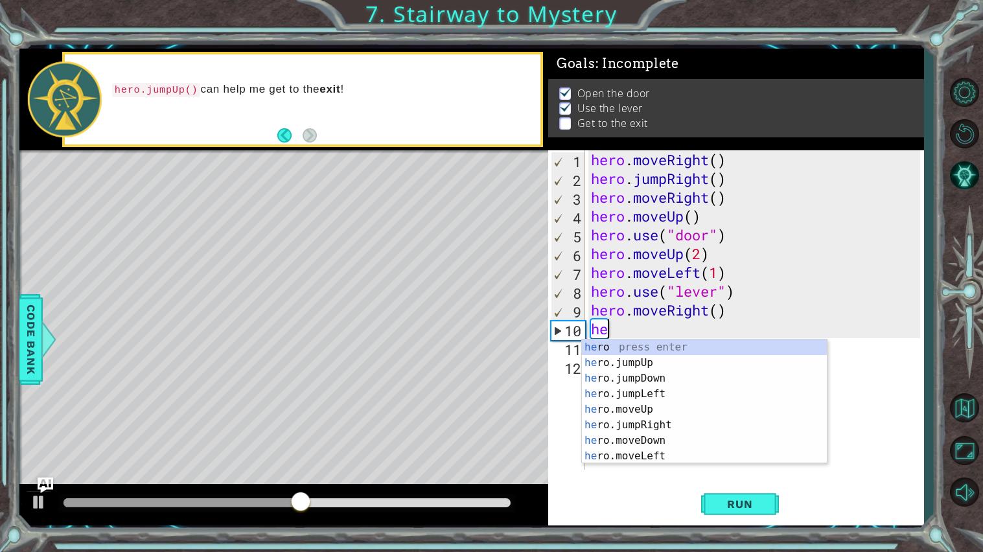
type textarea "h"
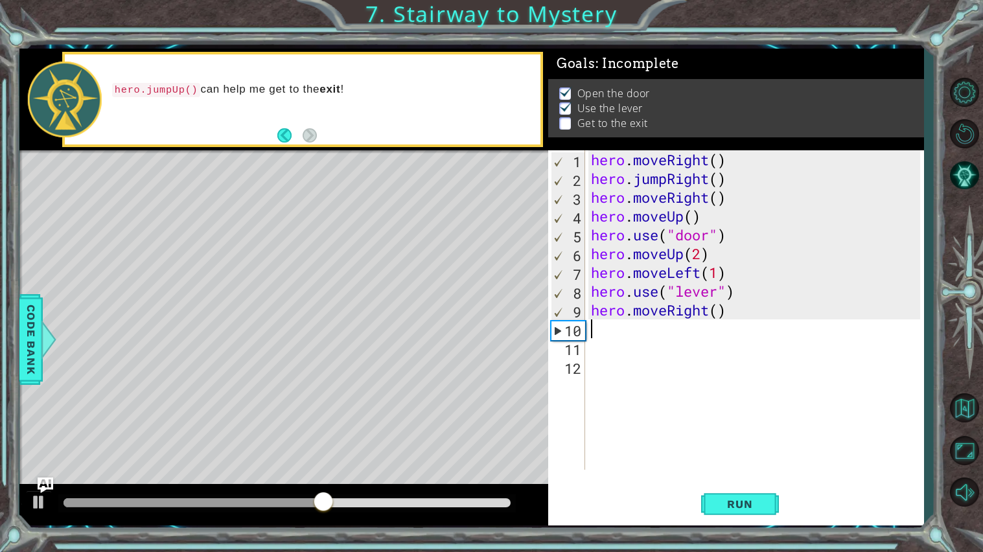
click at [722, 314] on div "hero . moveRight ( ) hero . jumpRight ( ) hero . moveRight ( ) hero . moveUp ( …" at bounding box center [757, 328] width 338 height 357
type textarea "hero.moveRight(2)"
click at [730, 510] on span "Run" at bounding box center [739, 504] width 51 height 13
click at [643, 329] on div "hero . moveRight ( ) hero . jumpRight ( ) hero . moveRight ( ) hero . moveUp ( …" at bounding box center [757, 328] width 338 height 357
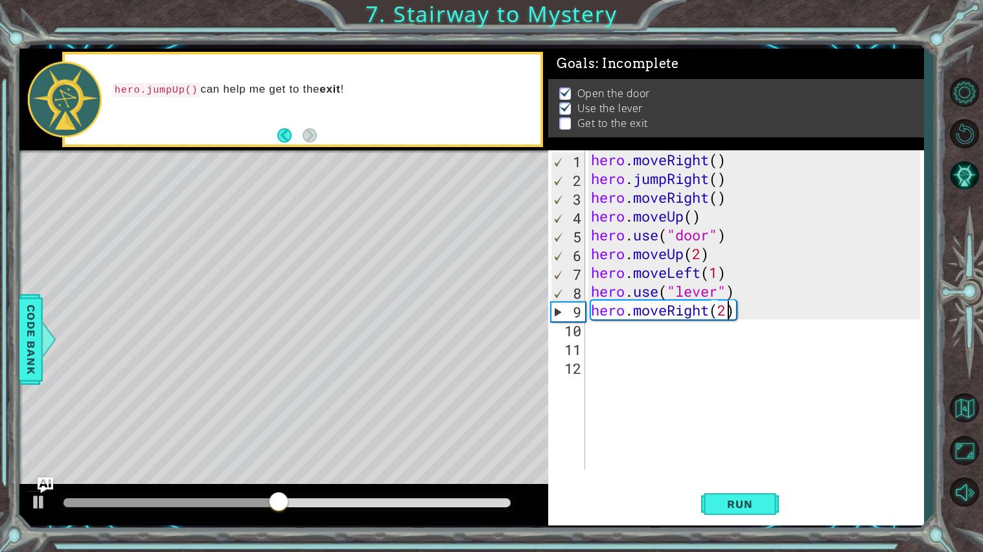
scroll to position [0, 0]
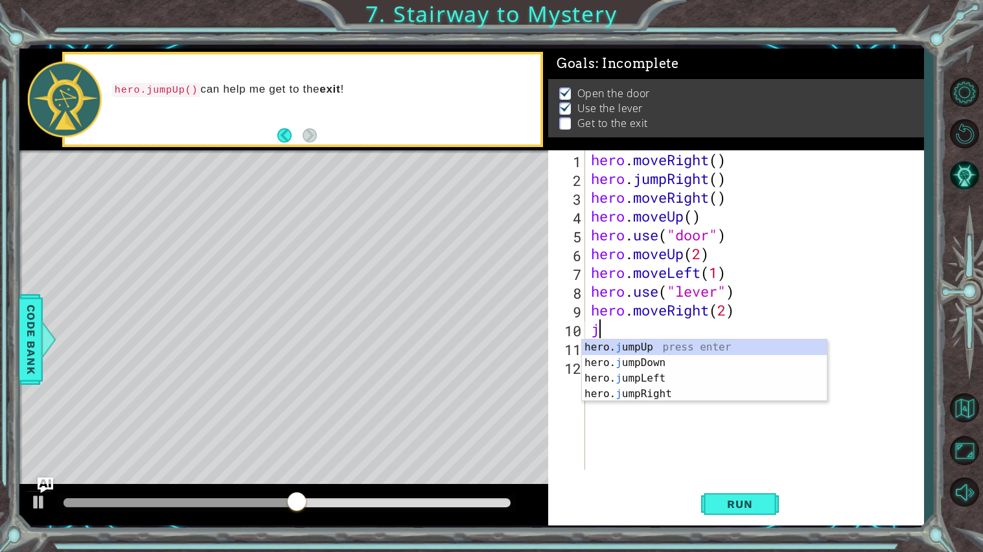
type textarea "jum"
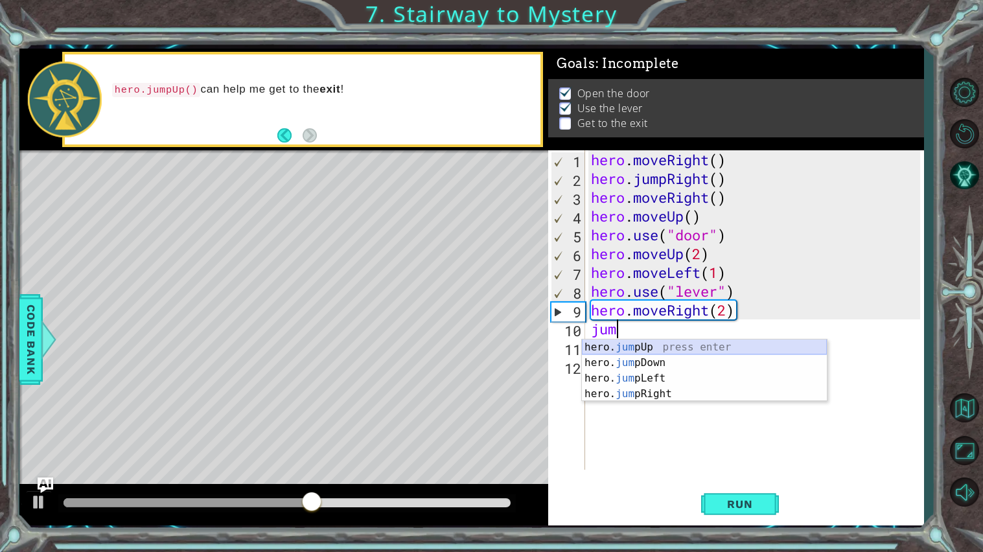
click at [624, 347] on div "hero. jum pUp press enter hero. jum pDown press enter hero. jum pLeft press ent…" at bounding box center [704, 385] width 245 height 93
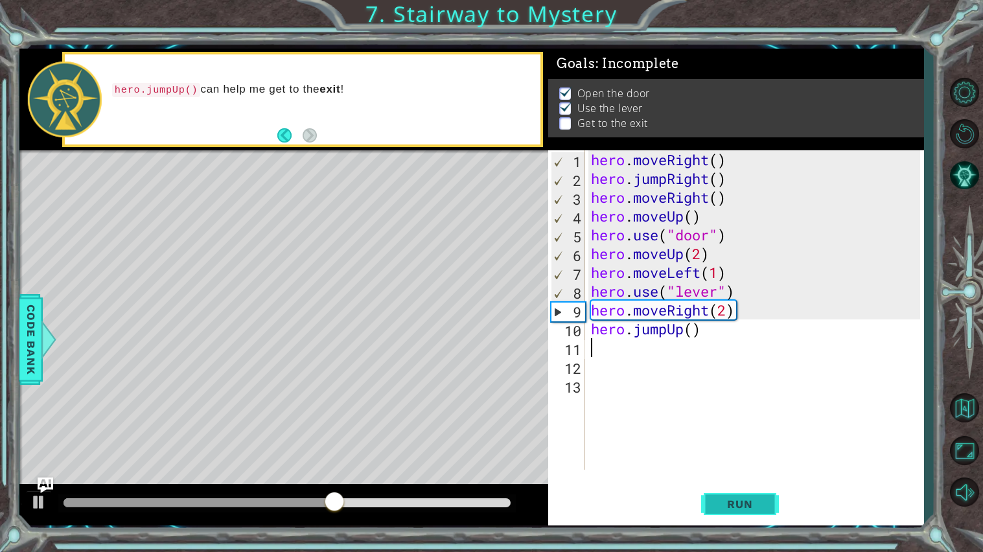
click at [737, 495] on button "Run" at bounding box center [740, 504] width 78 height 38
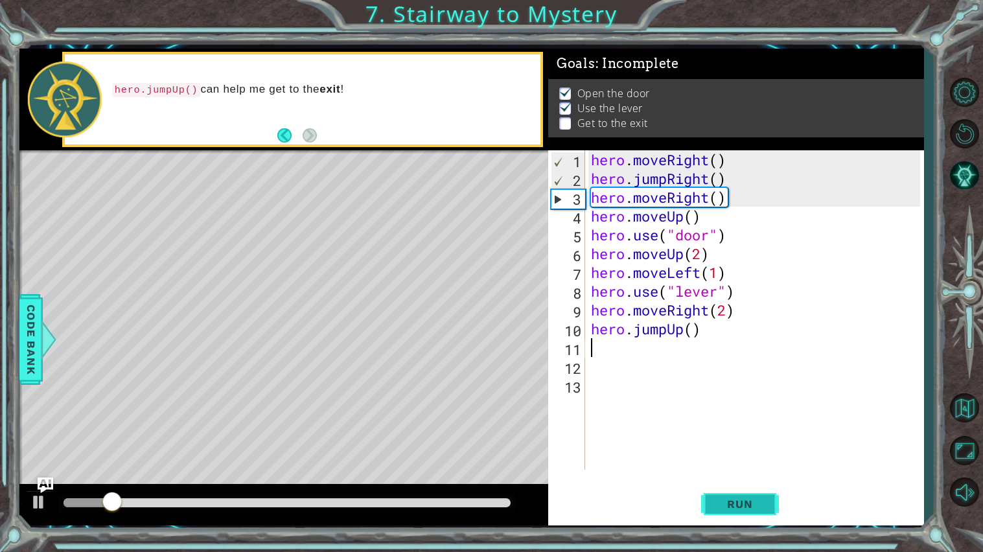
click at [737, 495] on button "Run" at bounding box center [740, 504] width 78 height 38
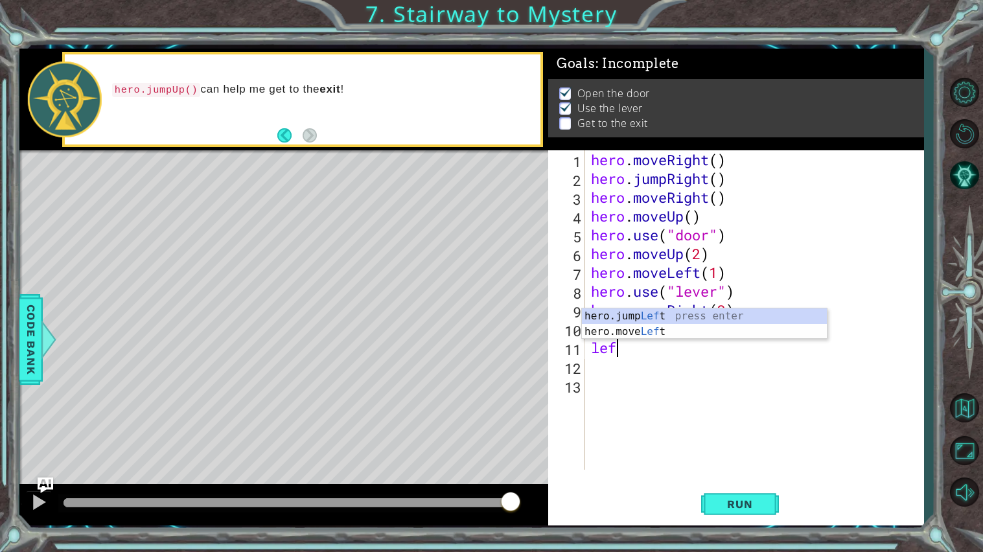
scroll to position [0, 1]
click at [720, 336] on div "hero.jump Left press enter hero.move Left press enter" at bounding box center [704, 339] width 245 height 62
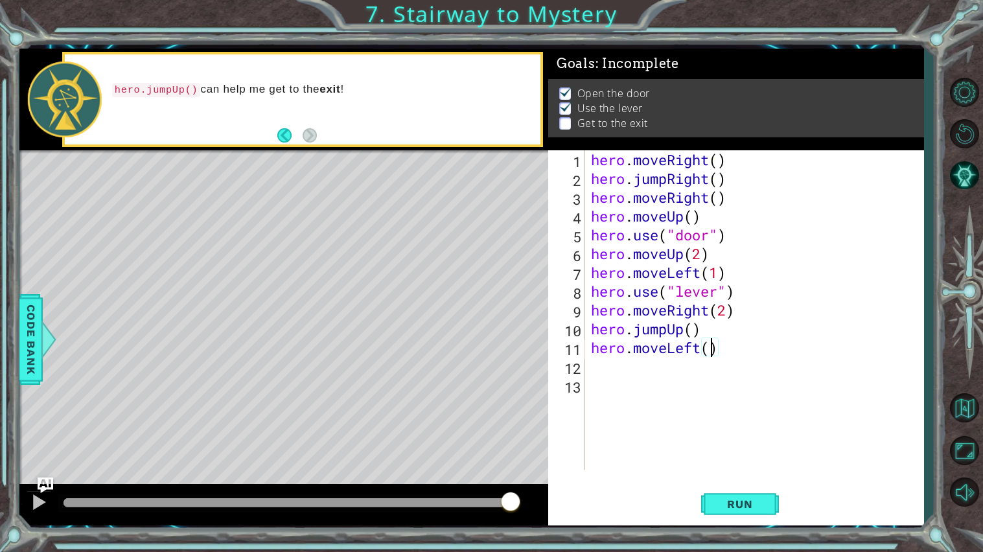
type textarea "hero.moveLeft(2)"
click at [659, 368] on div "hero . moveRight ( ) hero . jumpRight ( ) hero . moveRight ( ) hero . moveUp ( …" at bounding box center [757, 328] width 338 height 357
click at [731, 511] on button "Run" at bounding box center [740, 504] width 78 height 38
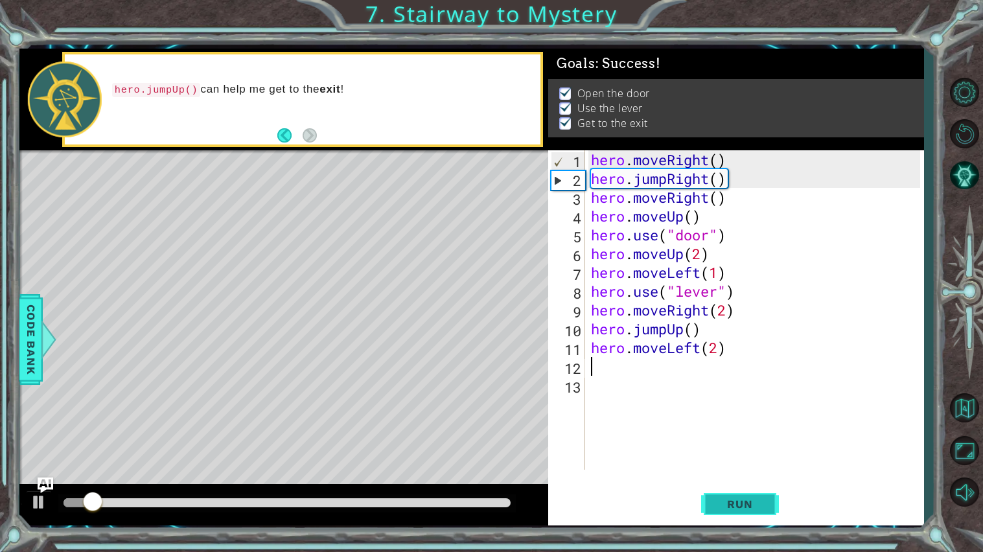
click at [731, 511] on button "Run" at bounding box center [740, 504] width 78 height 38
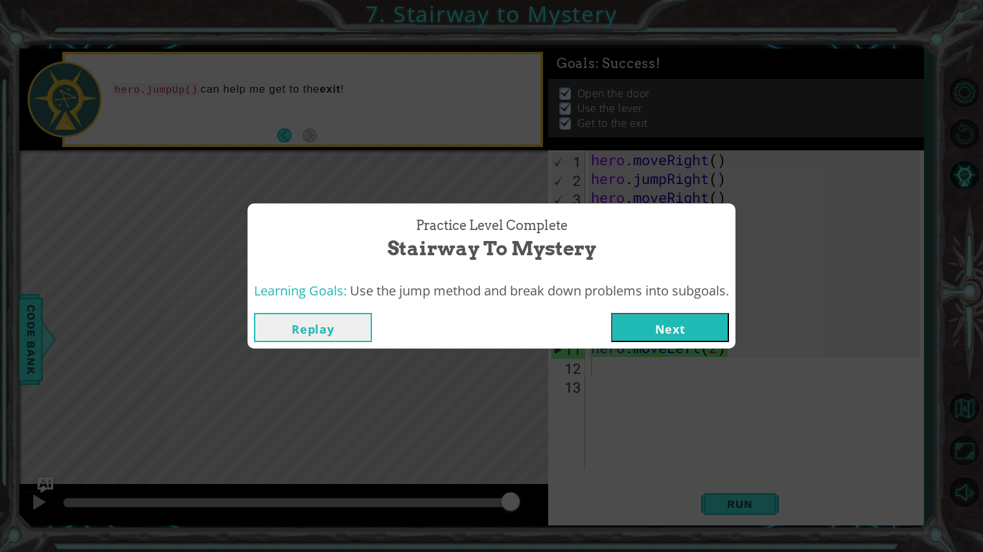
click at [671, 336] on button "Next" at bounding box center [670, 327] width 118 height 29
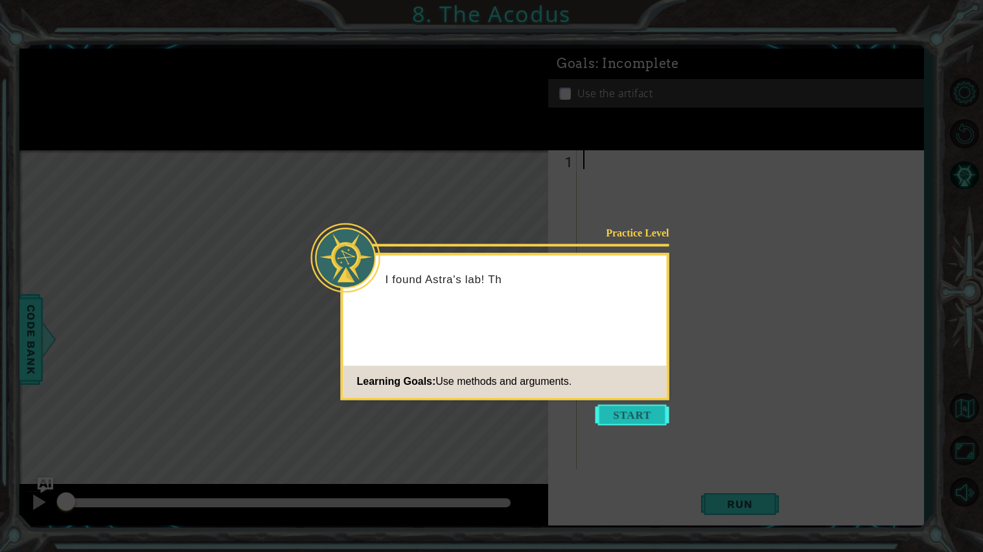
click at [615, 410] on button "Start" at bounding box center [632, 414] width 74 height 21
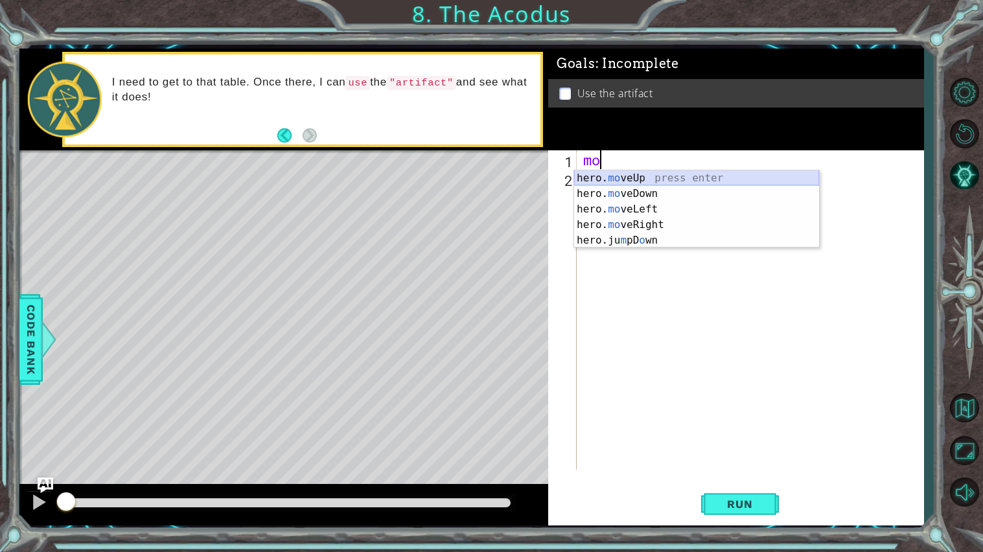
click at [689, 174] on div "hero. mo veUp press enter hero. mo veDown press enter hero. mo veLeft press ent…" at bounding box center [696, 224] width 245 height 109
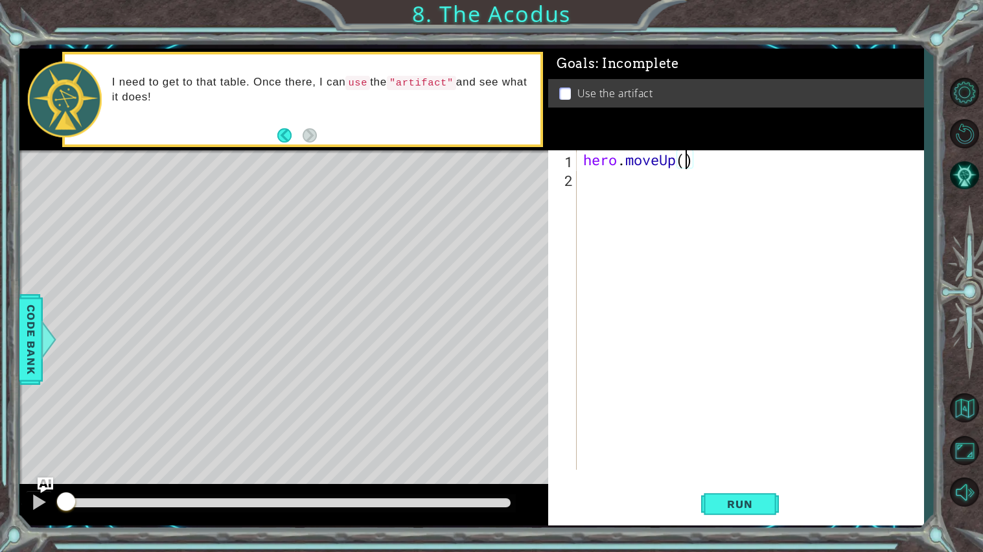
type textarea "hero.moveUp(2)"
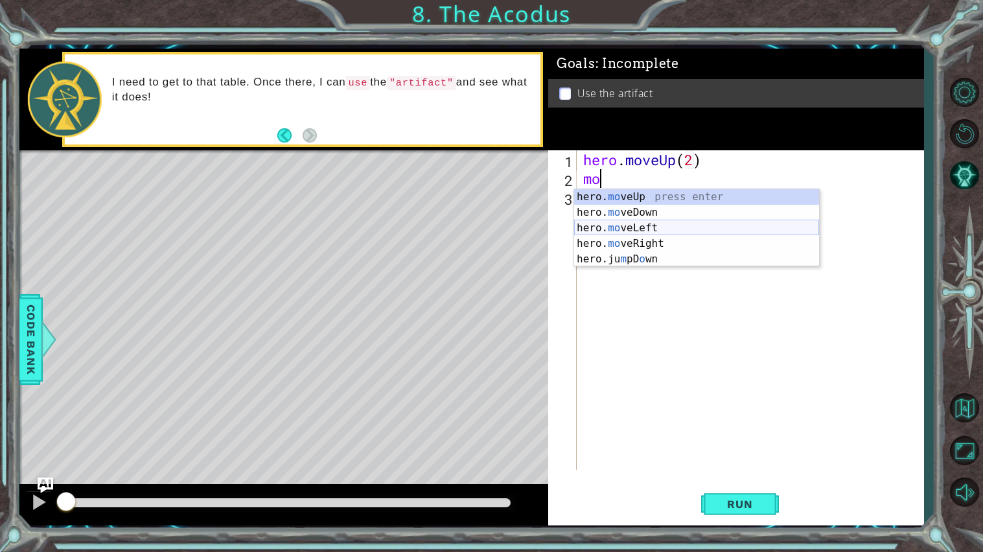
click at [670, 224] on div "hero. mo veUp press enter hero. mo veDown press enter hero. mo veLeft press ent…" at bounding box center [696, 243] width 245 height 109
type textarea "hero.moveLeft(1)"
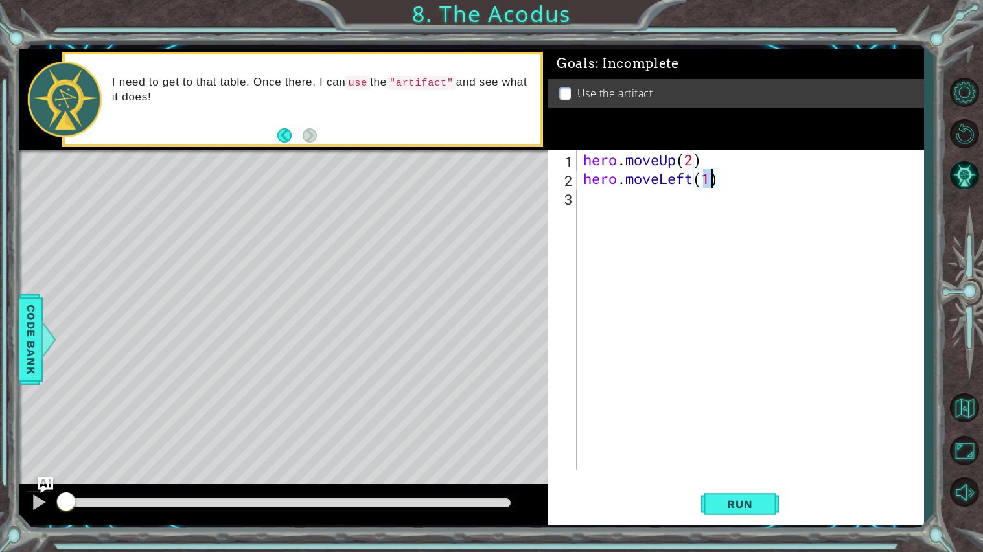
click at [670, 224] on div "hero . moveUp ( 2 ) hero . moveLeft ( 1 )" at bounding box center [753, 328] width 346 height 357
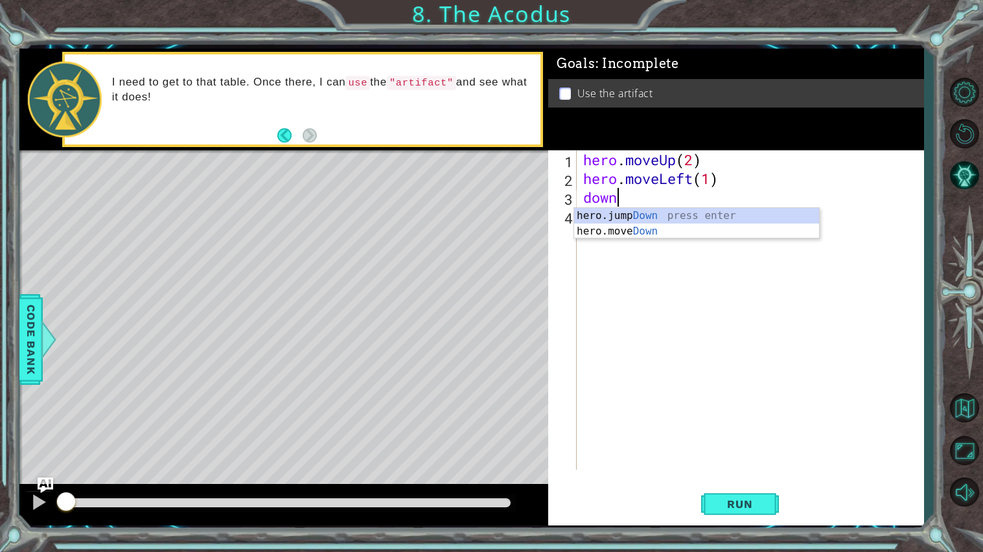
scroll to position [0, 1]
click at [667, 235] on div "hero.jump Down press enter hero.move Down press enter" at bounding box center [696, 239] width 245 height 62
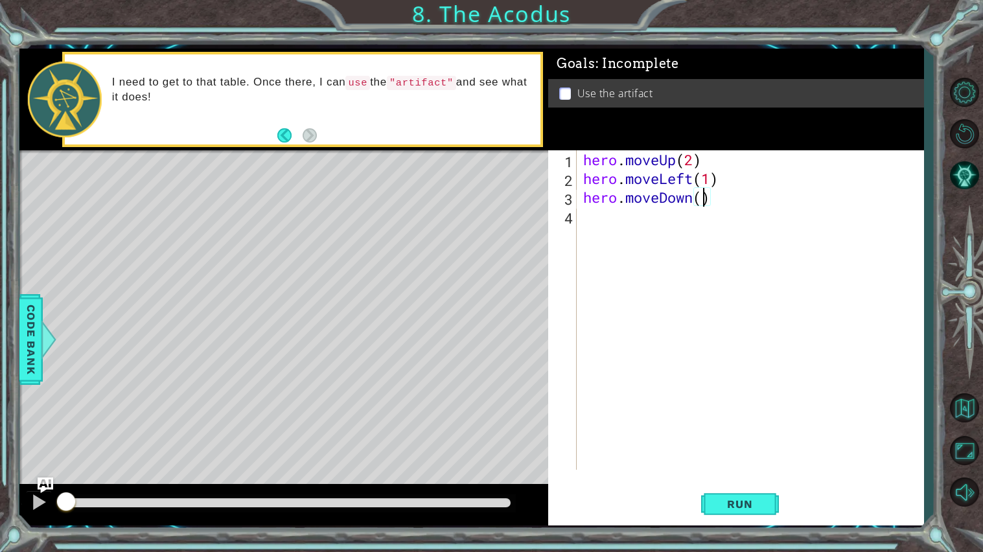
scroll to position [0, 5]
type textarea "hero.moveDown(2)"
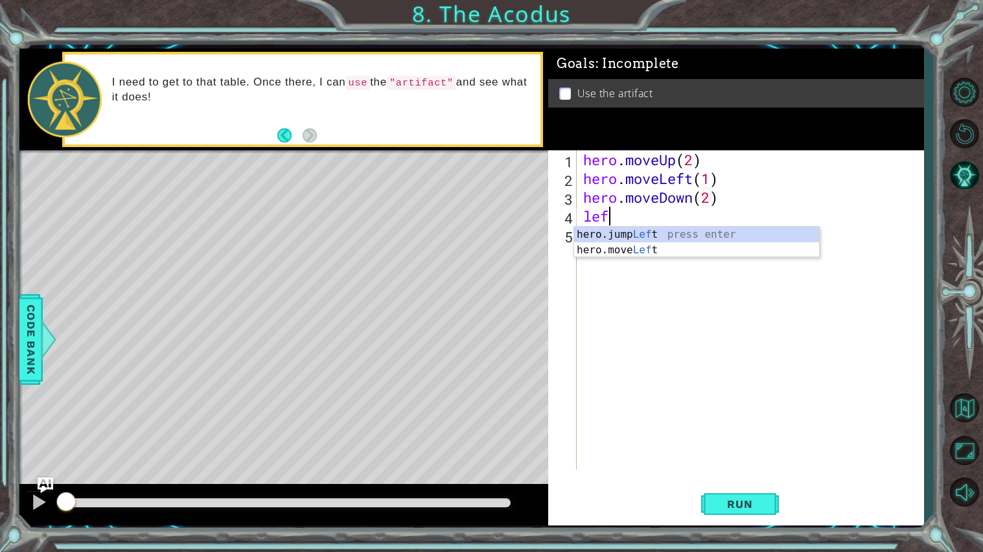
scroll to position [0, 1]
click at [666, 252] on div "hero.jump Left press enter hero.move Left press enter" at bounding box center [696, 258] width 245 height 62
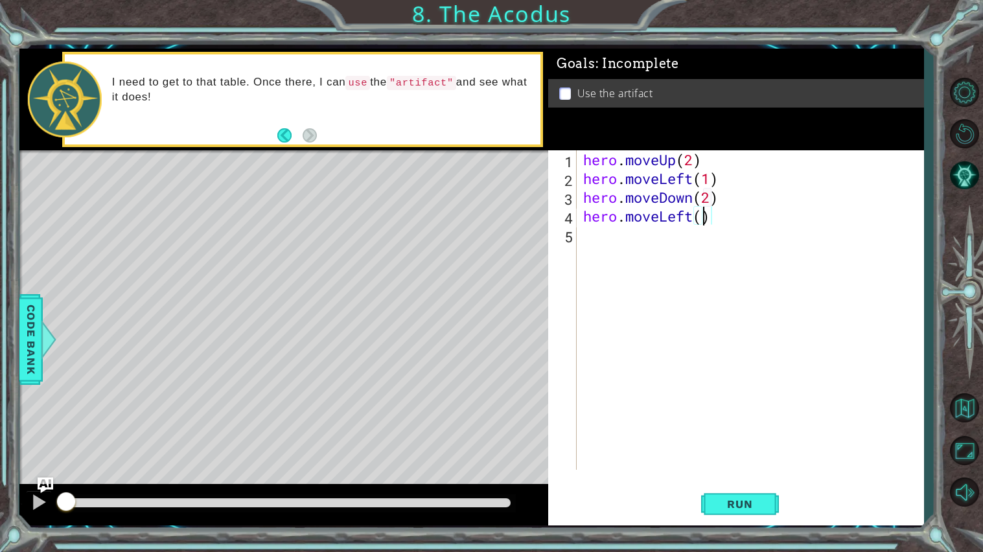
type textarea "hero.moveLeft(2)"
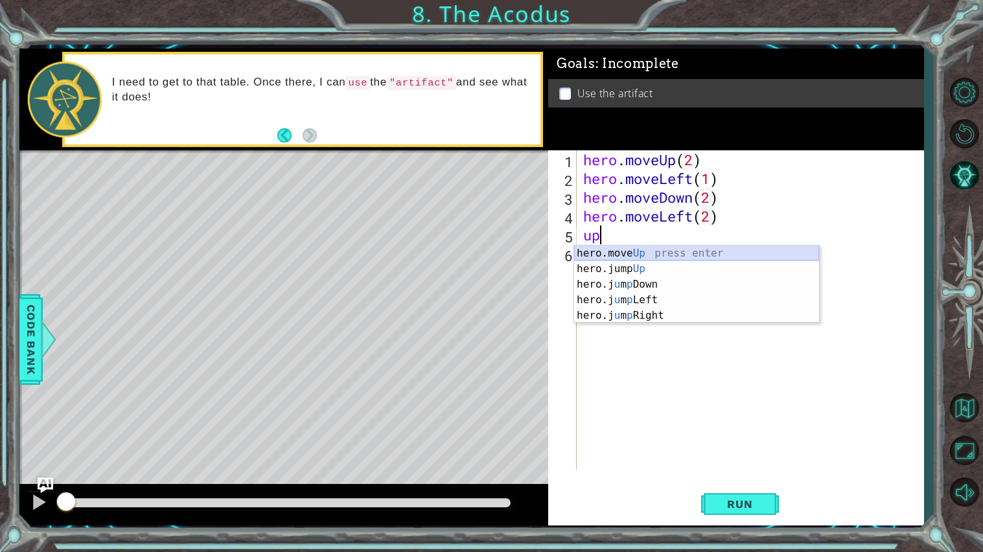
click at [687, 248] on div "hero.move Up press enter hero.jump Up press enter hero.j u m p Down press enter…" at bounding box center [696, 300] width 245 height 109
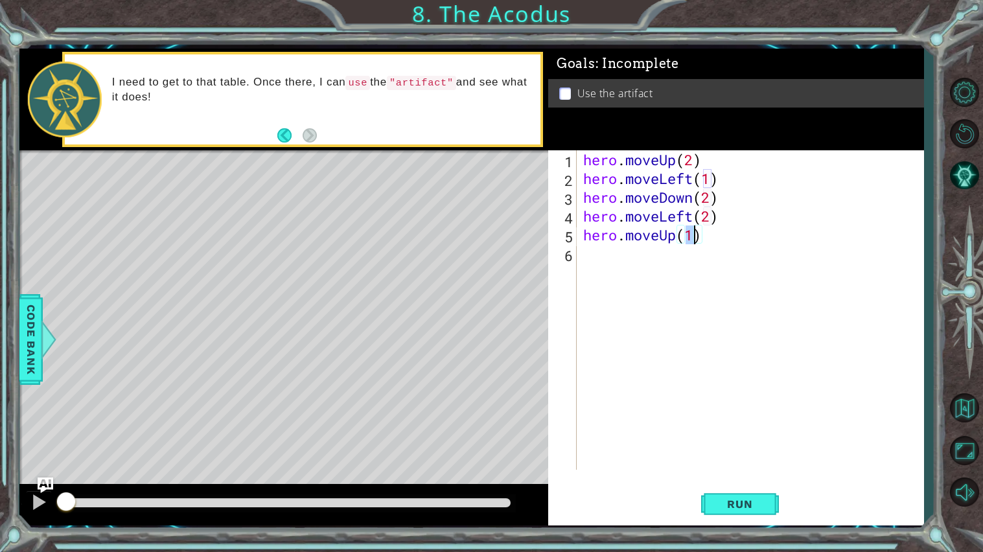
type textarea "hero.moveUp(2)"
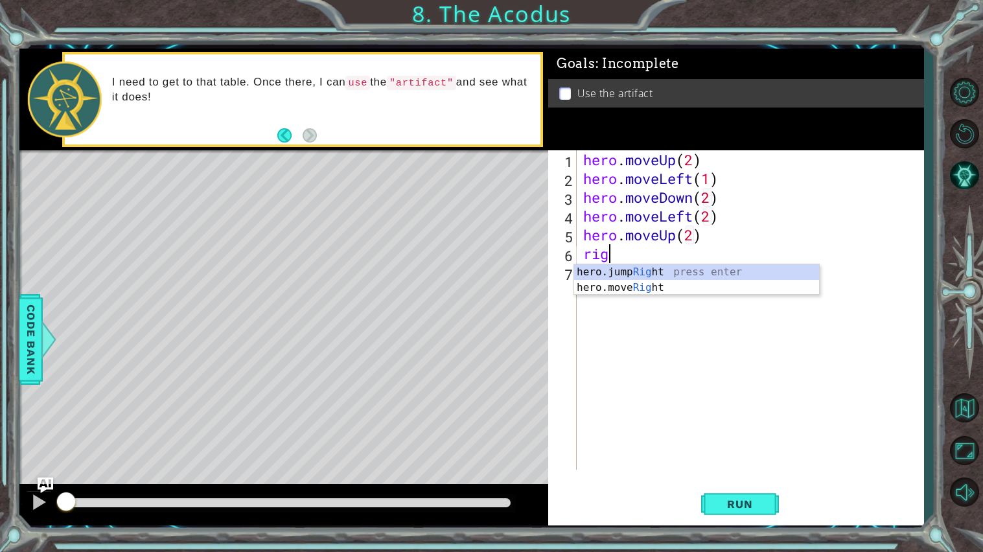
scroll to position [0, 1]
click at [678, 291] on div "hero.jump Right press enter hero.move Right press enter" at bounding box center [696, 295] width 245 height 62
type textarea "hero.moveRight(1)"
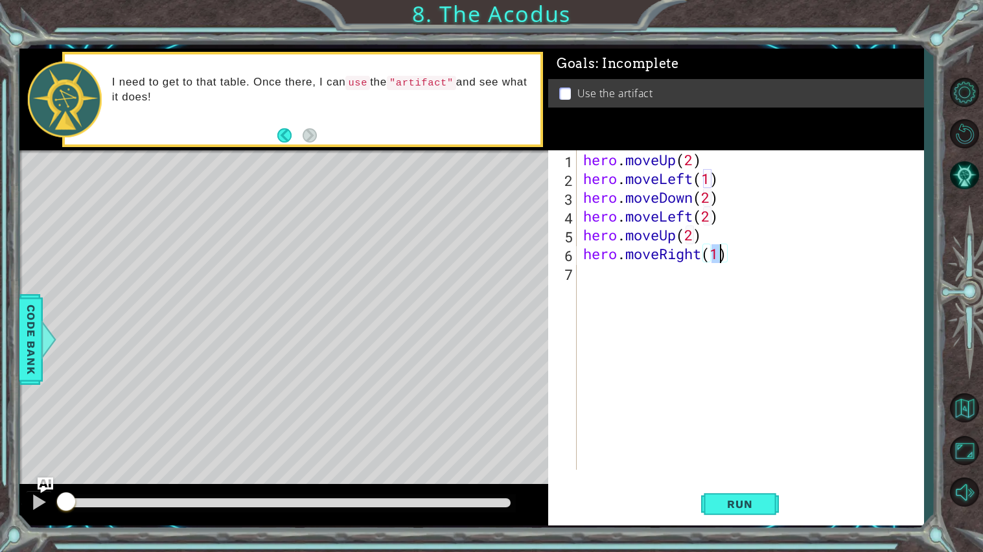
click at [640, 288] on div "hero . moveUp ( 2 ) hero . moveLeft ( 1 ) hero . moveDown ( 2 ) hero . moveLeft…" at bounding box center [753, 328] width 346 height 357
type textarea "y"
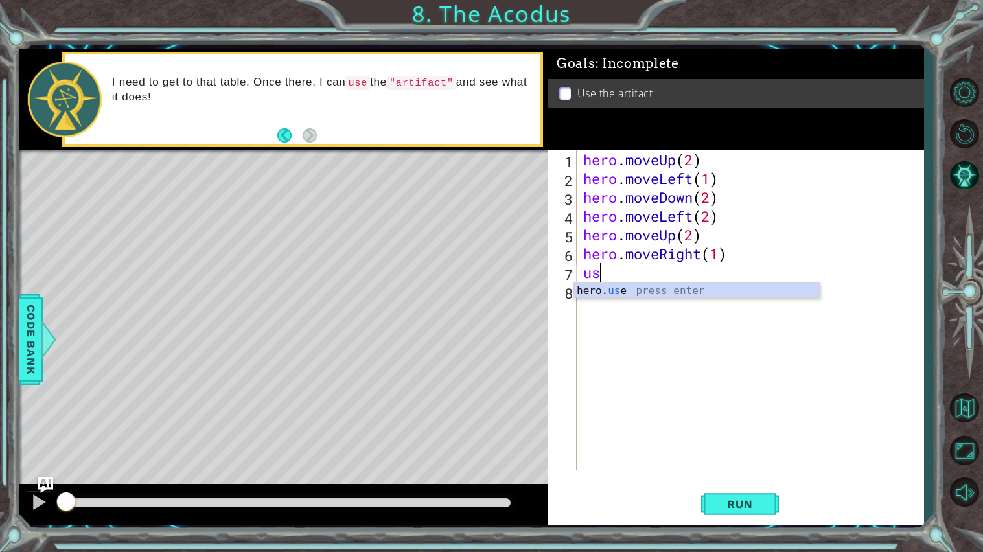
type textarea "use"
click at [662, 299] on div "hero . moveUp ( 2 ) hero . moveLeft ( 1 ) hero . moveDown ( 2 ) hero . moveLeft…" at bounding box center [753, 328] width 346 height 357
click at [643, 277] on div "hero . moveUp ( 2 ) hero . moveLeft ( 1 ) hero . moveDown ( 2 ) hero . moveLeft…" at bounding box center [753, 328] width 346 height 357
click at [629, 276] on div "hero . moveUp ( 2 ) hero . moveLeft ( 1 ) hero . moveDown ( 2 ) hero . moveLeft…" at bounding box center [753, 328] width 346 height 357
type textarea "us"
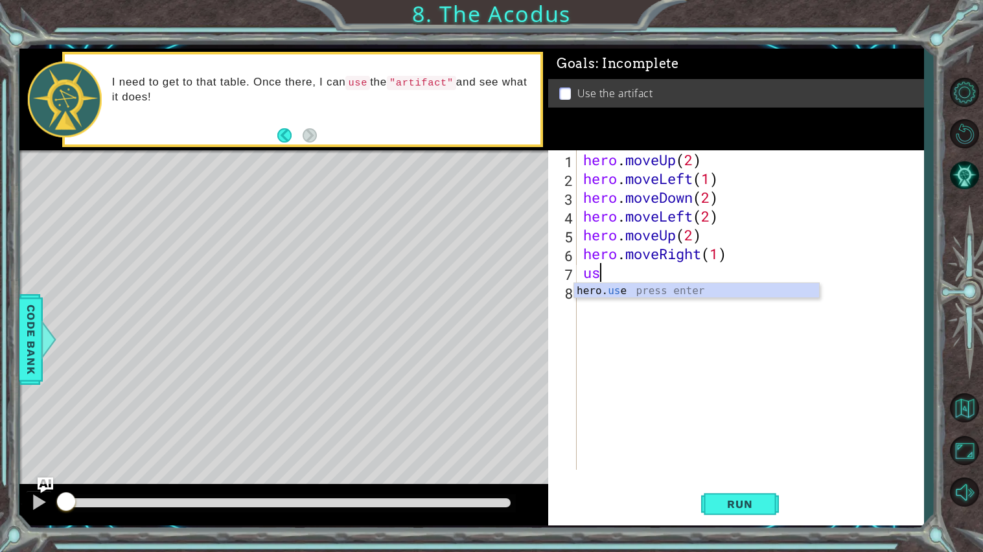
click at [636, 300] on div "hero . moveUp ( 2 ) hero . moveLeft ( 1 ) hero . moveDown ( 2 ) hero . moveLeft…" at bounding box center [753, 328] width 346 height 357
click at [633, 285] on div "hero . moveUp ( 2 ) hero . moveLeft ( 1 ) hero . moveDown ( 2 ) hero . moveLeft…" at bounding box center [753, 328] width 346 height 357
click at [632, 278] on div "hero . moveUp ( 2 ) hero . moveLeft ( 1 ) hero . moveDown ( 2 ) hero . moveLeft…" at bounding box center [753, 328] width 346 height 357
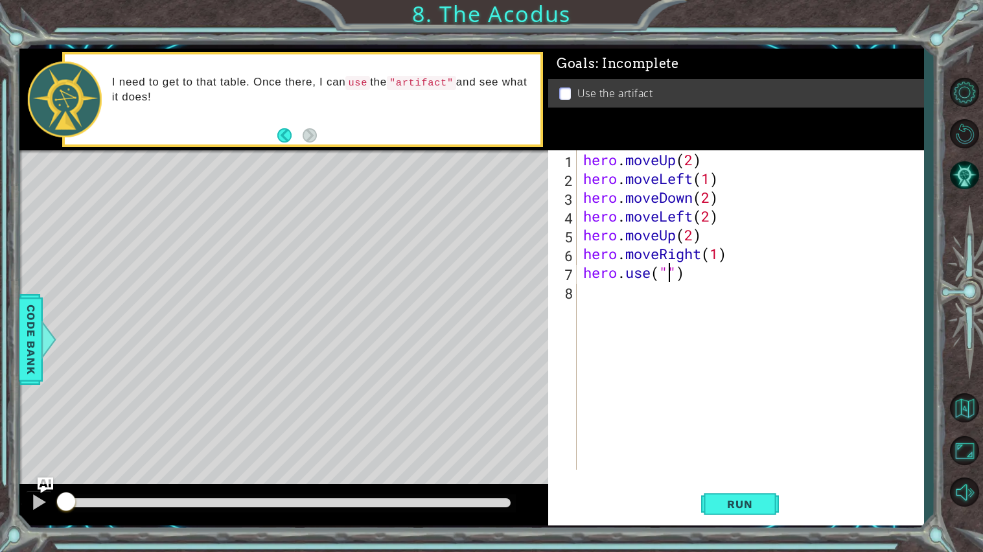
scroll to position [0, 4]
type textarea "hero.use("artifact")"
click at [722, 490] on button "Run" at bounding box center [740, 504] width 78 height 38
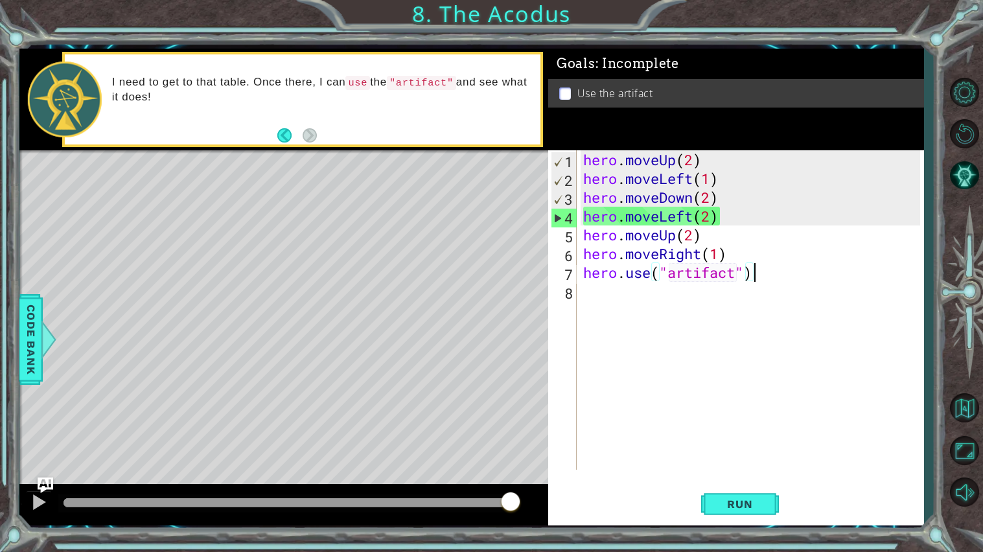
click at [722, 223] on div "hero . moveUp ( 2 ) hero . moveLeft ( 1 ) hero . moveDown ( 2 ) hero . moveLeft…" at bounding box center [753, 328] width 346 height 357
click at [718, 229] on div "hero . moveUp ( 2 ) hero . moveLeft ( 1 ) hero . moveDown ( 2 ) hero . moveLeft…" at bounding box center [753, 328] width 346 height 357
click at [739, 218] on div "hero . moveUp ( 2 ) hero . moveLeft ( 1 ) hero . moveDown ( 2 ) hero . moveLeft…" at bounding box center [753, 328] width 346 height 357
type textarea "hero.moveLeft(2)"
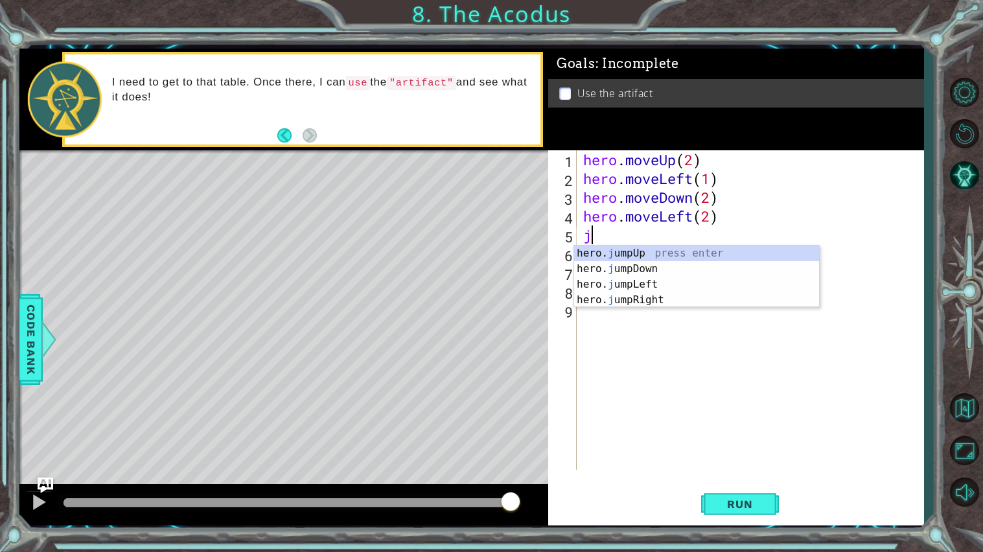
type textarea "jum"
click at [720, 247] on div "hero. jum pUp press enter hero. jum pDown press enter hero. jum pLeft press ent…" at bounding box center [696, 292] width 245 height 93
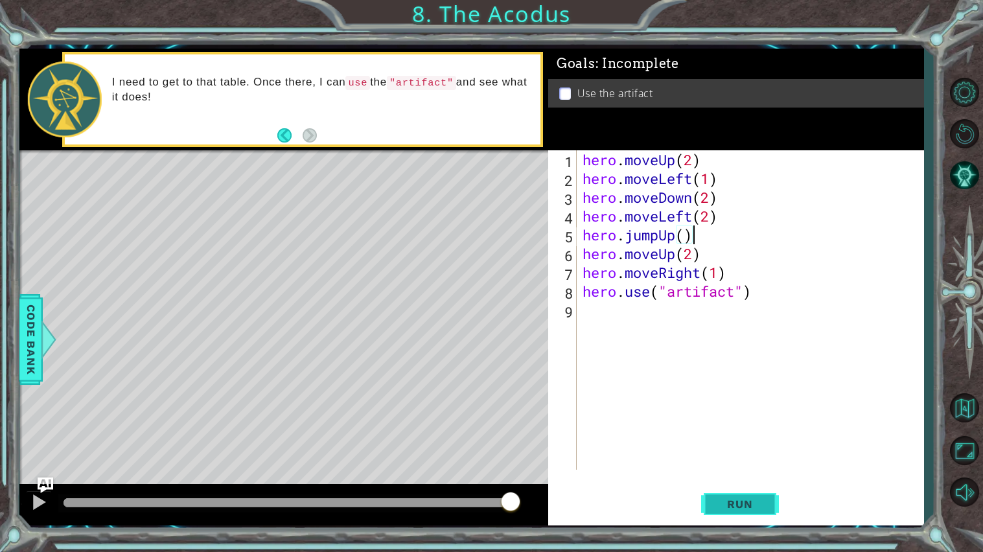
click at [764, 513] on button "Run" at bounding box center [740, 504] width 78 height 38
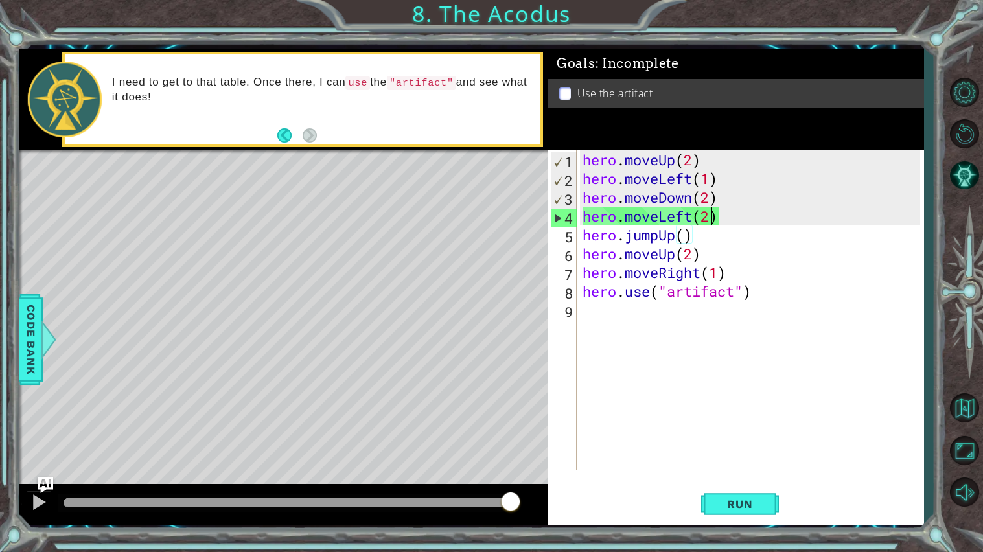
click at [711, 212] on div "hero . moveUp ( 2 ) hero . moveLeft ( 1 ) hero . moveDown ( 2 ) hero . moveLeft…" at bounding box center [753, 328] width 347 height 357
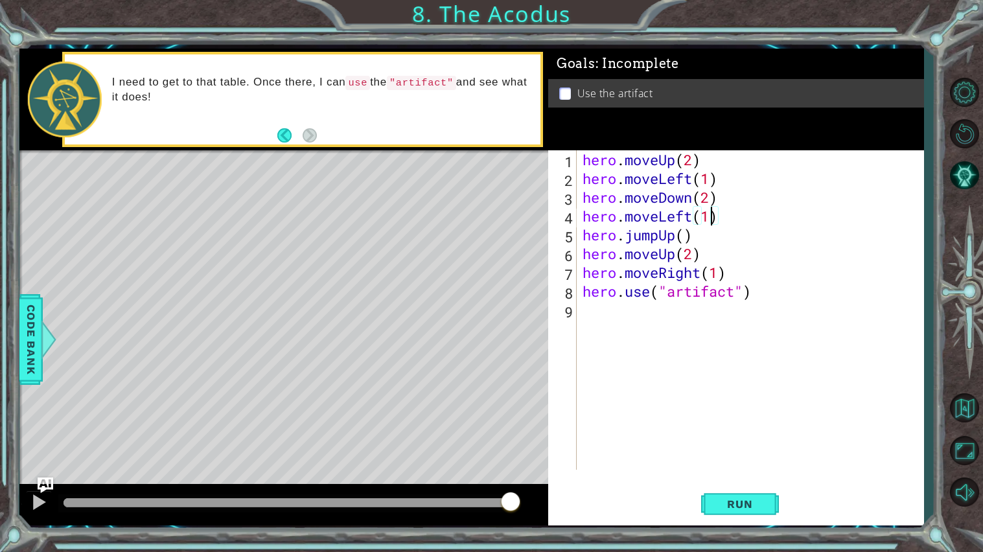
scroll to position [0, 5]
click at [733, 487] on button "Run" at bounding box center [740, 504] width 78 height 38
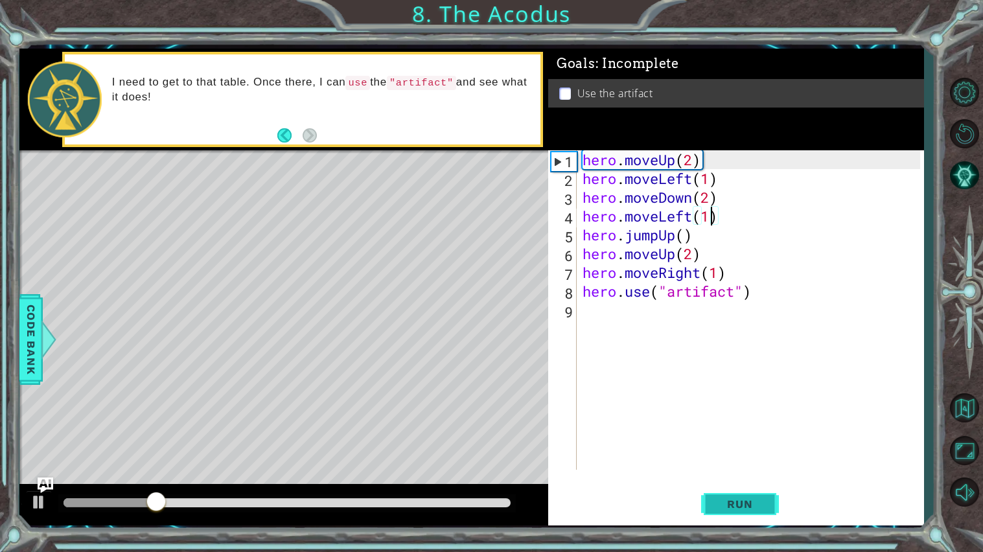
click at [733, 496] on button "Run" at bounding box center [740, 504] width 78 height 38
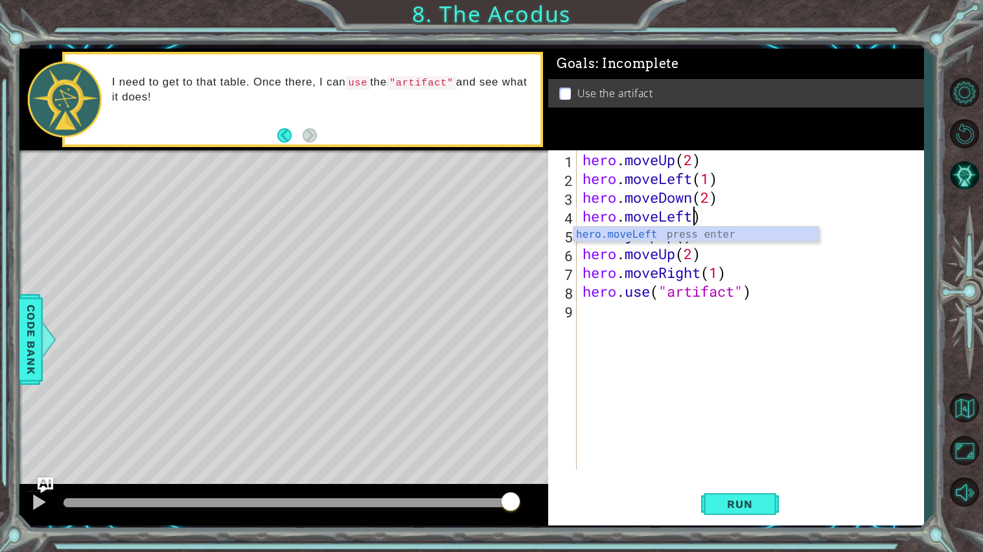
scroll to position [0, 4]
click at [725, 218] on div "hero . moveUp ( 2 ) hero . moveLeft ( 1 ) hero . moveDown ( 2 ) hero . moveLeft…" at bounding box center [753, 328] width 347 height 357
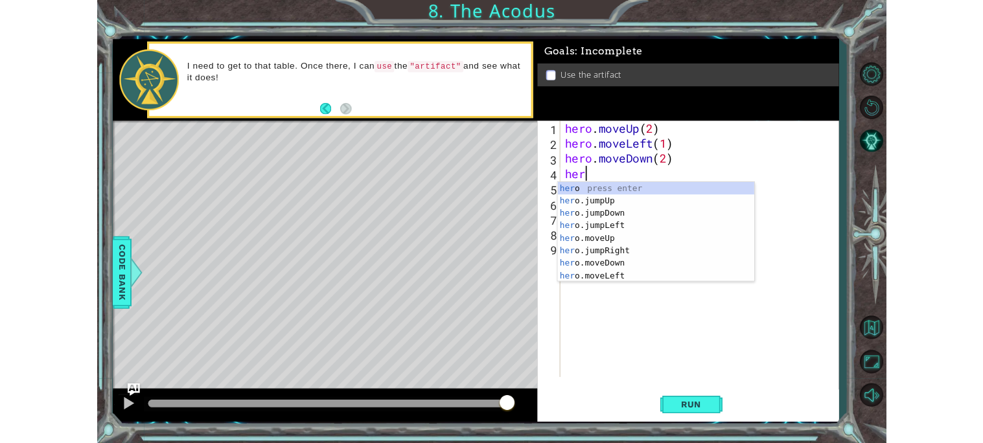
scroll to position [0, 0]
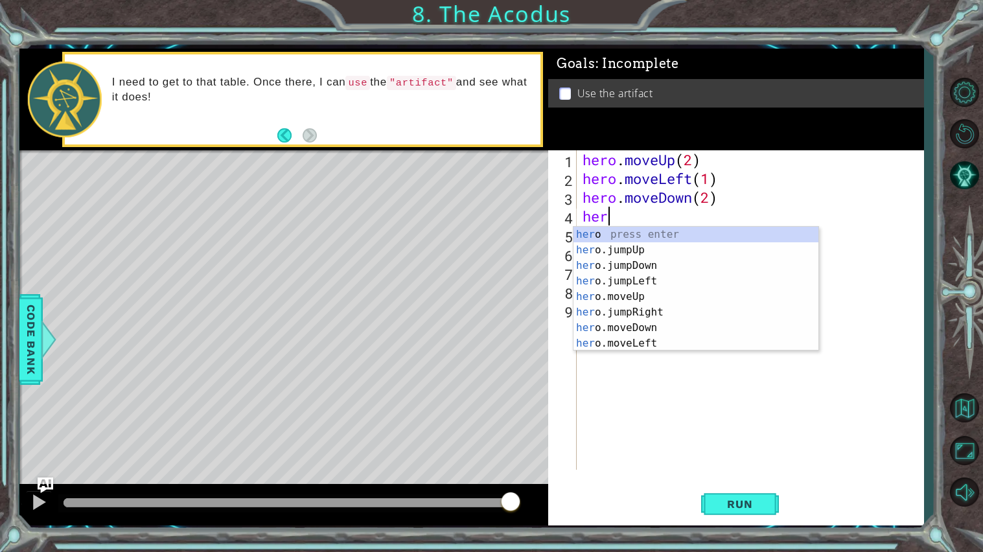
type textarea "h"
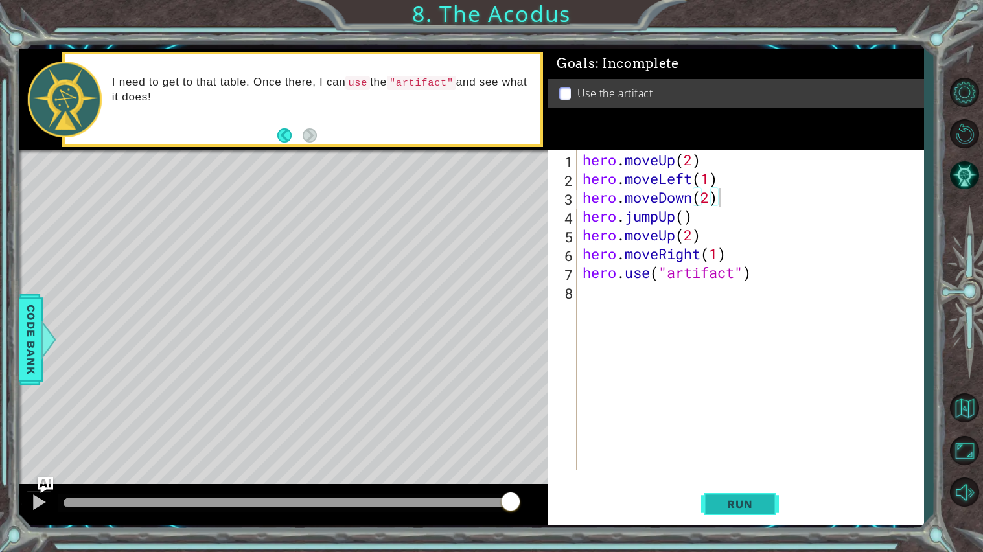
click at [710, 492] on button "Run" at bounding box center [740, 504] width 78 height 38
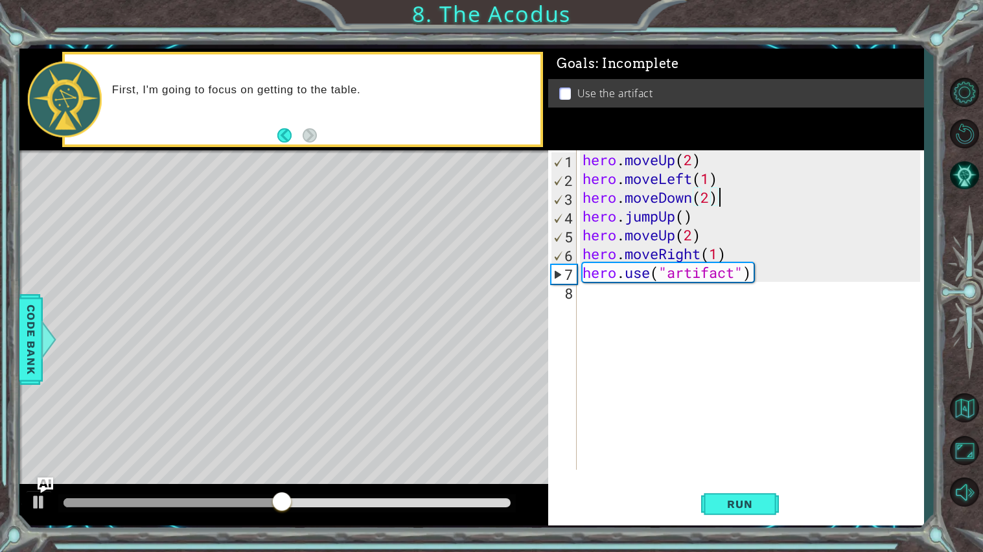
click at [682, 217] on div "hero . moveUp ( 2 ) hero . moveLeft ( 1 ) hero . moveDown ( 2 ) hero . jumpUp (…" at bounding box center [753, 328] width 347 height 357
click at [673, 213] on div "hero . moveUp ( 2 ) hero . moveLeft ( 1 ) hero . moveDown ( 2 ) hero . jumpUp (…" at bounding box center [753, 328] width 347 height 357
click at [706, 218] on div "hero . moveUp ( 2 ) hero . moveLeft ( 1 ) hero . moveDown ( 2 ) hero . jumpUp (…" at bounding box center [753, 328] width 347 height 357
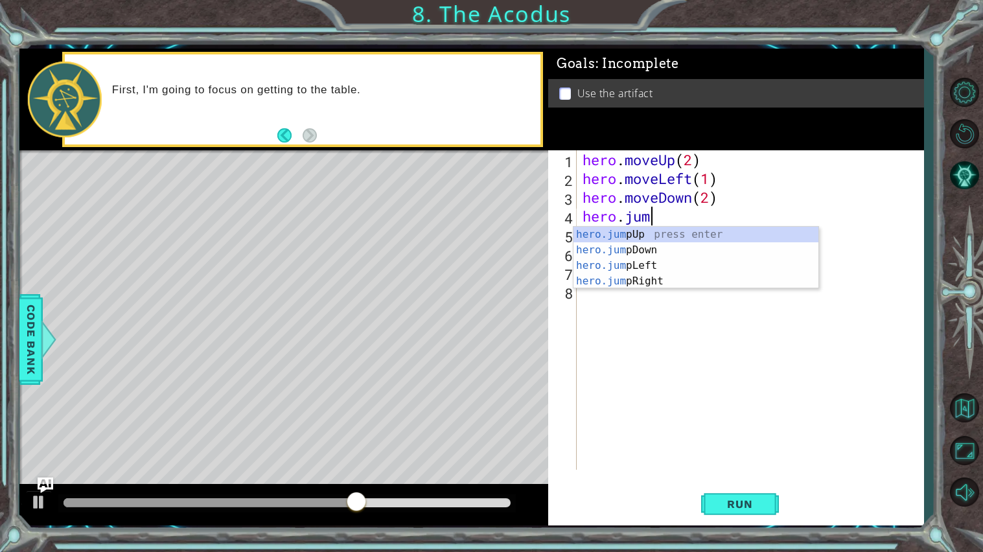
type textarea "hero.ju"
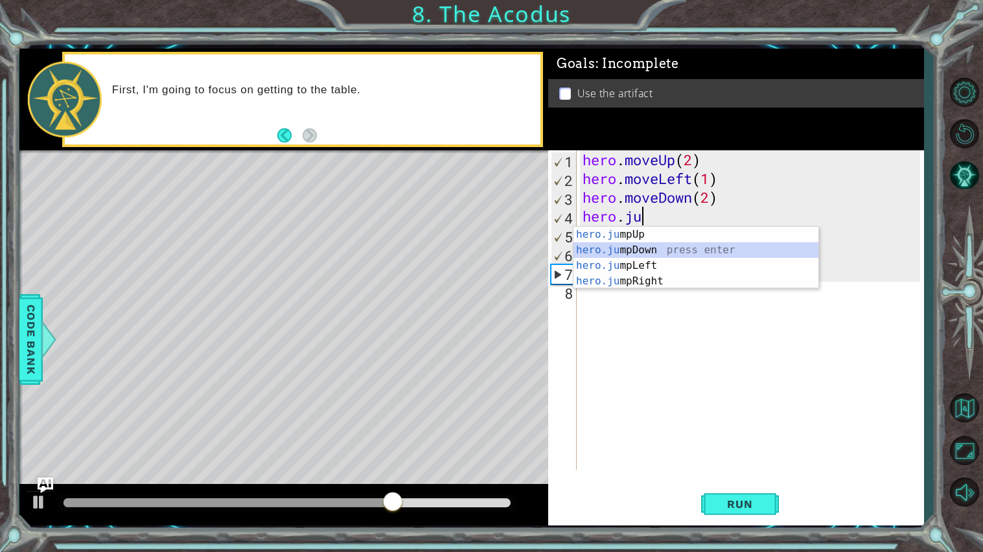
click at [690, 257] on div "hero.ju mpUp press enter hero.ju mpDown press enter hero.[PERSON_NAME] mpLeft p…" at bounding box center [695, 273] width 245 height 93
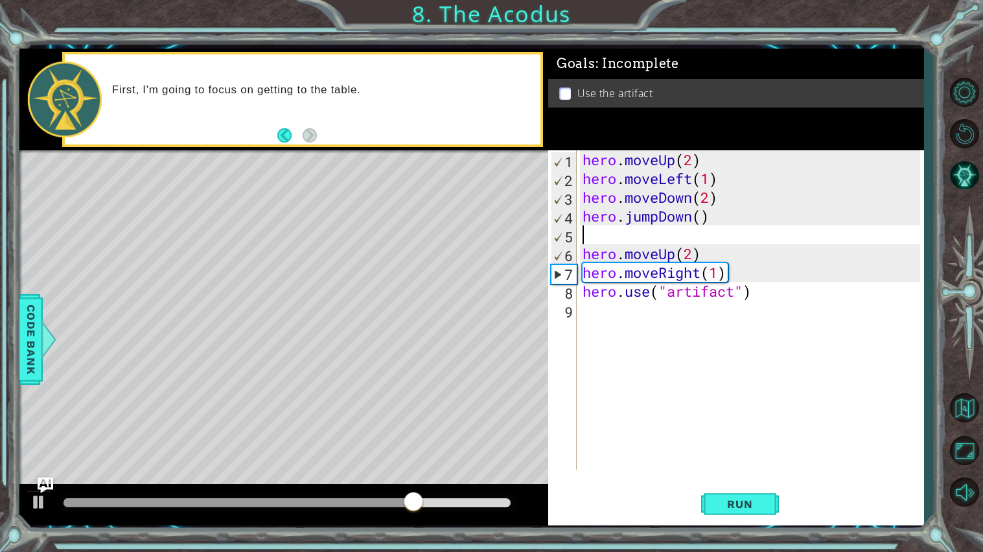
click at [720, 218] on div "hero . moveUp ( 2 ) hero . moveLeft ( 1 ) hero . moveDown ( 2 ) hero . jumpDown…" at bounding box center [753, 328] width 347 height 357
type textarea "hero.jump"
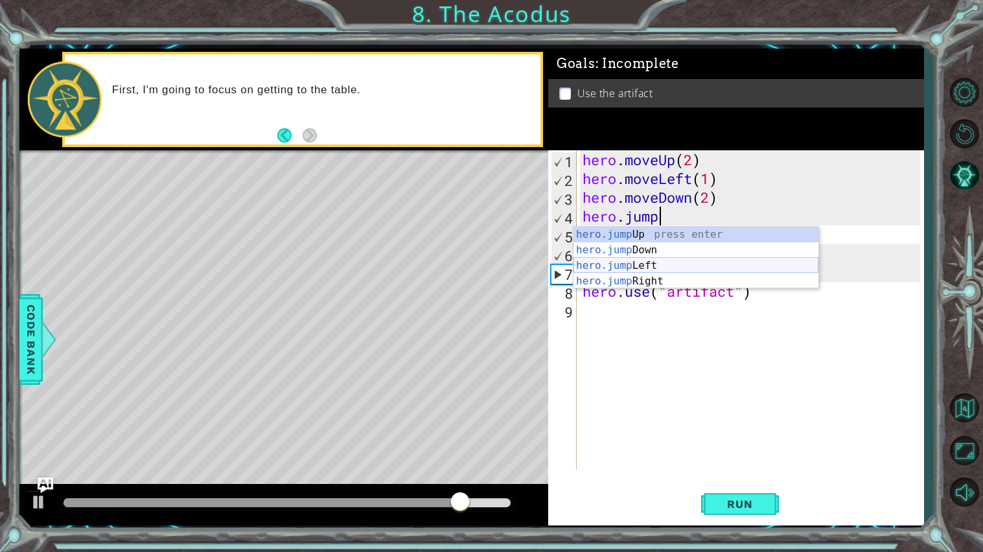
click at [689, 262] on div "hero.jump Up press enter hero.jump Down press enter hero.jump Left press enter …" at bounding box center [695, 273] width 245 height 93
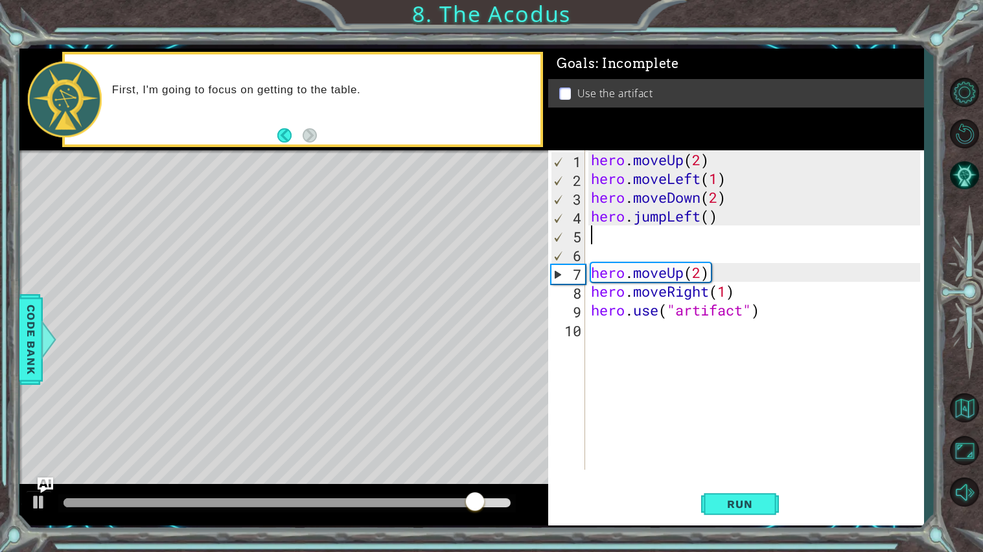
click at [695, 253] on div "hero . moveUp ( 2 ) hero . moveLeft ( 1 ) hero . moveDown ( 2 ) hero . jumpLeft…" at bounding box center [757, 328] width 338 height 357
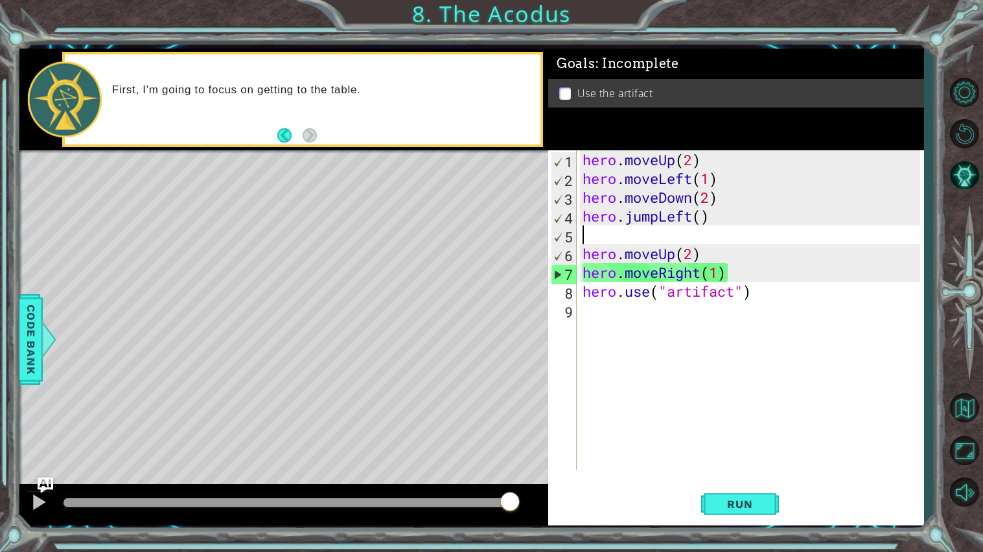
type textarea "hero.jumpLeft()"
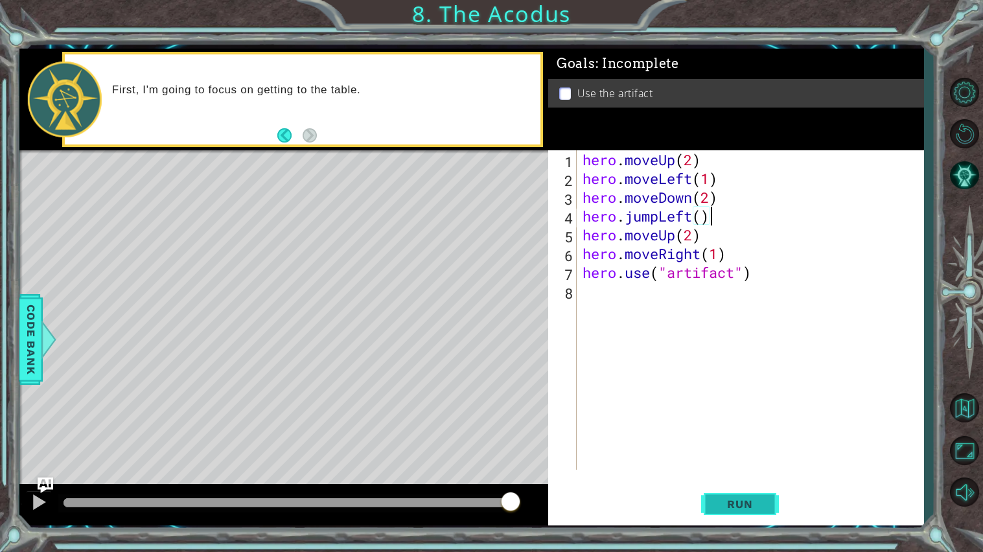
click at [744, 515] on button "Run" at bounding box center [740, 504] width 78 height 38
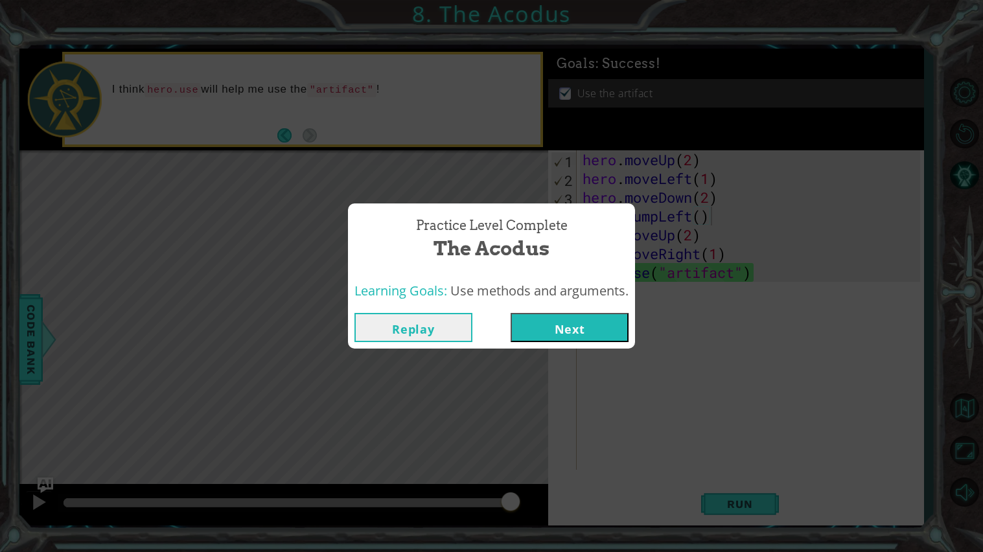
click at [601, 330] on button "Next" at bounding box center [569, 327] width 118 height 29
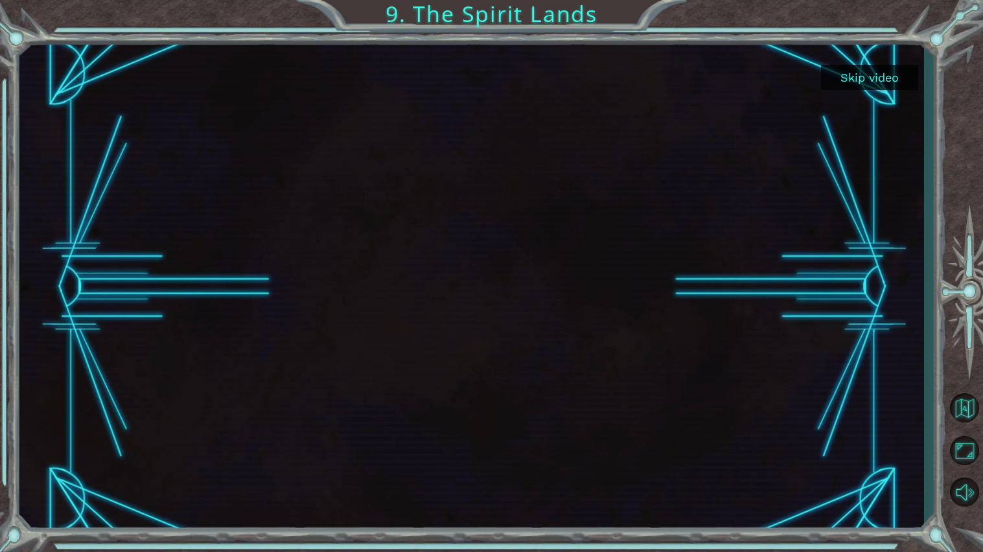
click at [880, 83] on button "Skip video" at bounding box center [869, 77] width 97 height 25
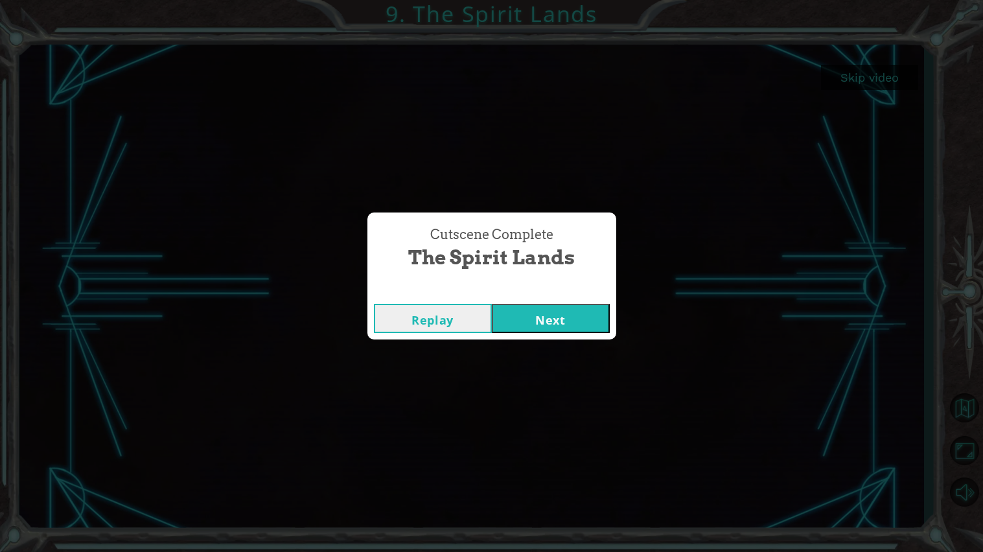
click at [527, 310] on button "Next" at bounding box center [551, 318] width 118 height 29
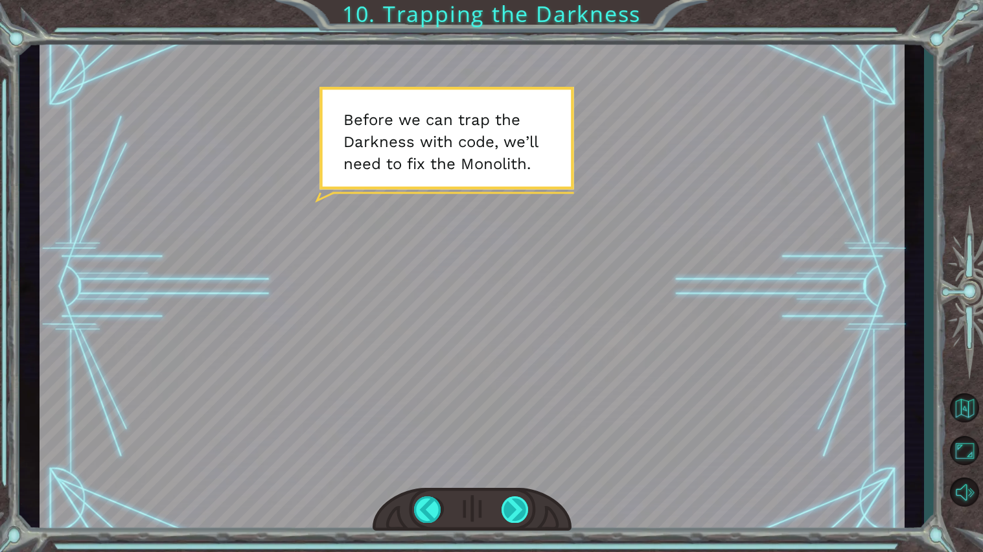
click at [520, 501] on div at bounding box center [515, 509] width 28 height 27
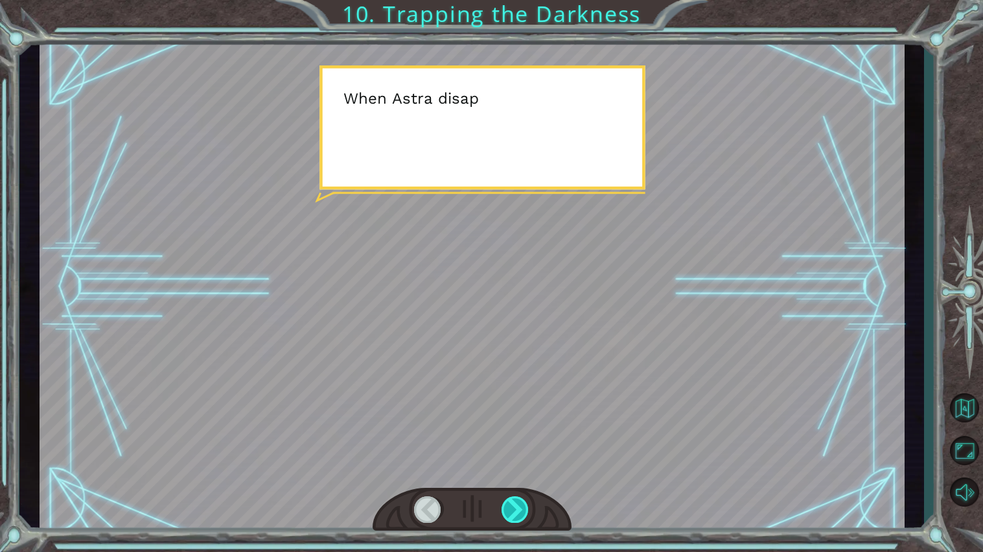
click at [520, 501] on div at bounding box center [515, 509] width 28 height 27
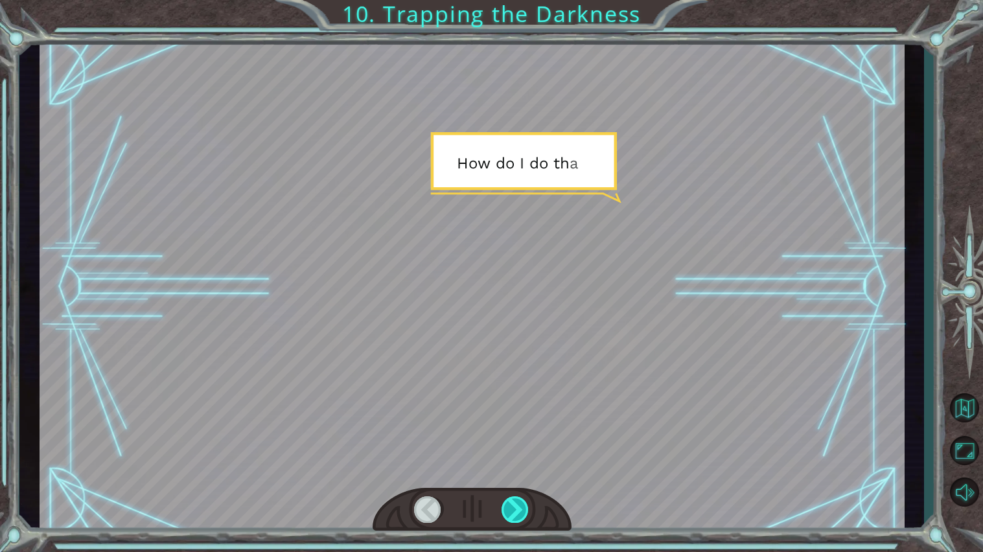
click at [520, 501] on div at bounding box center [515, 509] width 28 height 27
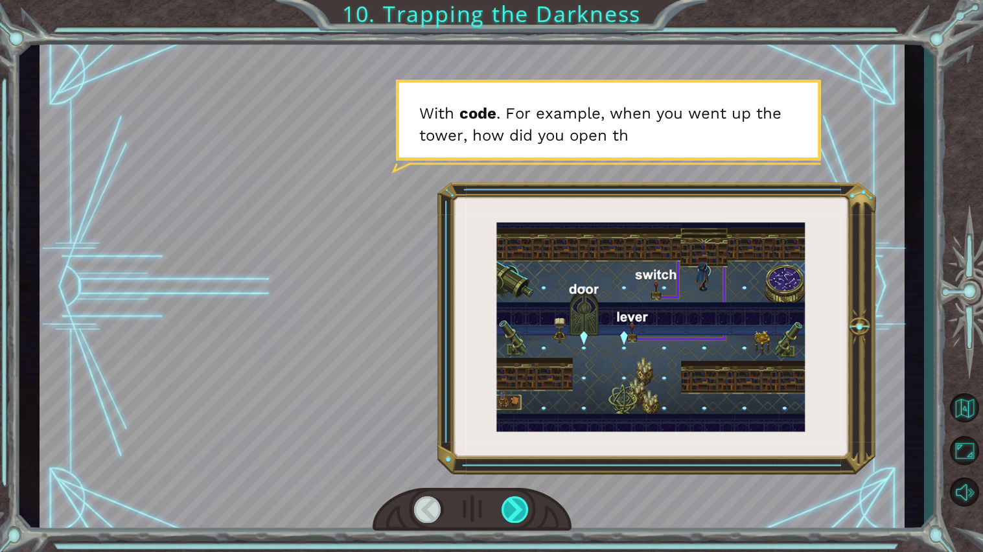
click at [520, 501] on div at bounding box center [515, 509] width 28 height 27
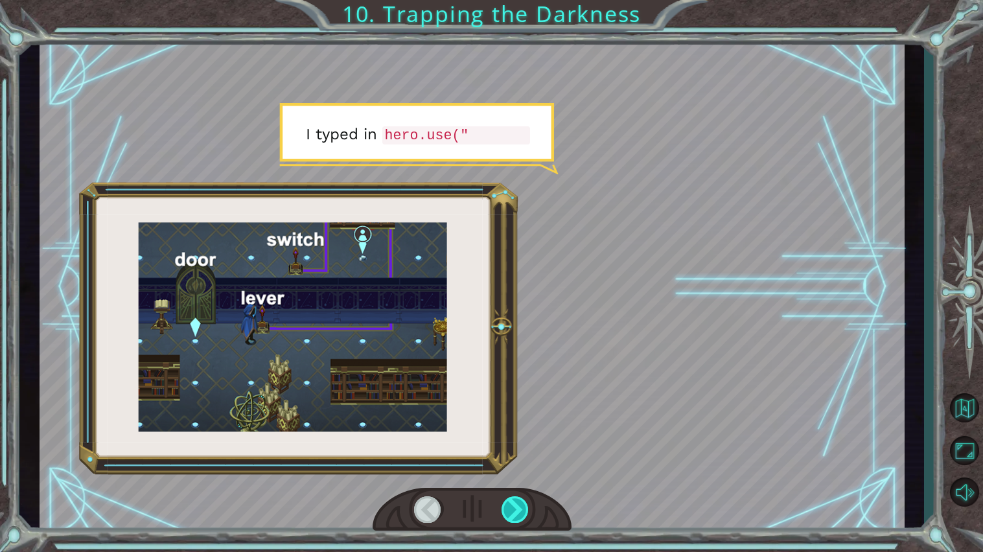
click at [520, 501] on div at bounding box center [515, 509] width 28 height 27
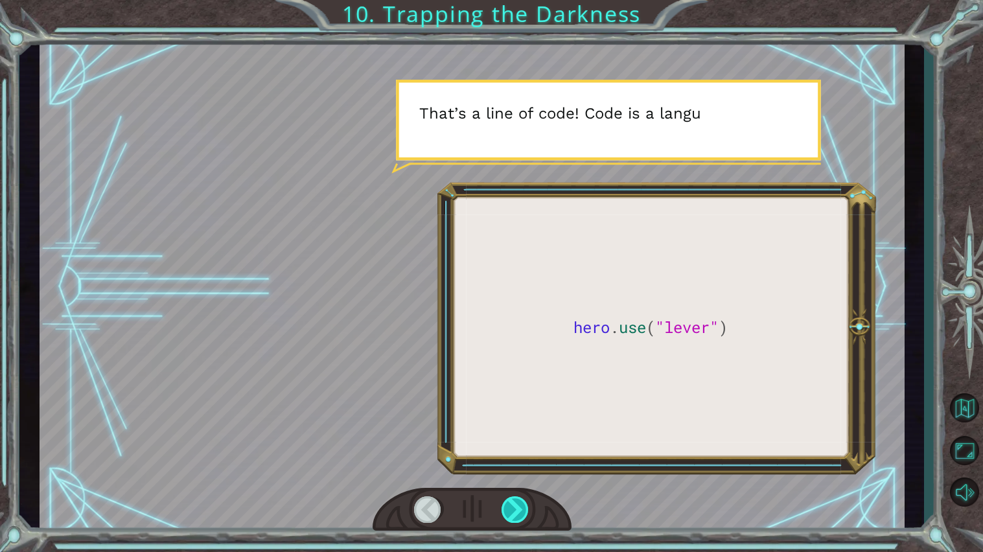
drag, startPoint x: 520, startPoint y: 501, endPoint x: 527, endPoint y: 499, distance: 6.6
click at [527, 499] on div at bounding box center [515, 509] width 28 height 27
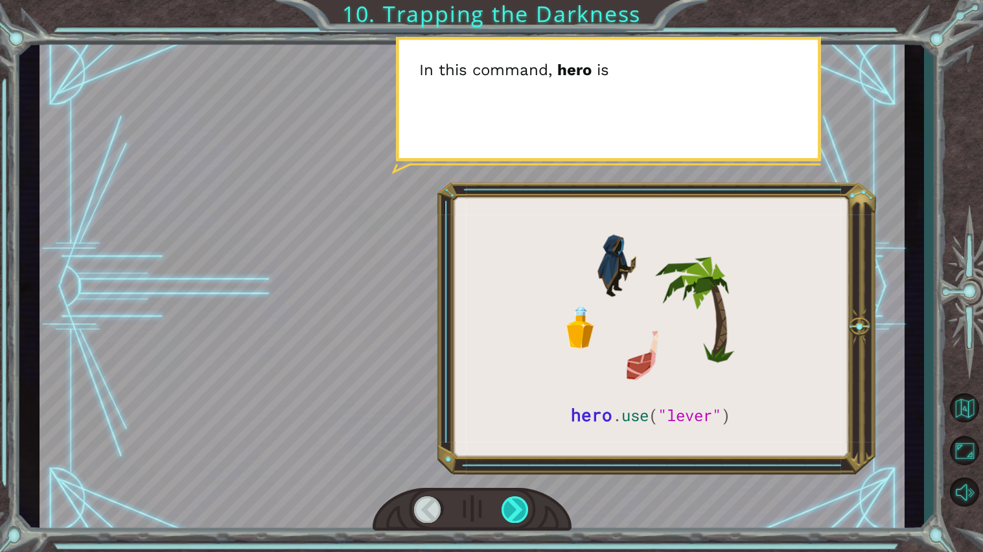
click at [527, 499] on div at bounding box center [515, 509] width 28 height 27
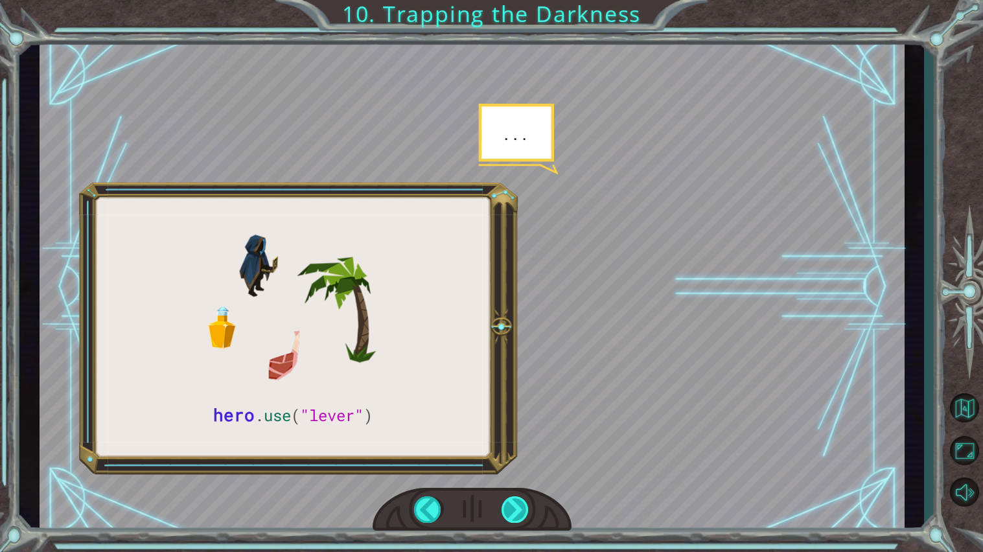
click at [527, 499] on div at bounding box center [515, 509] width 28 height 27
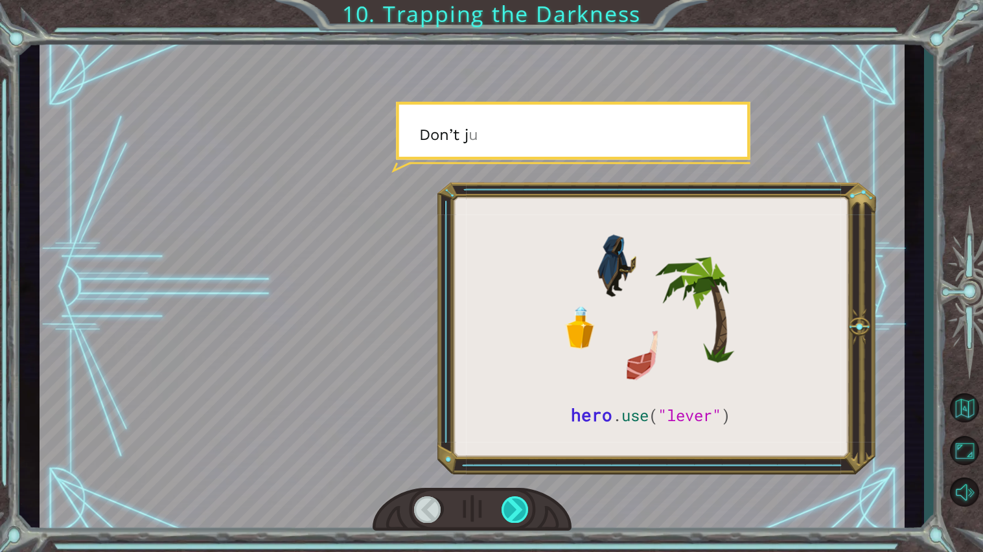
click at [527, 499] on div at bounding box center [515, 509] width 28 height 27
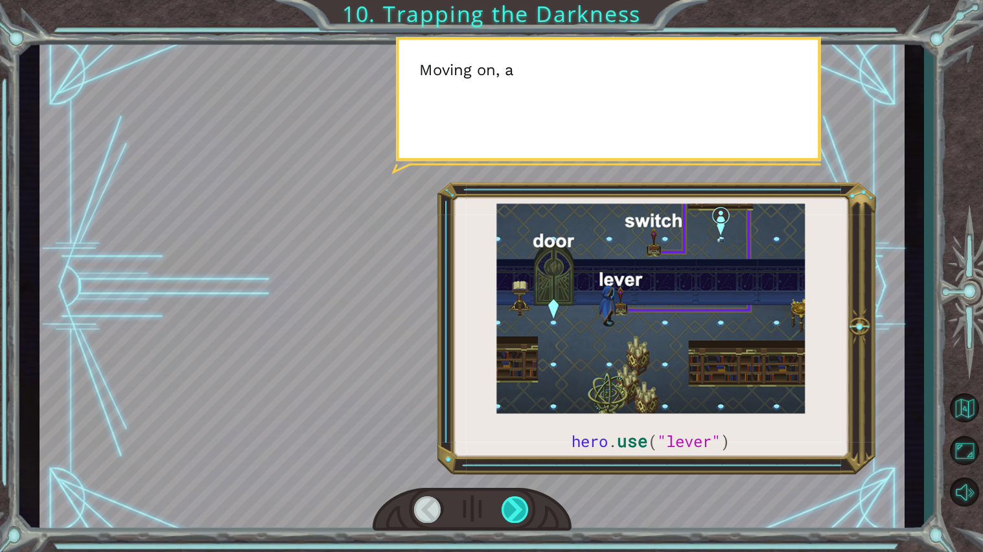
click at [527, 499] on div at bounding box center [515, 509] width 28 height 27
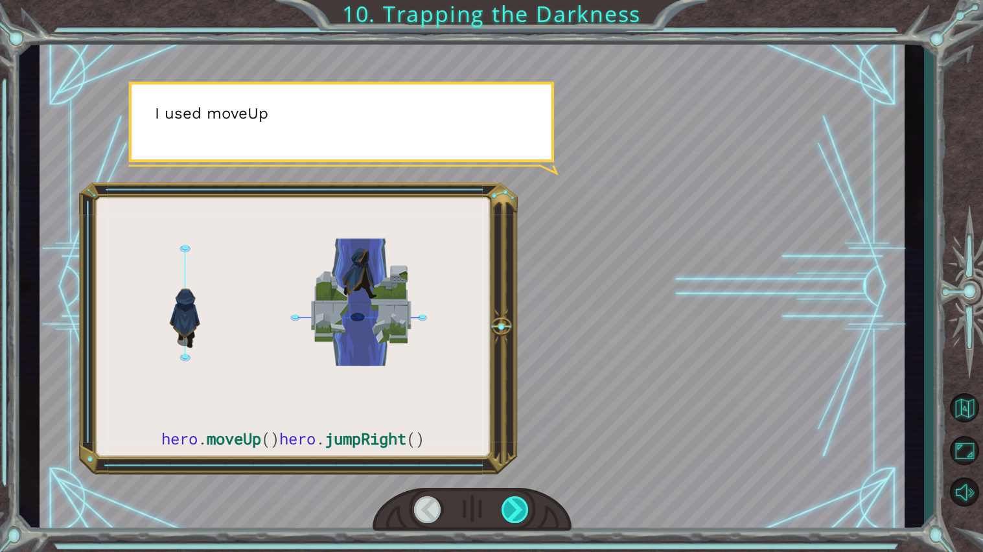
click at [527, 499] on div at bounding box center [515, 509] width 28 height 27
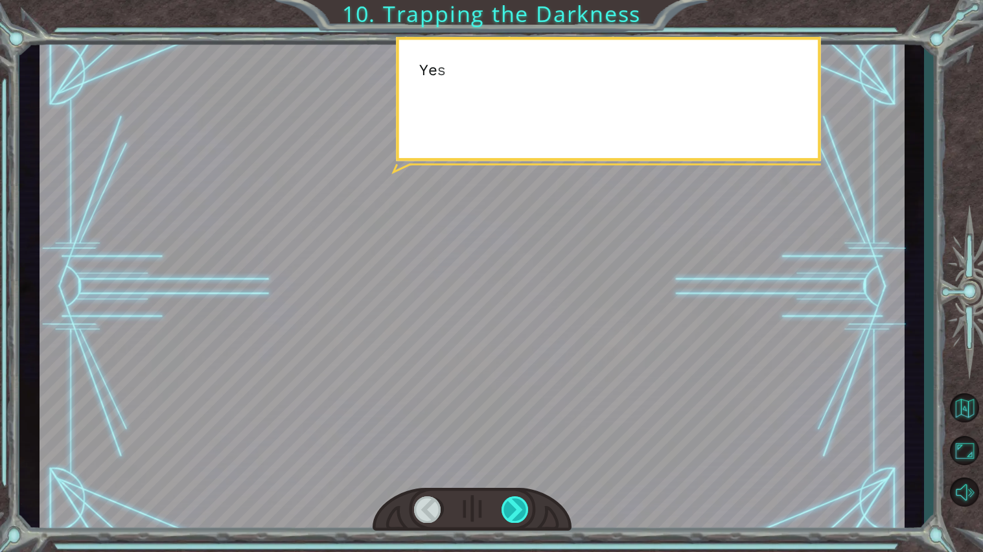
click at [527, 499] on div at bounding box center [515, 509] width 28 height 27
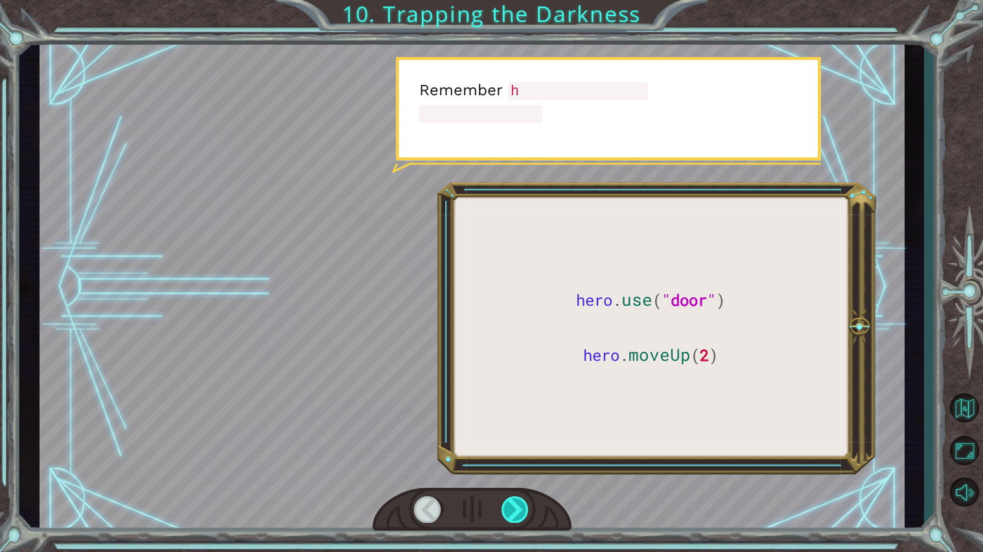
click at [527, 499] on div at bounding box center [515, 509] width 28 height 27
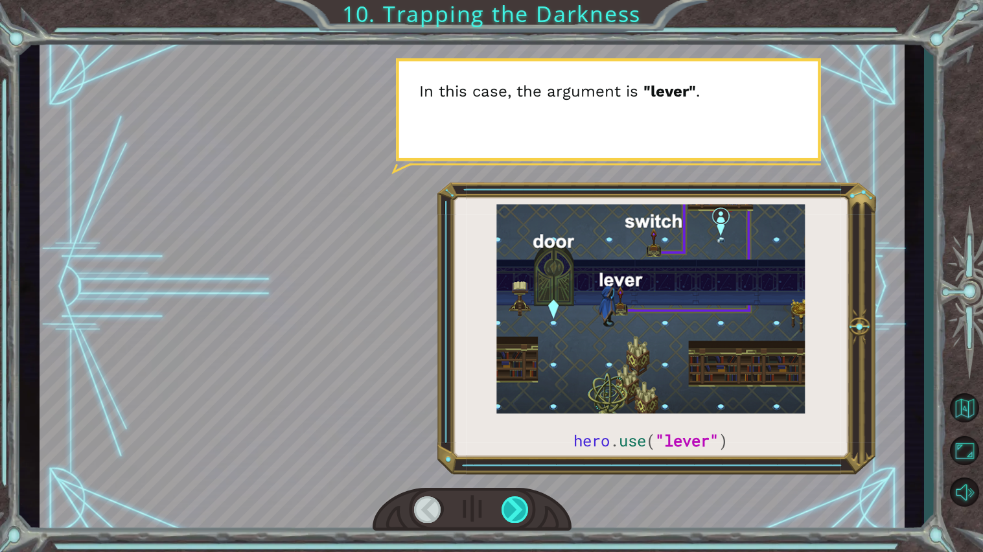
click at [527, 499] on div at bounding box center [515, 509] width 28 height 27
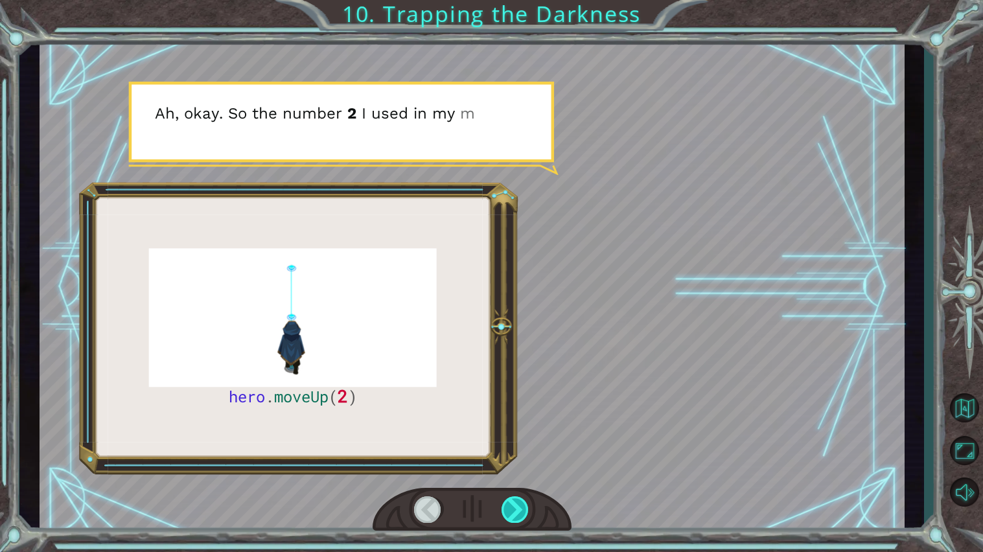
click at [527, 499] on div at bounding box center [515, 509] width 28 height 27
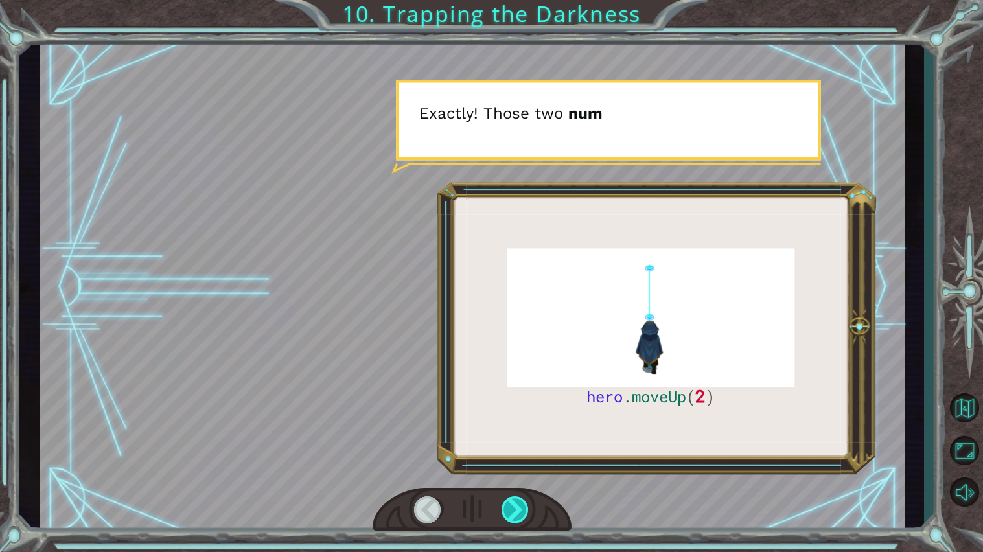
click at [527, 499] on div at bounding box center [515, 509] width 28 height 27
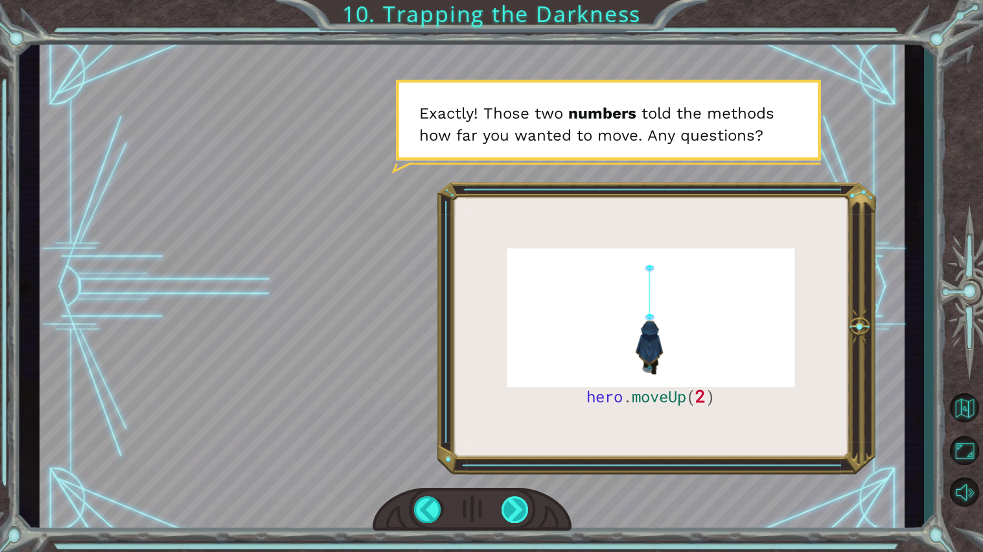
click at [521, 518] on div at bounding box center [515, 509] width 28 height 27
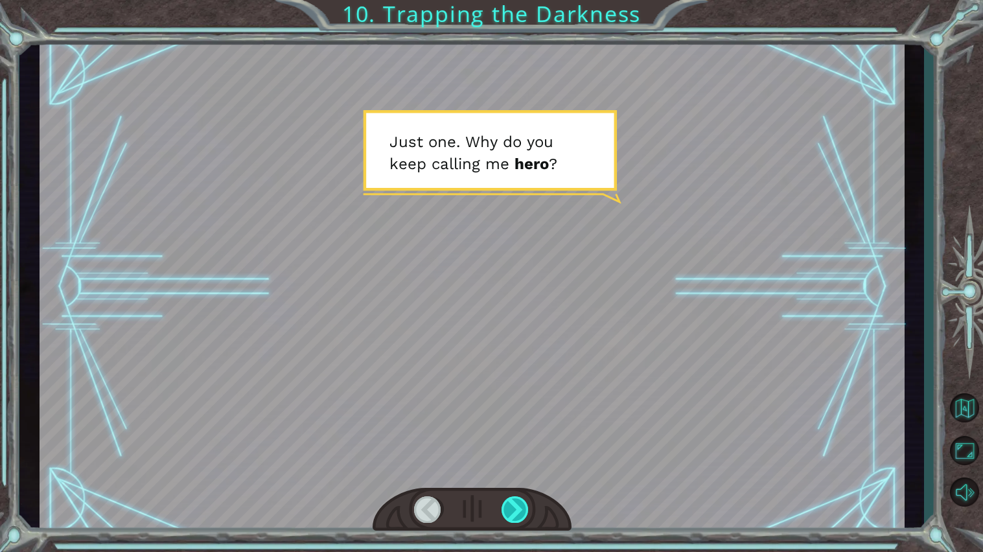
click at [521, 518] on div at bounding box center [515, 509] width 28 height 27
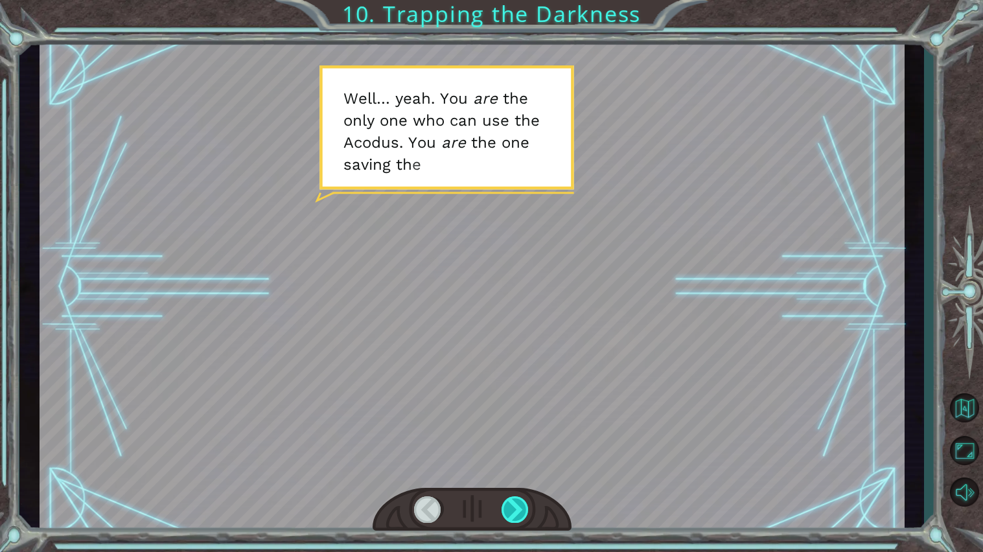
click at [521, 518] on div at bounding box center [515, 509] width 28 height 27
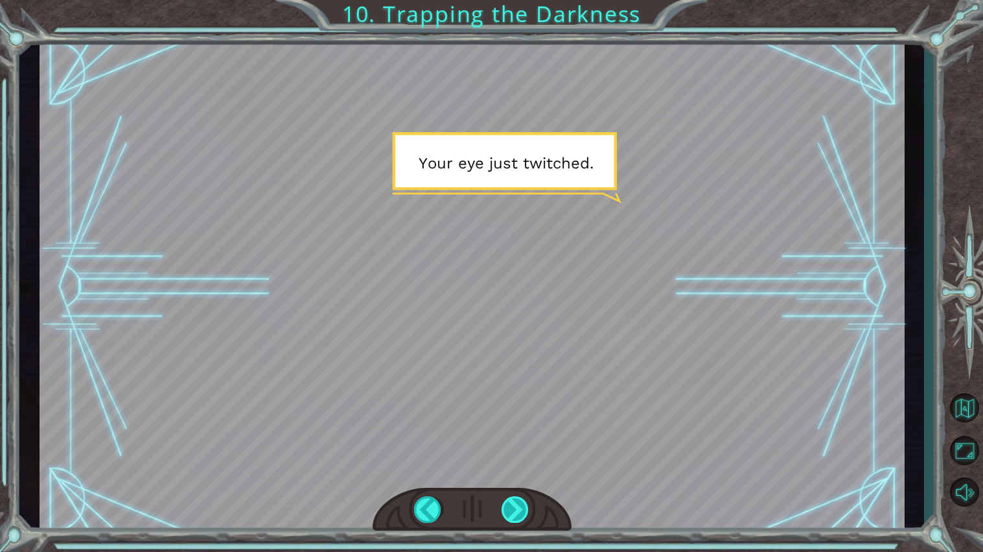
click at [521, 518] on div at bounding box center [515, 509] width 28 height 27
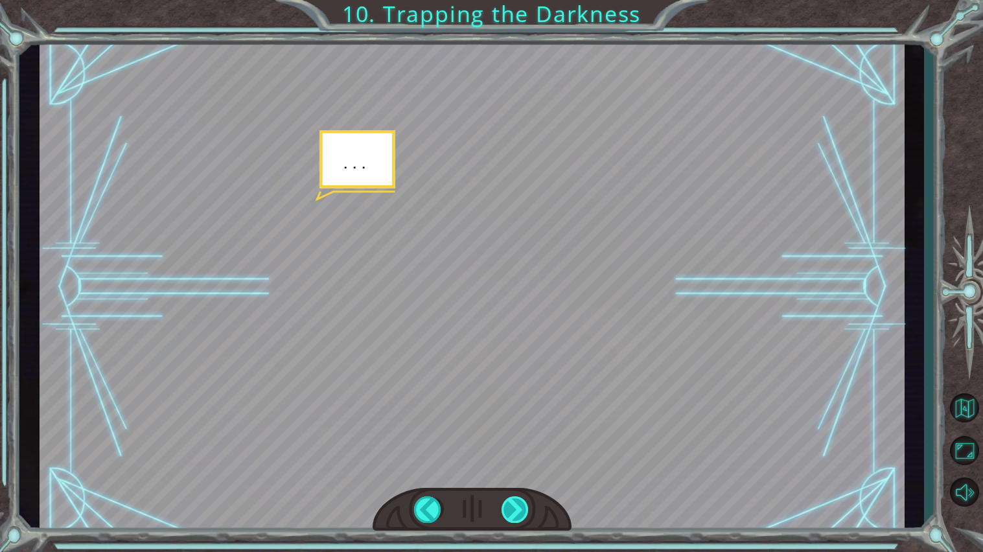
click at [521, 518] on div at bounding box center [515, 509] width 28 height 27
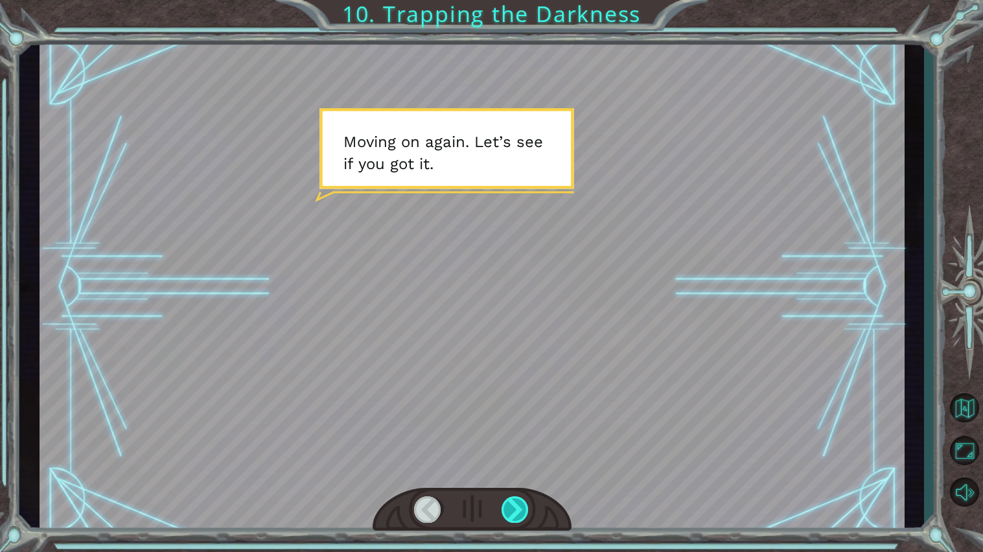
click at [521, 518] on div at bounding box center [515, 509] width 28 height 27
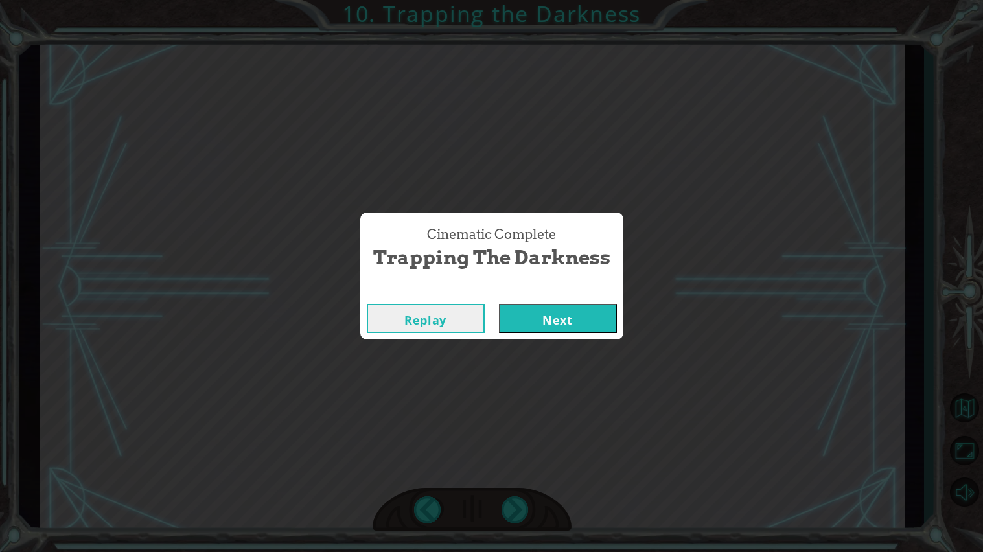
click at [580, 330] on button "Next" at bounding box center [558, 318] width 118 height 29
